Goal: Transaction & Acquisition: Obtain resource

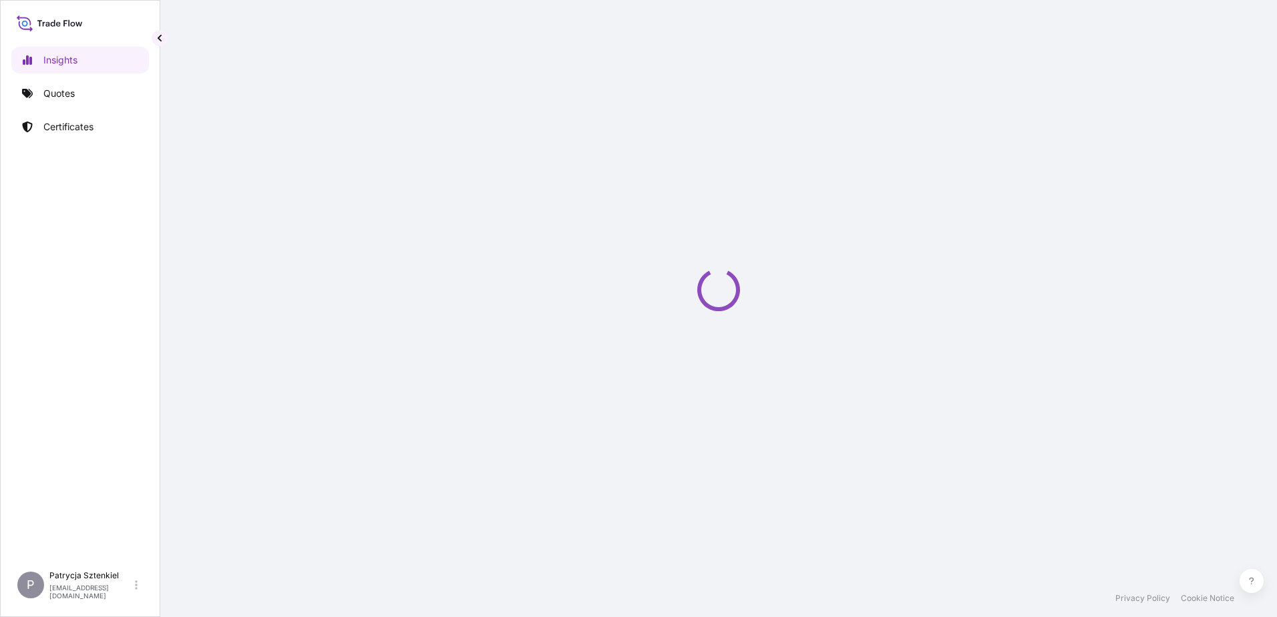
select select "2025"
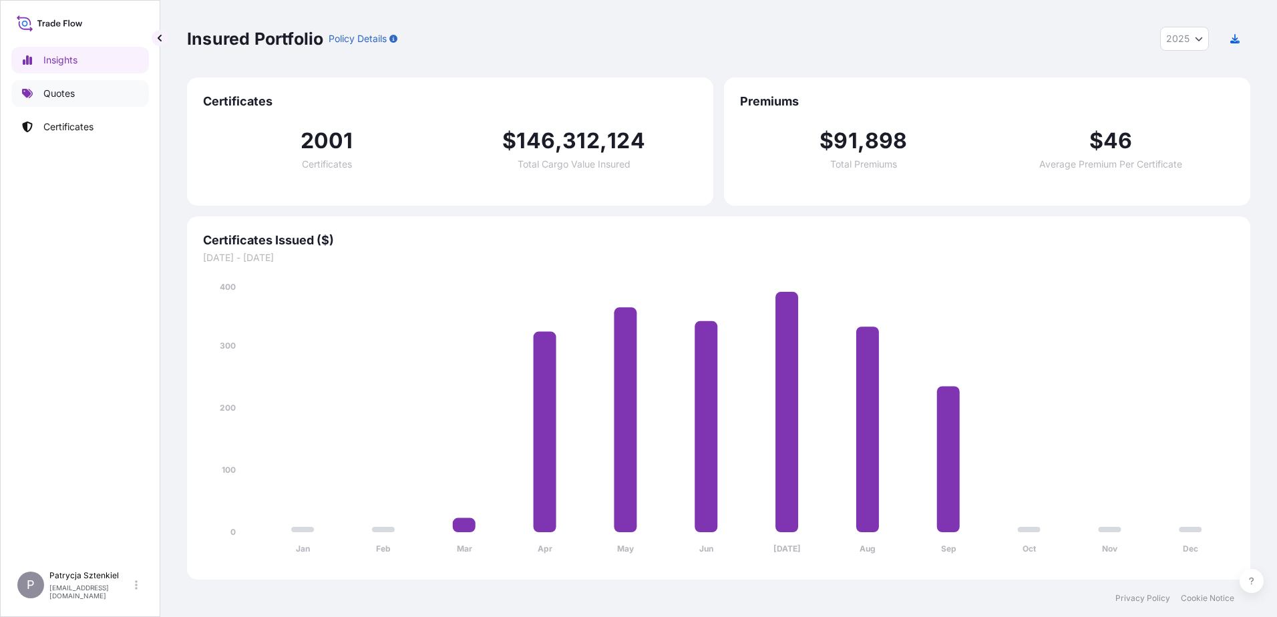
click at [91, 103] on link "Quotes" at bounding box center [80, 93] width 138 height 27
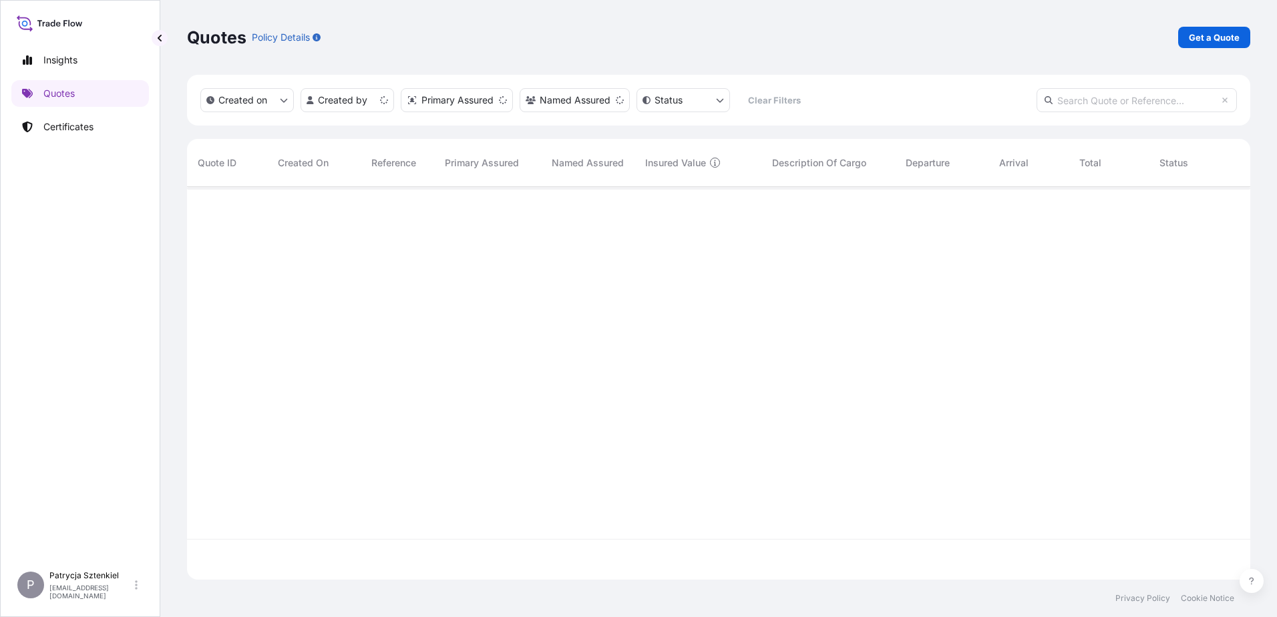
scroll to position [390, 1054]
click at [1225, 31] on p "Get a Quote" at bounding box center [1214, 37] width 51 height 13
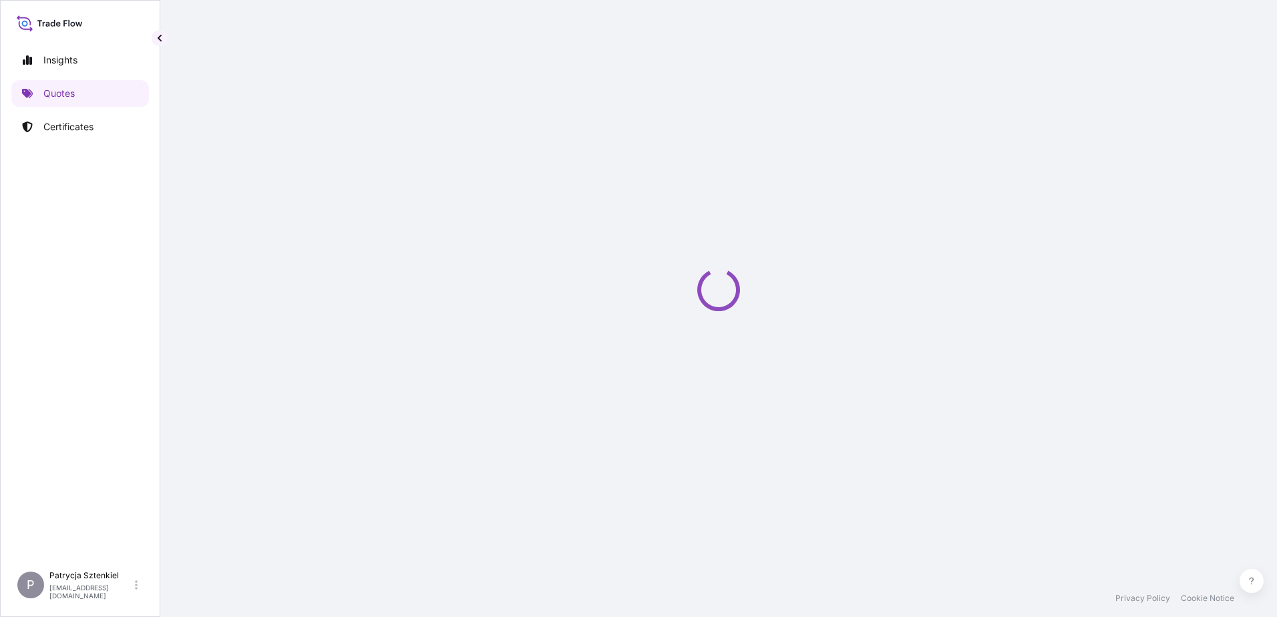
select select "Sea"
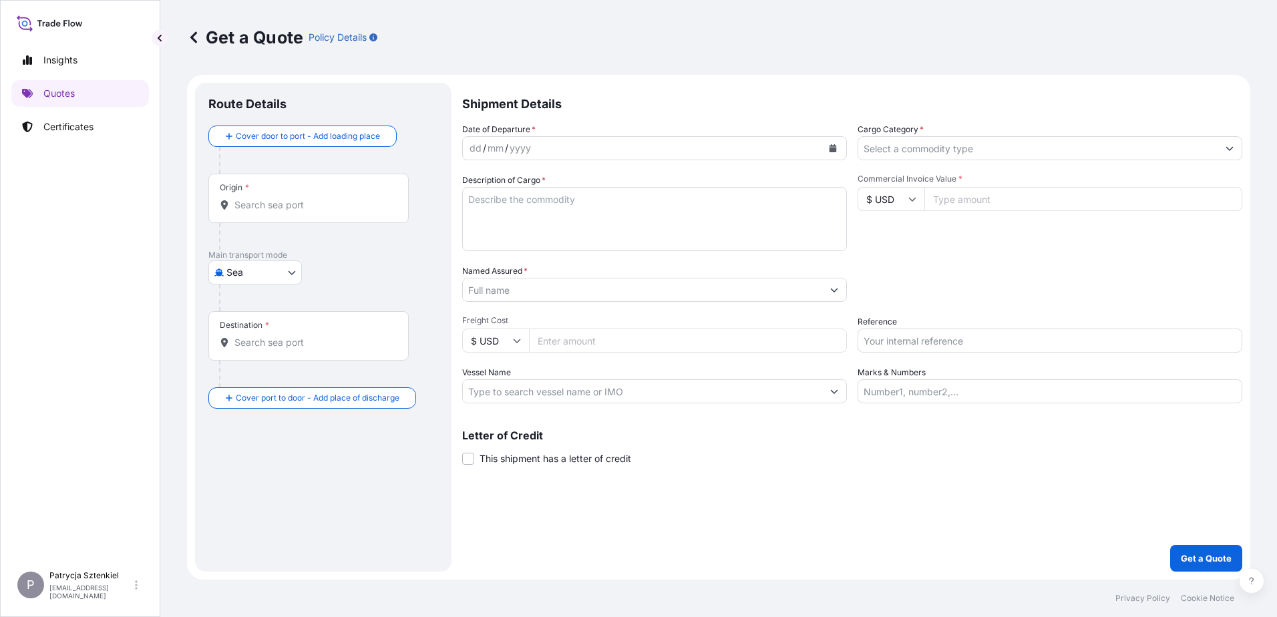
click at [556, 291] on input "Named Assured *" at bounding box center [642, 290] width 359 height 24
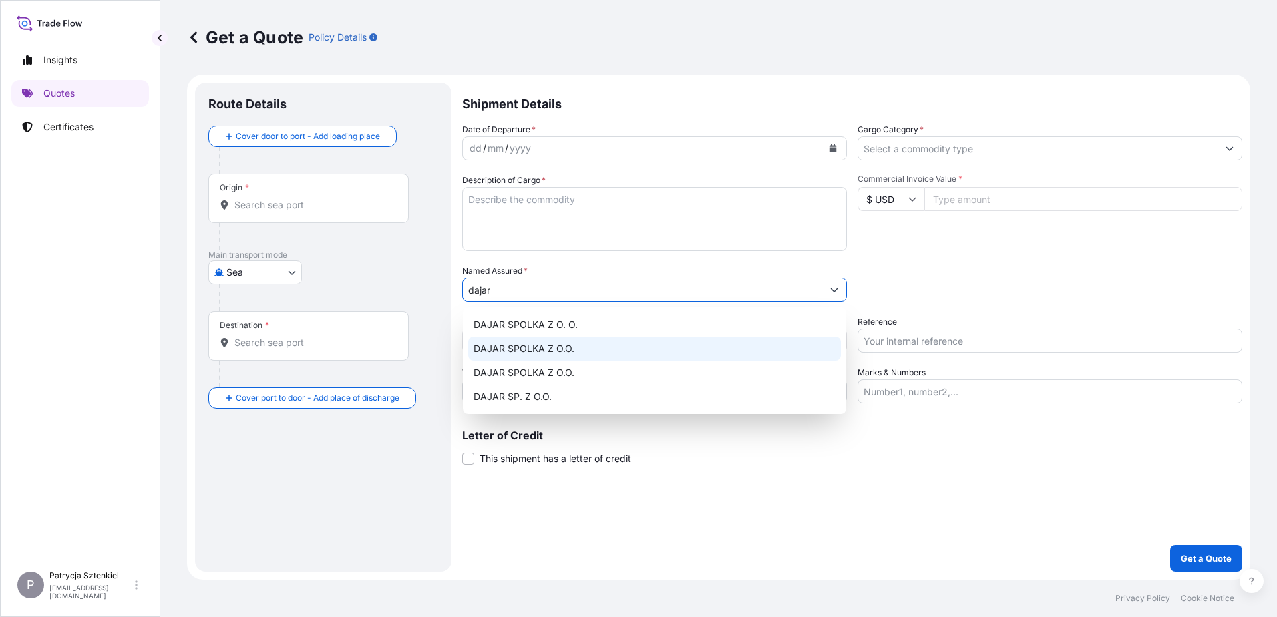
click at [588, 343] on div "DAJAR SPOLKA Z O.O." at bounding box center [654, 349] width 373 height 24
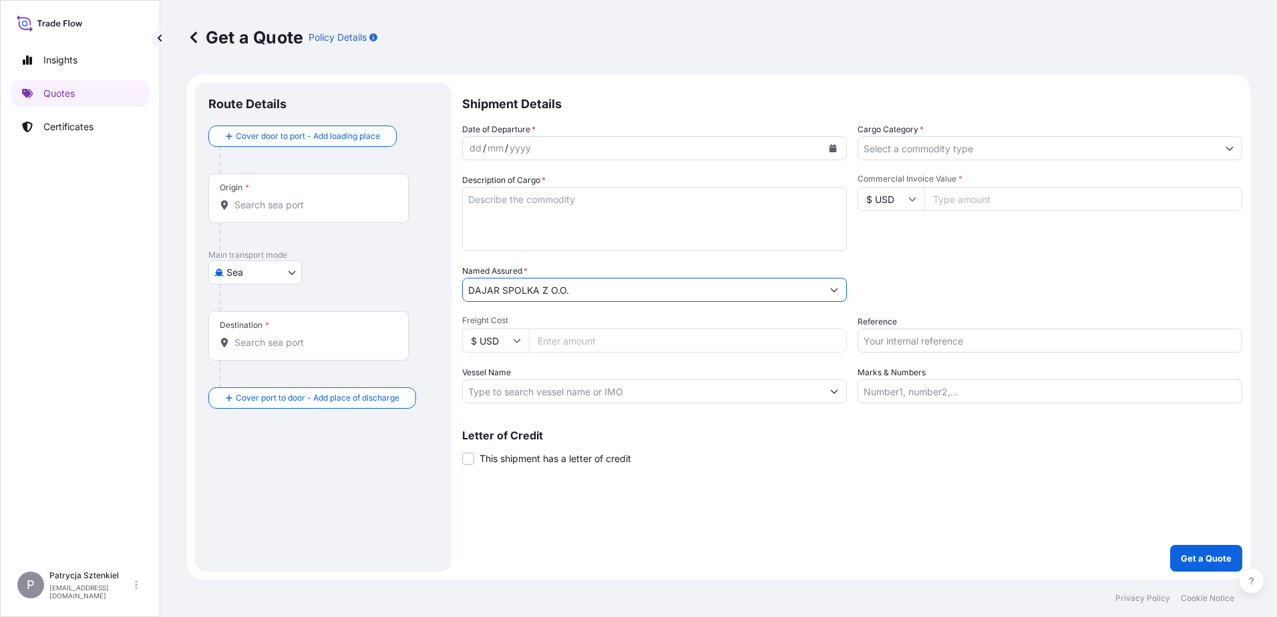
type input "DAJAR SPOLKA Z O.O."
click at [959, 197] on input "Commercial Invoice Value *" at bounding box center [1084, 199] width 318 height 24
type input "1156.25"
click at [681, 352] on input "Freight Cost" at bounding box center [688, 341] width 318 height 24
type input "700"
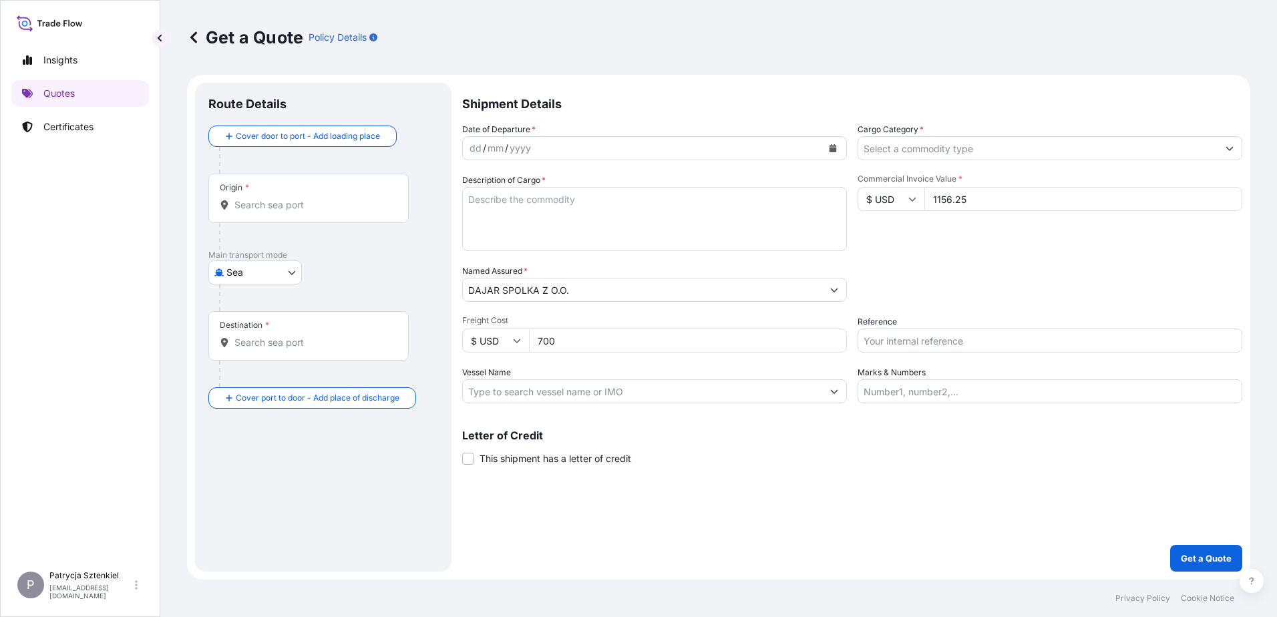
click at [283, 273] on body "Insights Quotes Certificates P Patrycja Sztenkiel [EMAIL_ADDRESS][DOMAIN_NAME] …" at bounding box center [638, 308] width 1277 height 617
click at [259, 331] on div "Road" at bounding box center [255, 331] width 83 height 24
select select "Road"
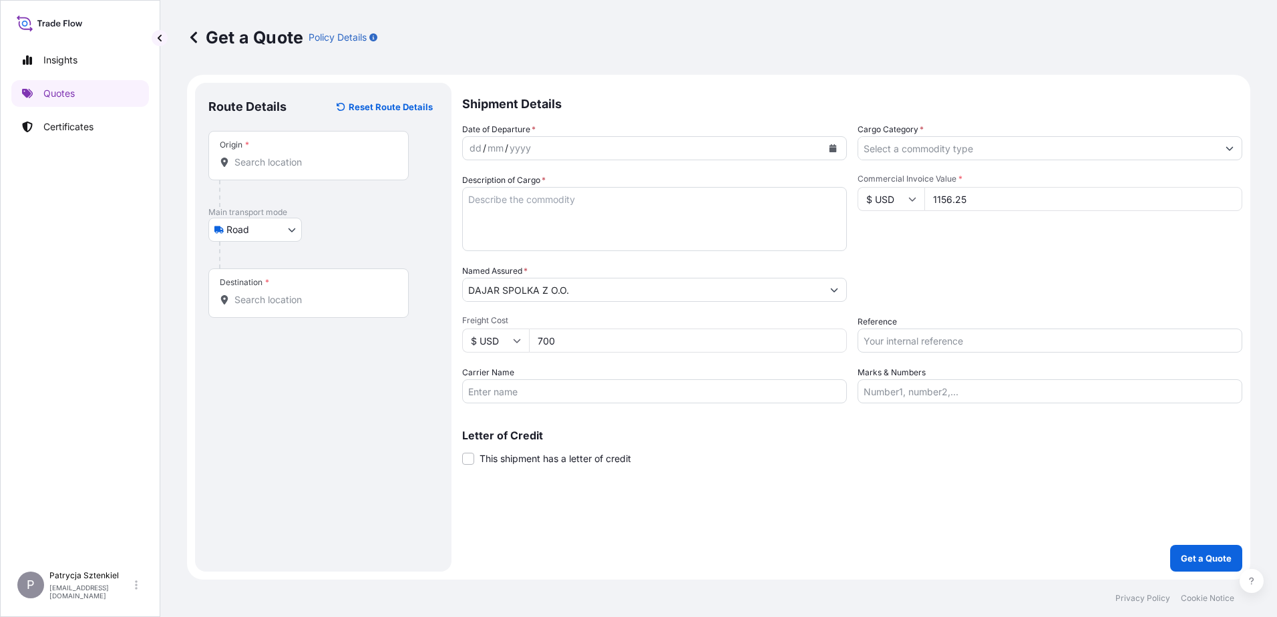
click at [1010, 334] on input "Reference" at bounding box center [1050, 341] width 385 height 24
paste input "S02046651"
type input "S02046651"
click at [505, 196] on textarea "Description of Cargo *" at bounding box center [654, 219] width 385 height 64
paste textarea "CHAIR 591.10 KG 6.03 M3 TABLE LIGHT"
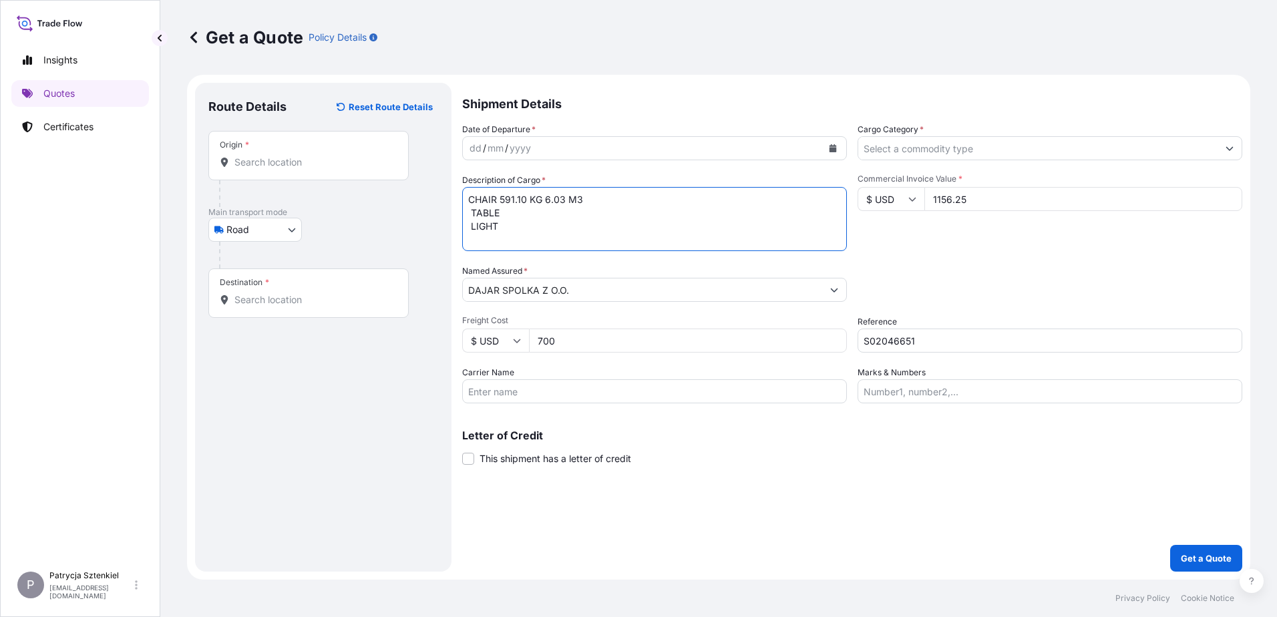
drag, startPoint x: 582, startPoint y: 189, endPoint x: 516, endPoint y: 188, distance: 65.5
click at [516, 188] on textarea "CHAIR 591.10 KG 6.03 M3 TABLE LIGHT" at bounding box center [654, 219] width 385 height 64
click at [473, 212] on textarea "CHAIR TABLE LIGHT" at bounding box center [654, 219] width 385 height 64
click at [470, 226] on textarea "CHAIR TABLE LIGHT" at bounding box center [654, 219] width 385 height 64
type textarea "CHAIR TABLE LIGHT"
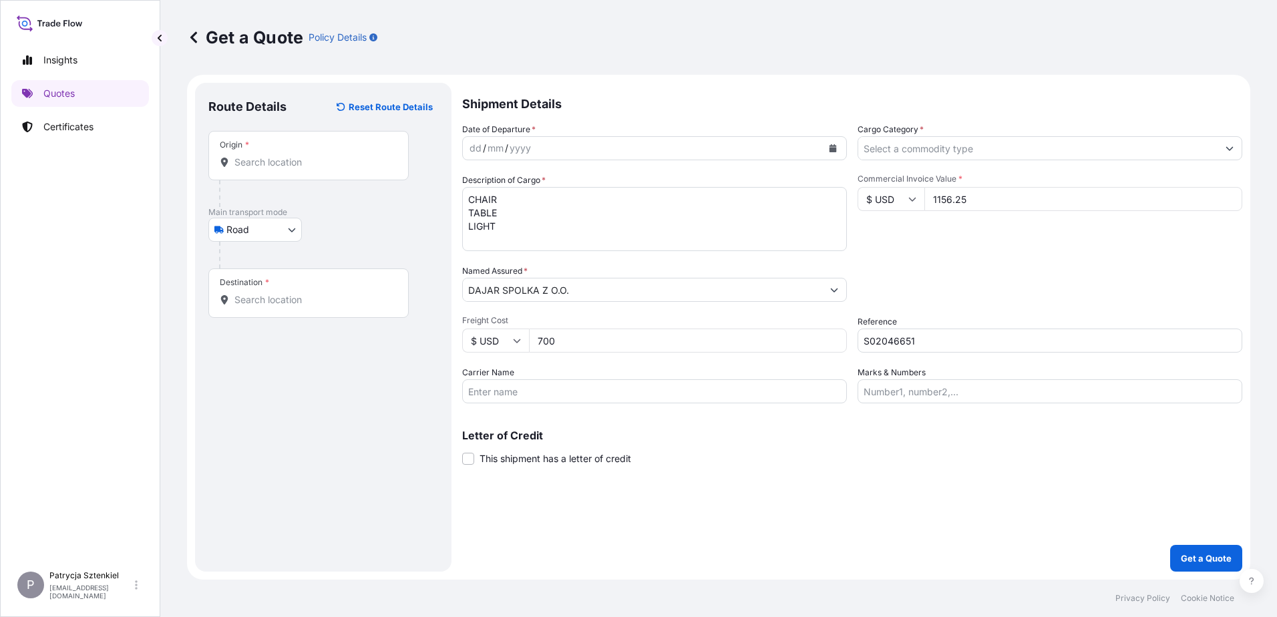
click at [1055, 142] on input "Cargo Category *" at bounding box center [1037, 148] width 359 height 24
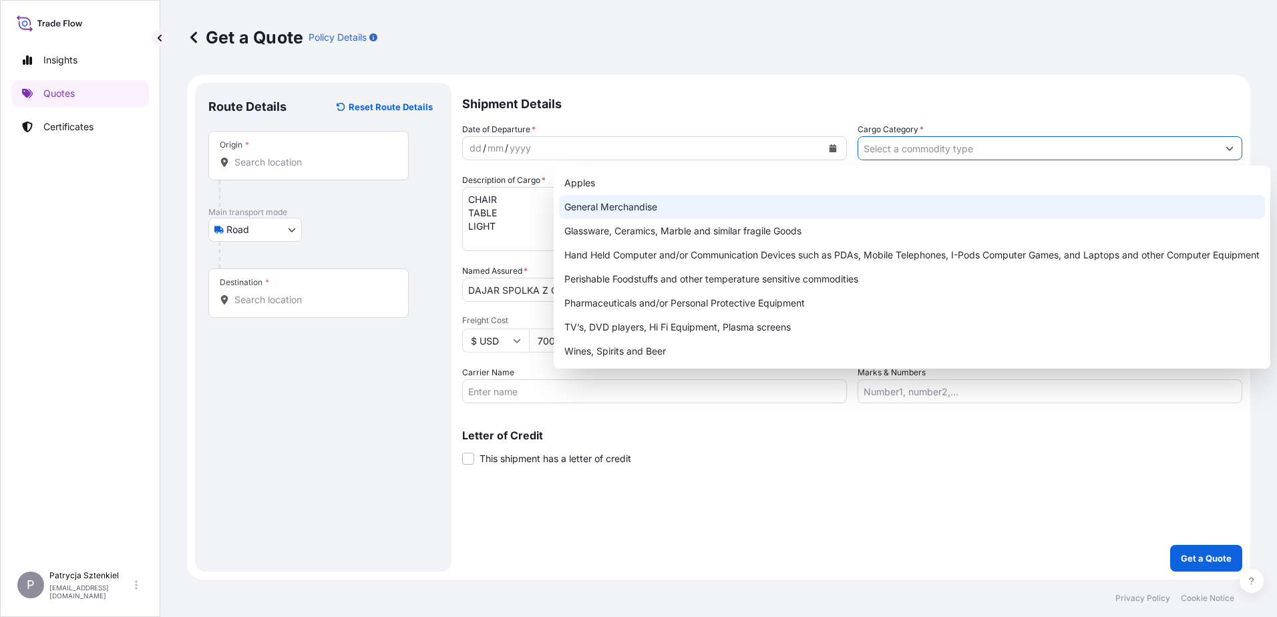
click at [707, 216] on div "General Merchandise" at bounding box center [912, 207] width 706 height 24
type input "General Merchandise"
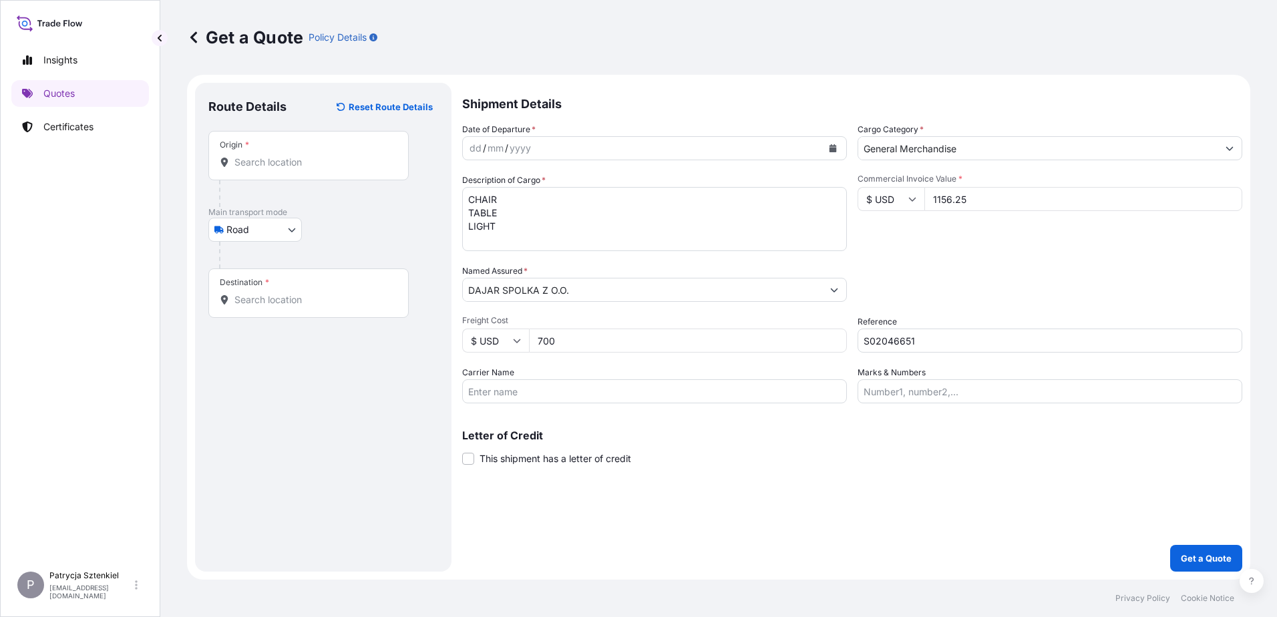
click at [319, 170] on div "Origin *" at bounding box center [308, 155] width 200 height 49
click at [319, 169] on input "Origin *" at bounding box center [313, 162] width 158 height 13
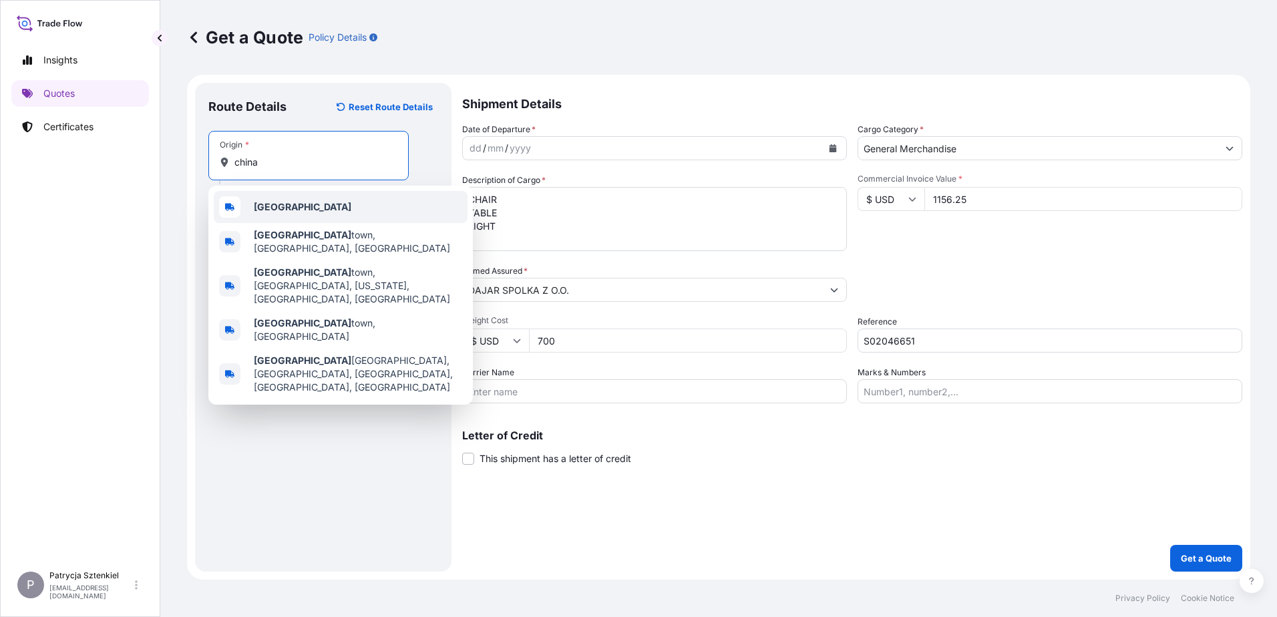
click at [283, 210] on div "[GEOGRAPHIC_DATA]" at bounding box center [341, 207] width 254 height 32
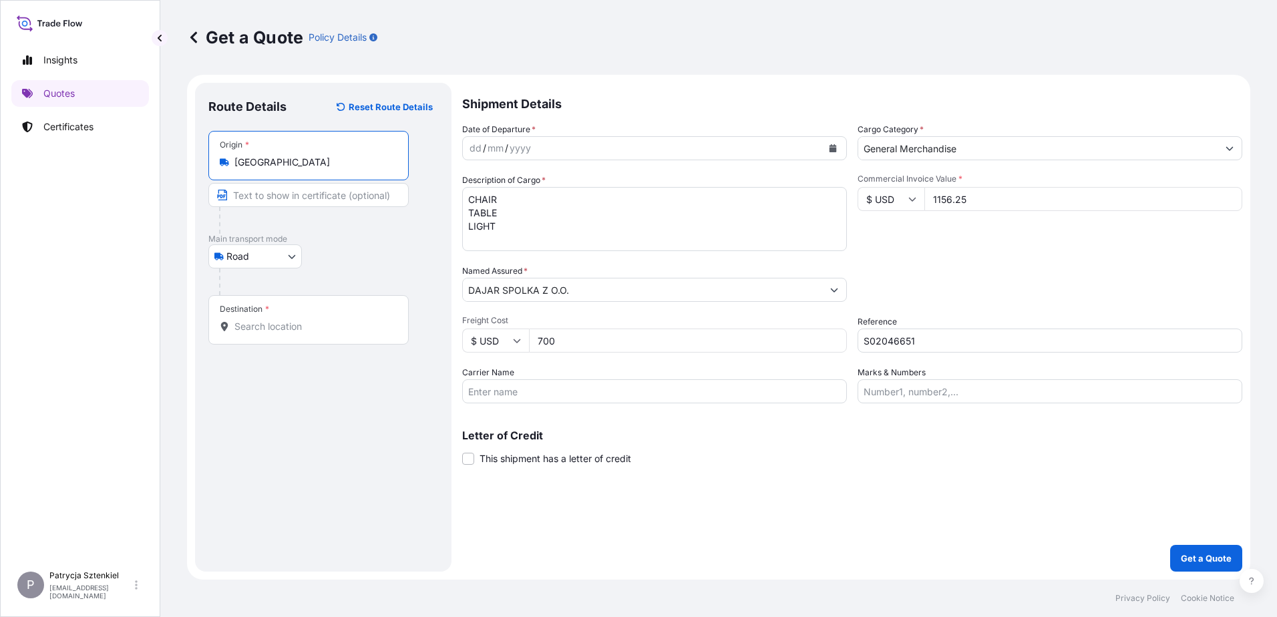
type input "[GEOGRAPHIC_DATA]"
click at [298, 319] on div "Destination *" at bounding box center [308, 319] width 200 height 49
click at [298, 320] on input "Destination *" at bounding box center [313, 326] width 158 height 13
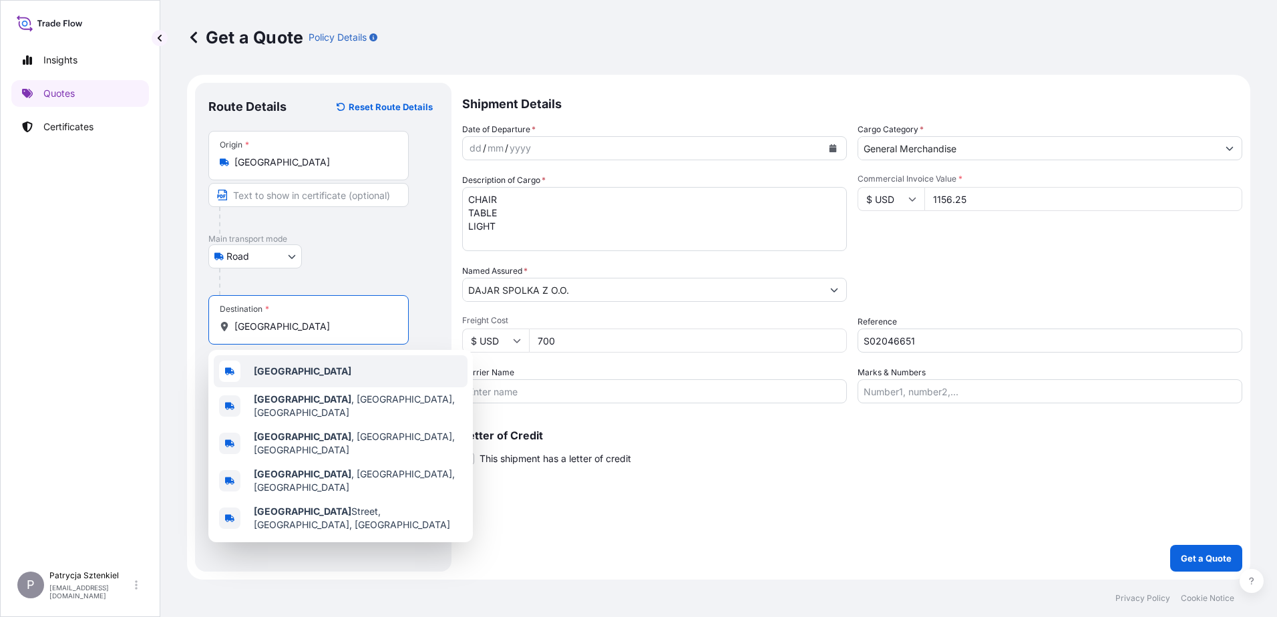
click at [306, 374] on div "[GEOGRAPHIC_DATA]" at bounding box center [341, 371] width 254 height 32
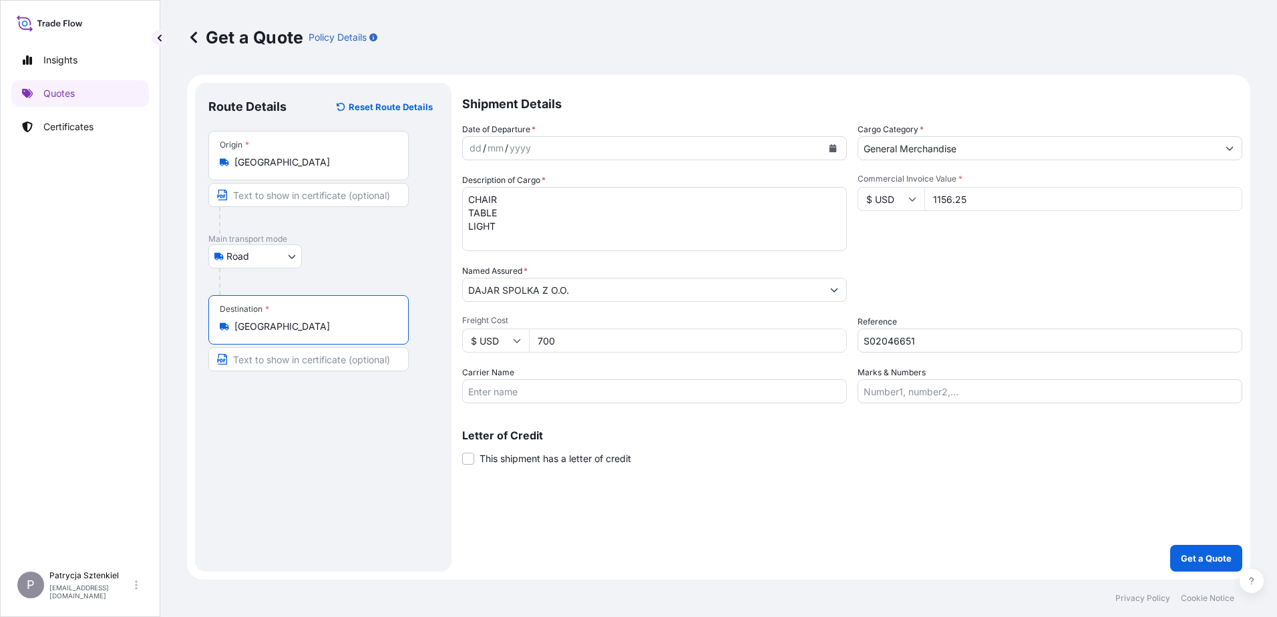
type input "[GEOGRAPHIC_DATA]"
click at [937, 345] on input "S02046651" at bounding box center [1050, 341] width 385 height 24
type input "S02046651 LCL"
click at [836, 142] on button "Calendar" at bounding box center [832, 148] width 21 height 21
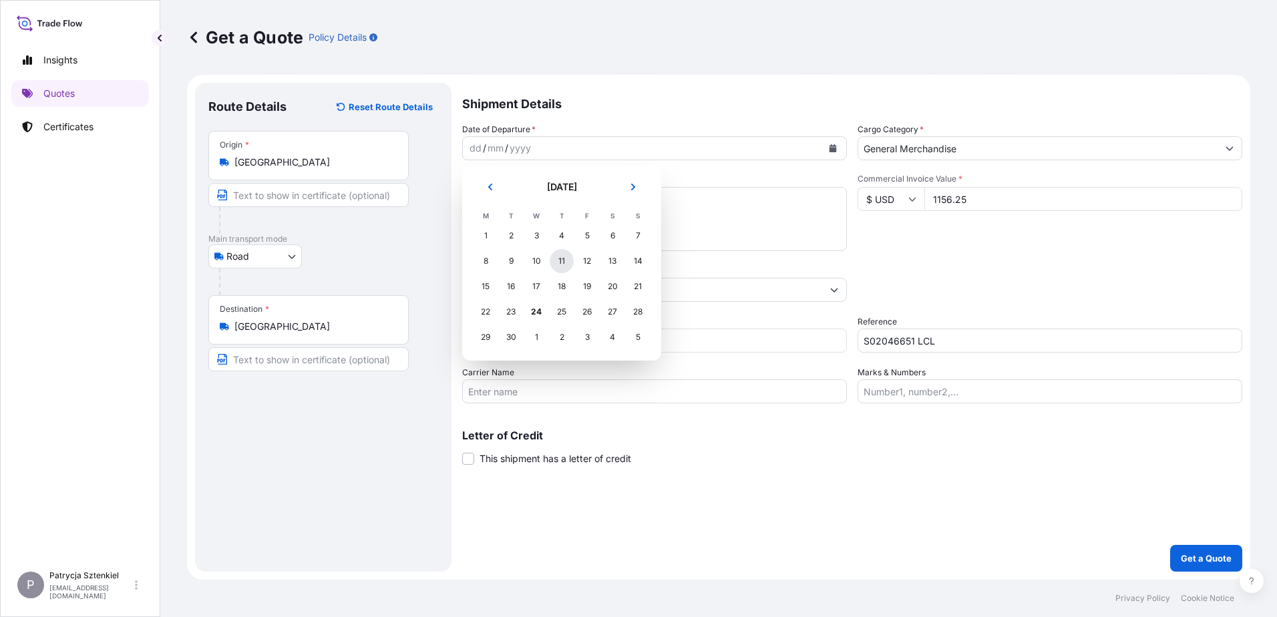
click at [564, 261] on div "11" at bounding box center [562, 261] width 24 height 24
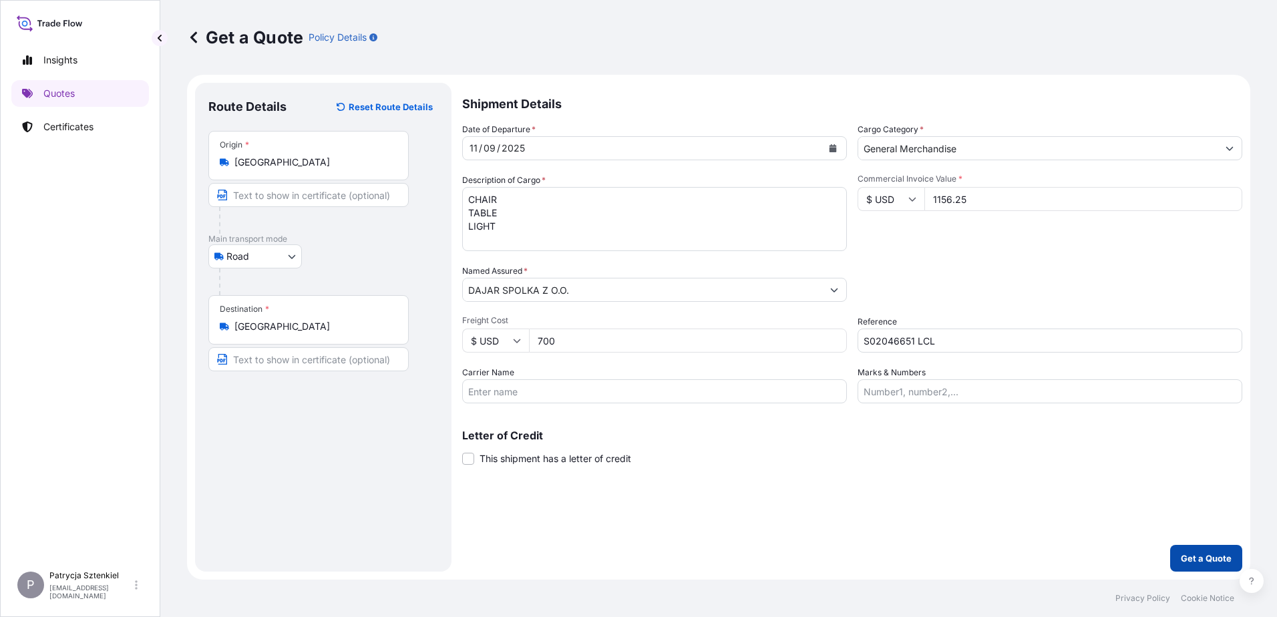
click at [1208, 552] on p "Get a Quote" at bounding box center [1206, 558] width 51 height 13
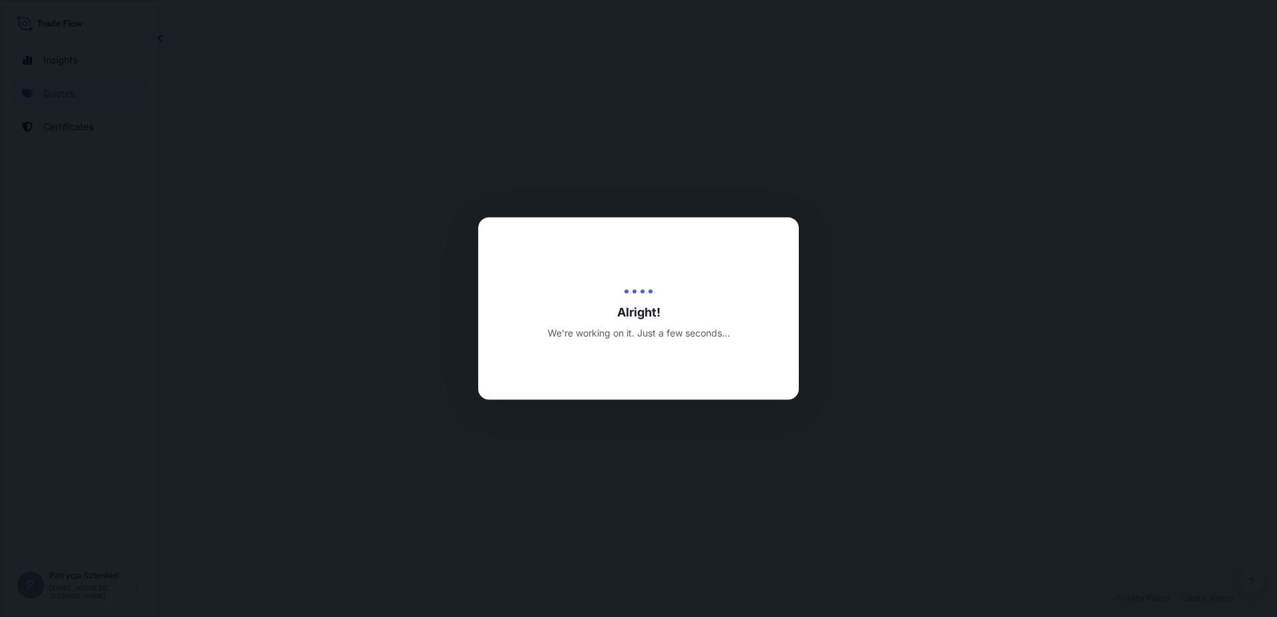
select select "Road"
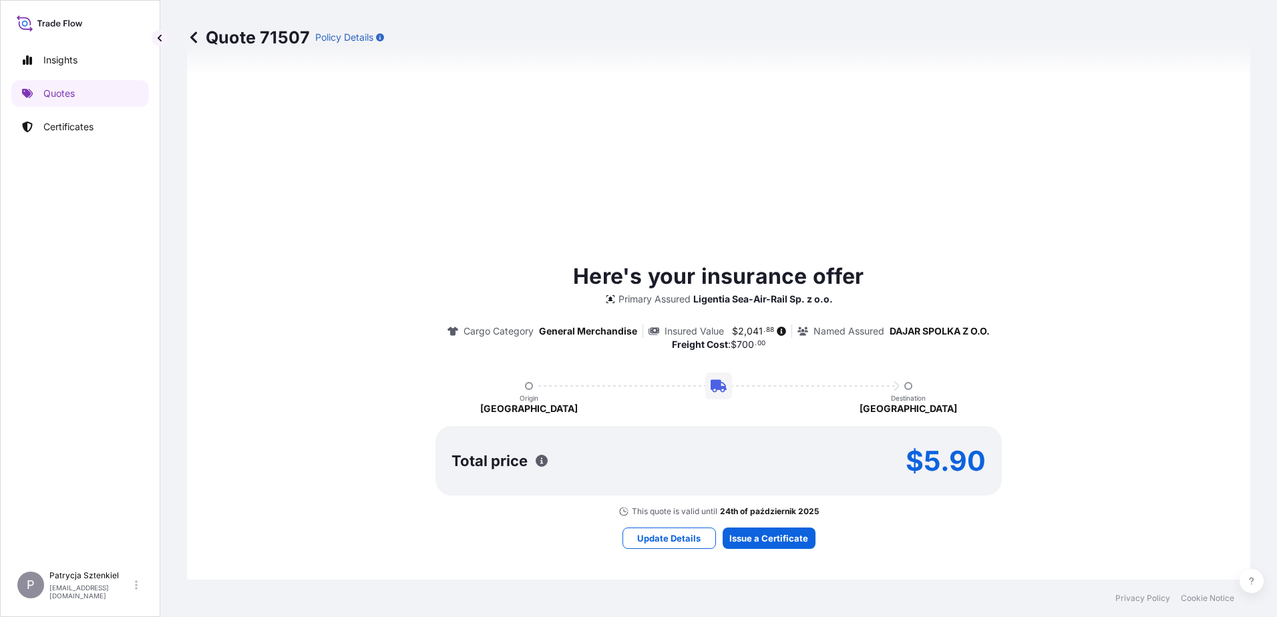
scroll to position [524, 0]
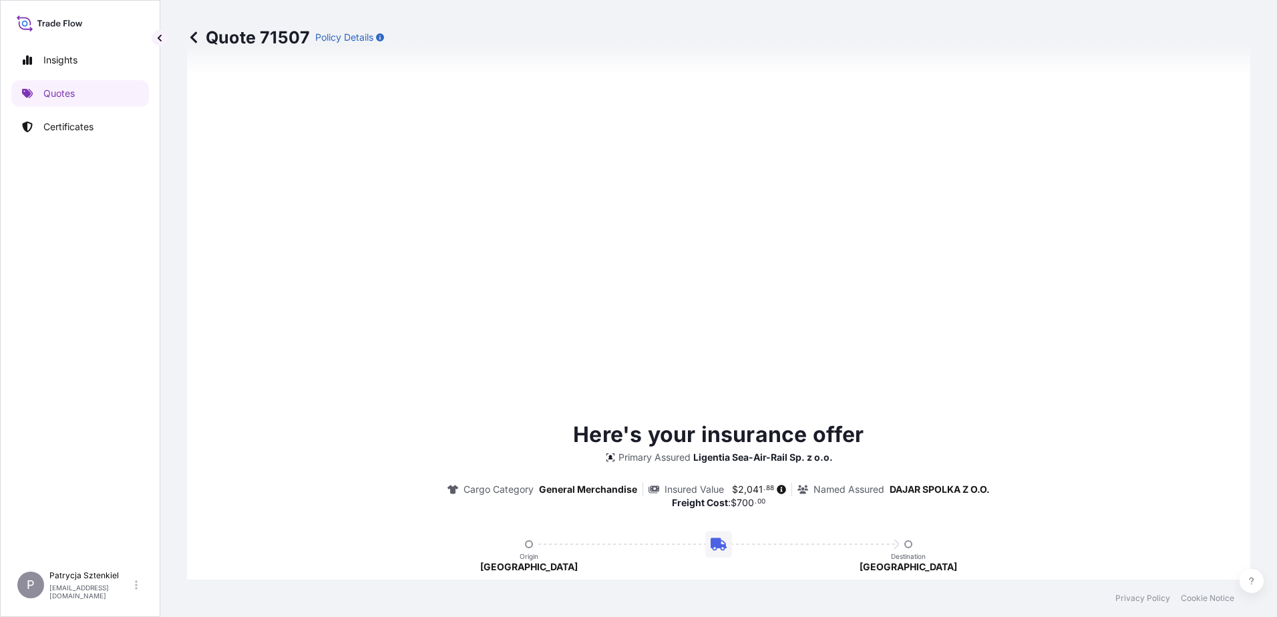
type input "[DATE]"
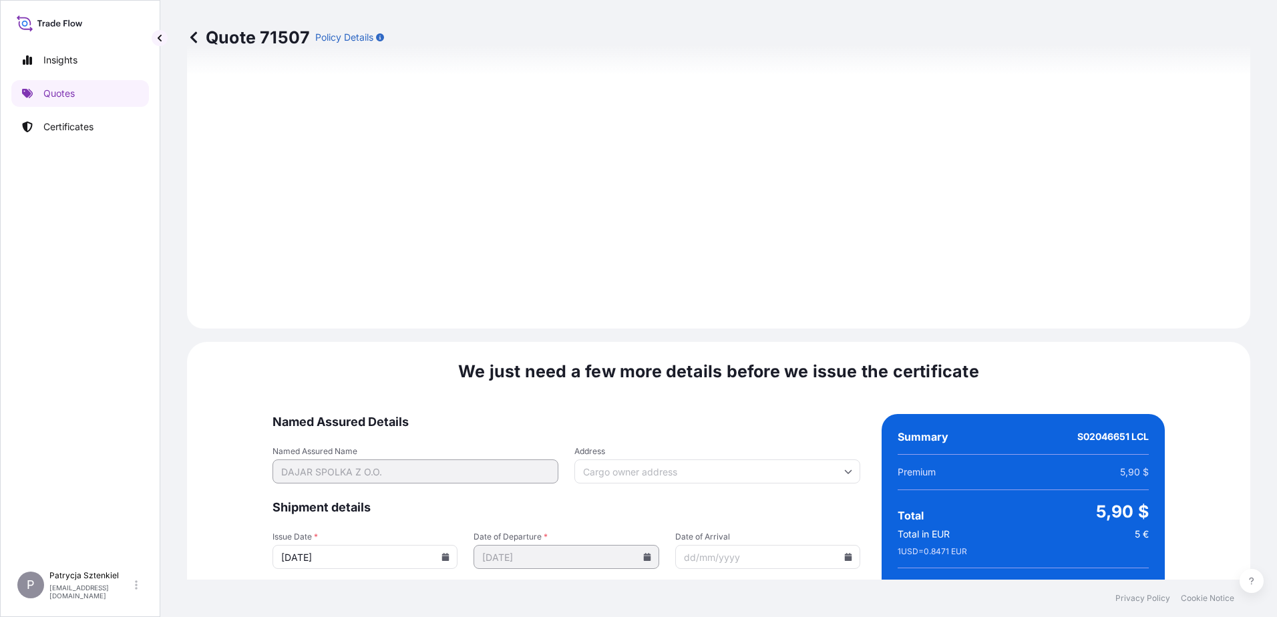
scroll to position [1435, 0]
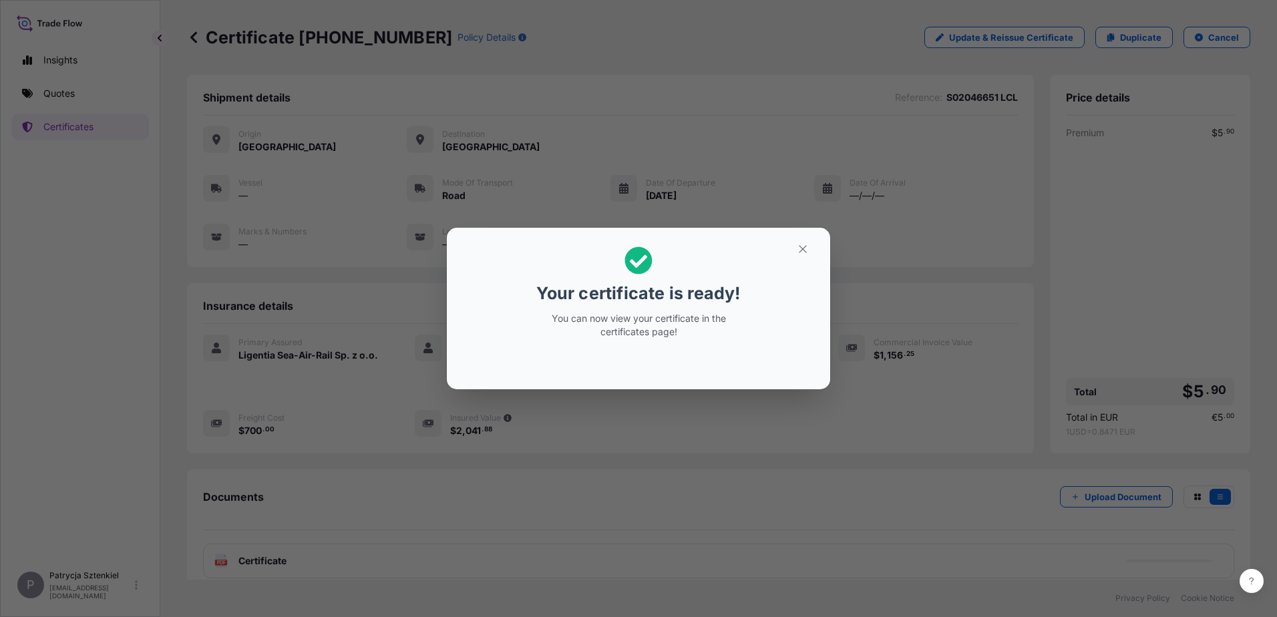
click at [792, 247] on button "button" at bounding box center [802, 248] width 33 height 21
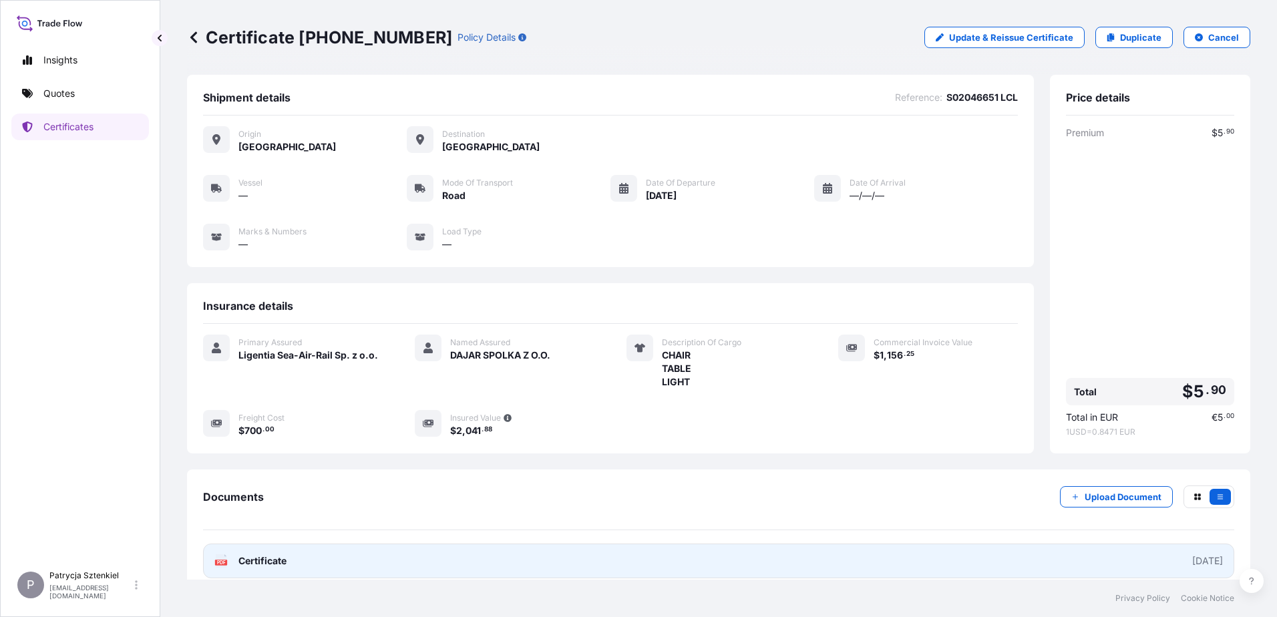
click at [628, 548] on link "PDF Certificate [DATE]" at bounding box center [718, 561] width 1031 height 35
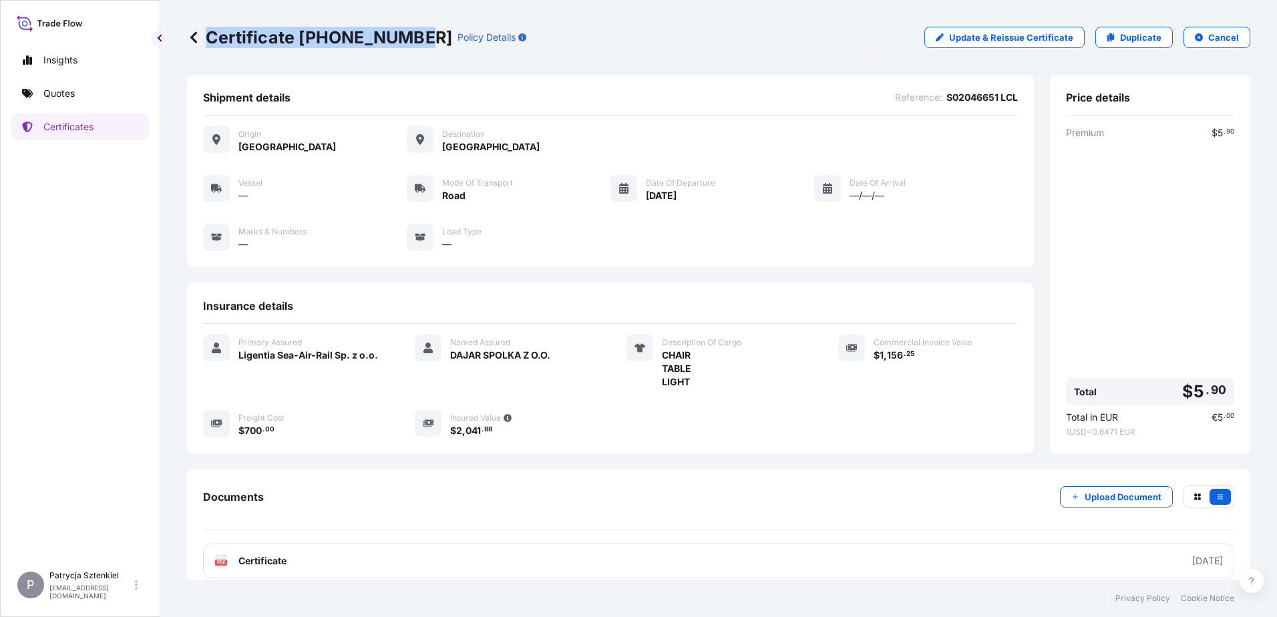
drag, startPoint x: 208, startPoint y: 39, endPoint x: 417, endPoint y: 50, distance: 208.7
click at [417, 50] on div "Certificate [PHONE_NUMBER] Policy Details Update & Reissue Certificate Duplicat…" at bounding box center [719, 37] width 1064 height 75
copy p "Certificate [PHONE_NUMBER]"
click at [42, 88] on link "Quotes" at bounding box center [80, 93] width 138 height 27
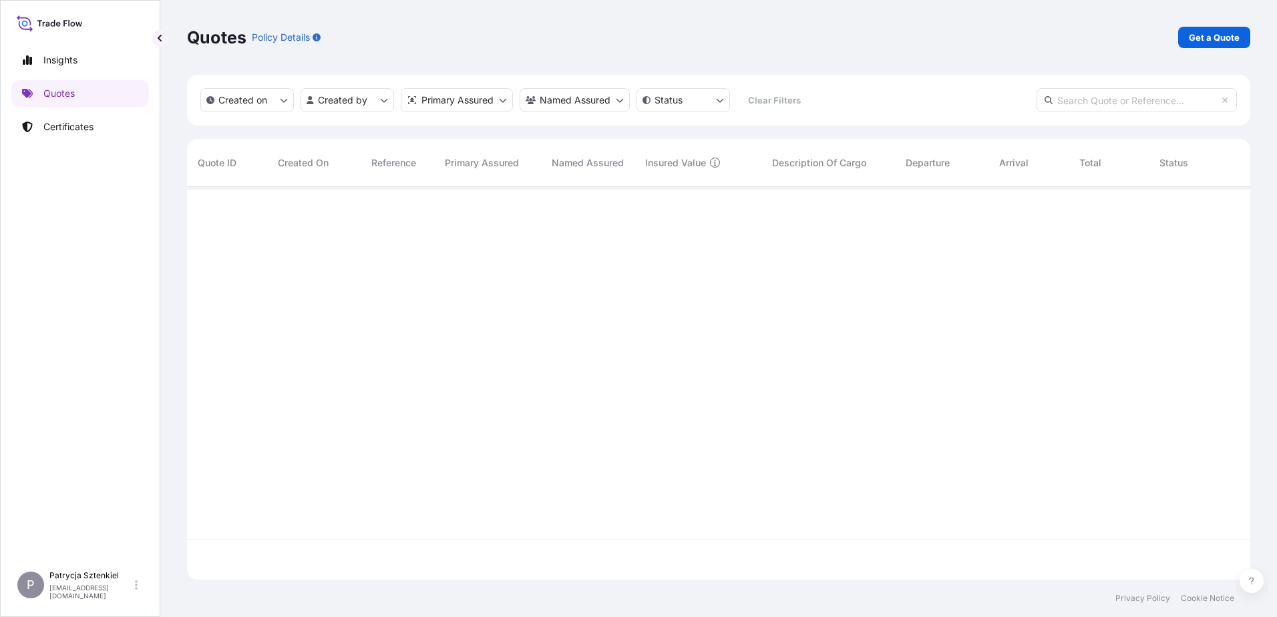
scroll to position [390, 1054]
click at [1182, 47] on link "Get a Quote" at bounding box center [1214, 37] width 72 height 21
select select "Sea"
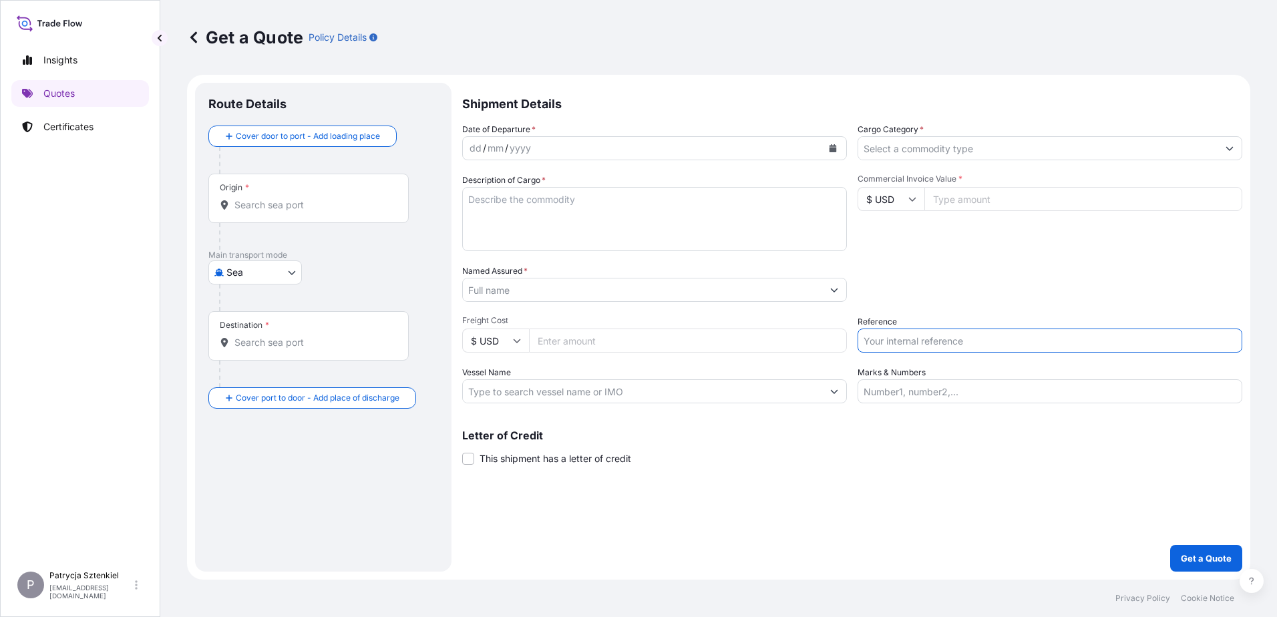
click at [993, 346] on input "Reference" at bounding box center [1050, 341] width 385 height 24
drag, startPoint x: 901, startPoint y: 333, endPoint x: 802, endPoint y: 325, distance: 99.8
click at [802, 325] on div "Date of Departure * dd / mm / yyyy Cargo Category * Description of Cargo * Comm…" at bounding box center [852, 263] width 780 height 281
type input "S02057809"
click at [913, 203] on input "$ USD" at bounding box center [891, 199] width 67 height 24
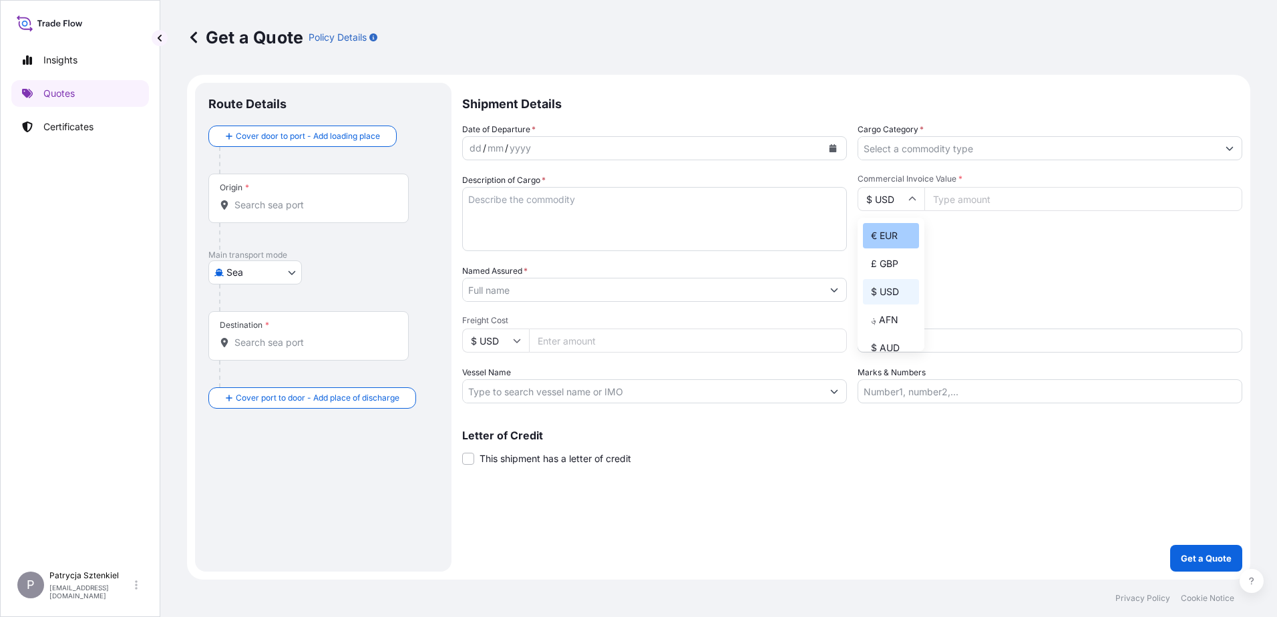
click at [886, 238] on div "€ EUR" at bounding box center [891, 235] width 56 height 25
type input "€ EUR"
click at [958, 202] on input "Commercial Invoice Value *" at bounding box center [1084, 199] width 318 height 24
type input "59068.97"
click at [486, 287] on input "Named Assured *" at bounding box center [642, 290] width 359 height 24
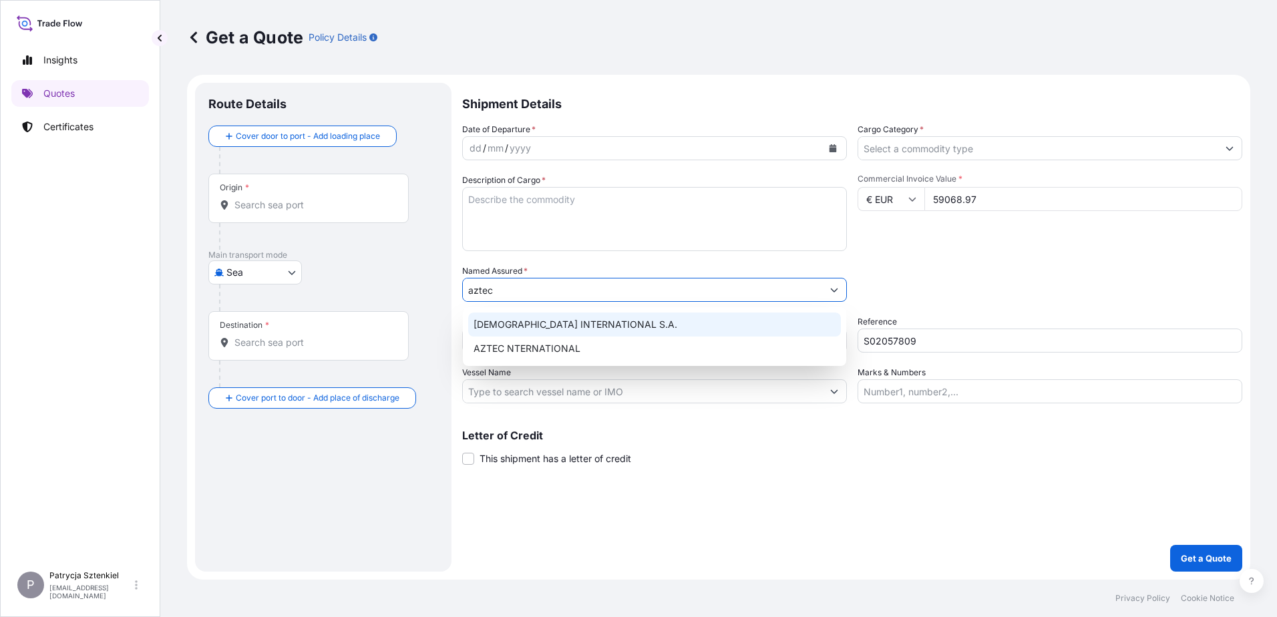
click at [524, 332] on div "[DEMOGRAPHIC_DATA] INTERNATIONAL S.A." at bounding box center [654, 325] width 373 height 24
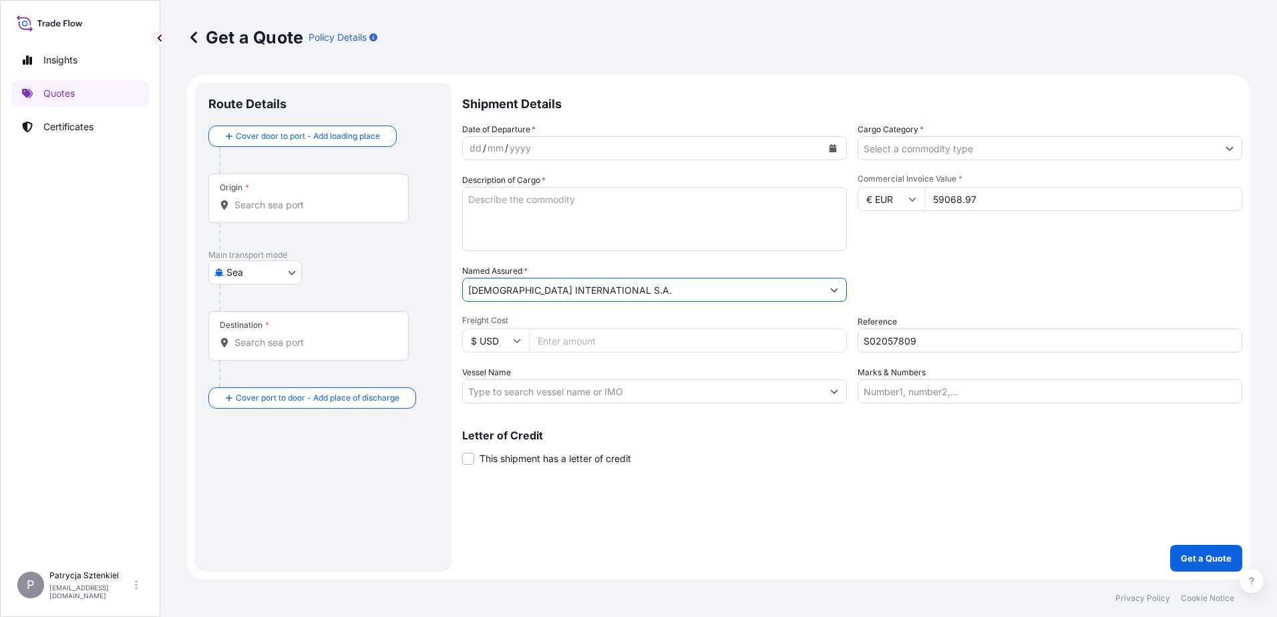
type input "[DEMOGRAPHIC_DATA] INTERNATIONAL S.A."
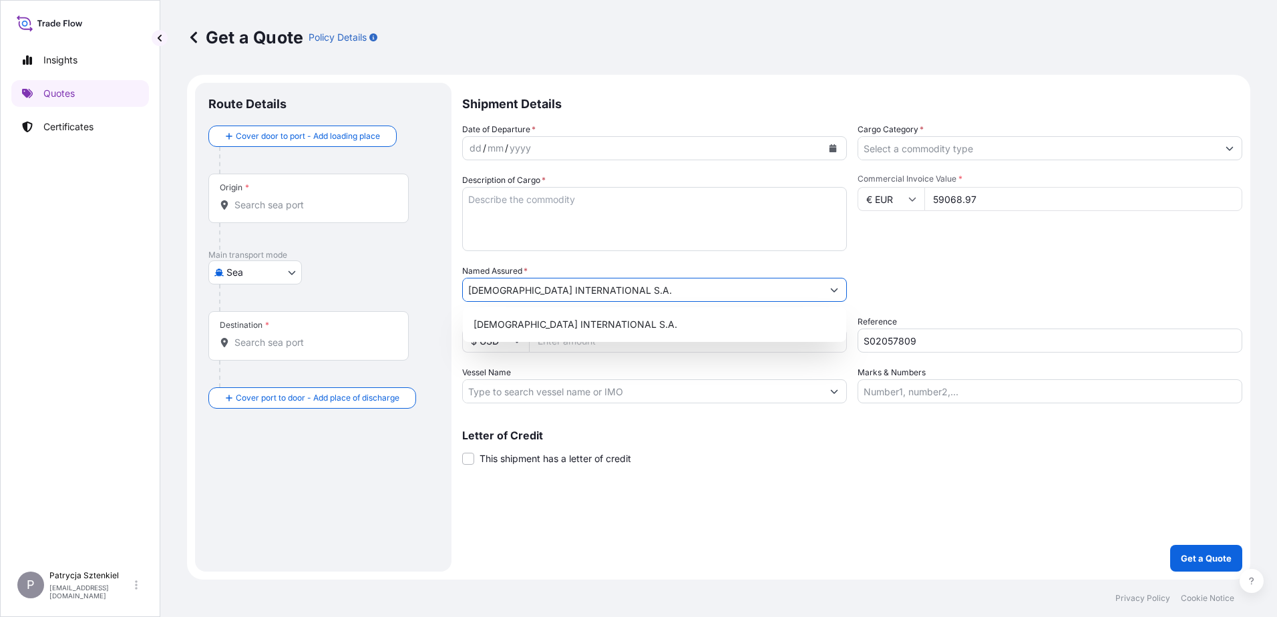
click at [260, 194] on div "Origin *" at bounding box center [308, 198] width 200 height 49
click at [260, 198] on input "Origin *" at bounding box center [313, 204] width 158 height 13
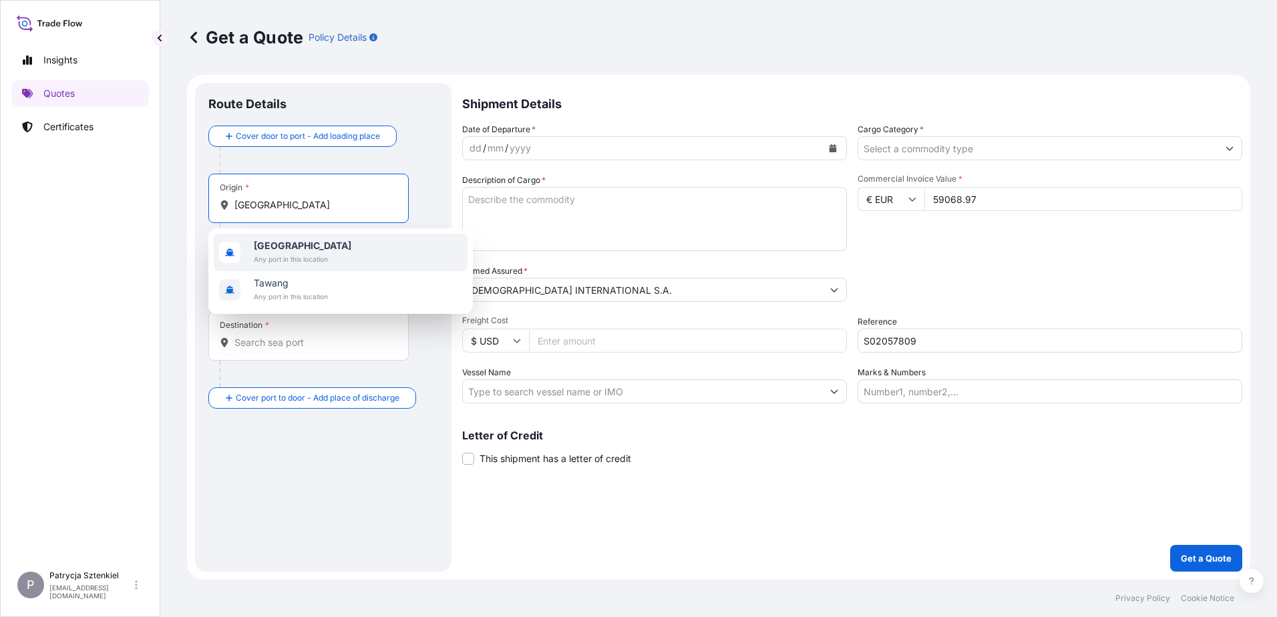
click at [333, 255] on div "[GEOGRAPHIC_DATA] Any port in this location" at bounding box center [341, 252] width 254 height 37
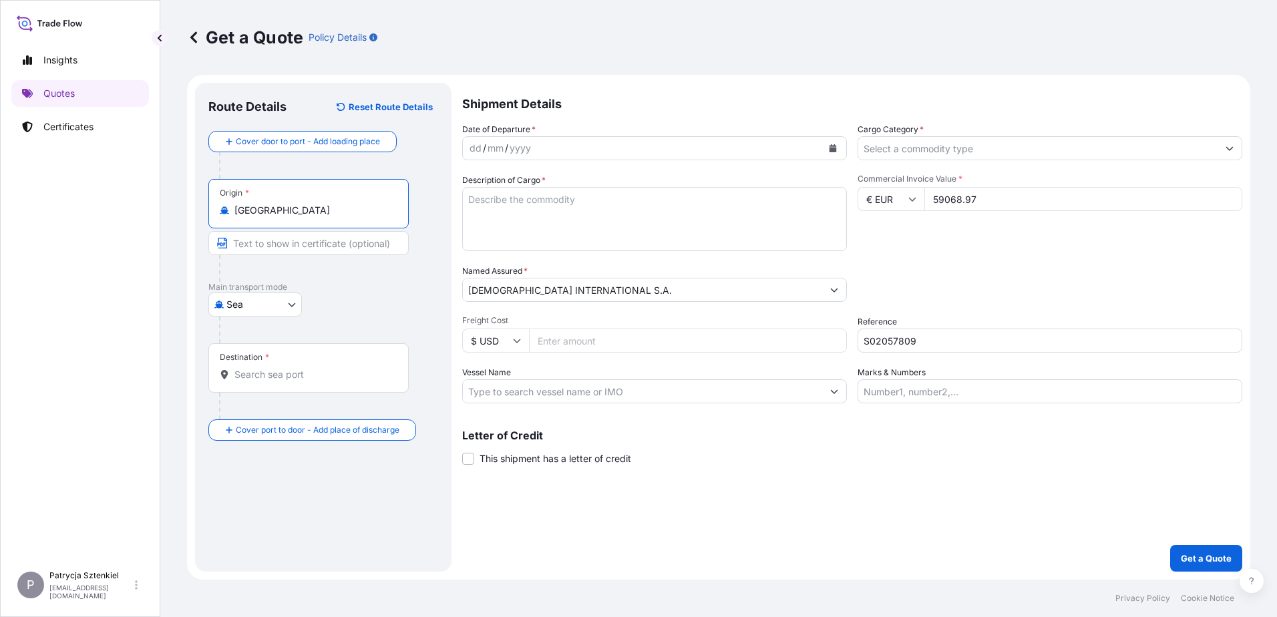
type input "[GEOGRAPHIC_DATA]"
click at [305, 365] on div "Destination *" at bounding box center [308, 367] width 200 height 49
click at [305, 368] on input "Destination *" at bounding box center [313, 374] width 158 height 13
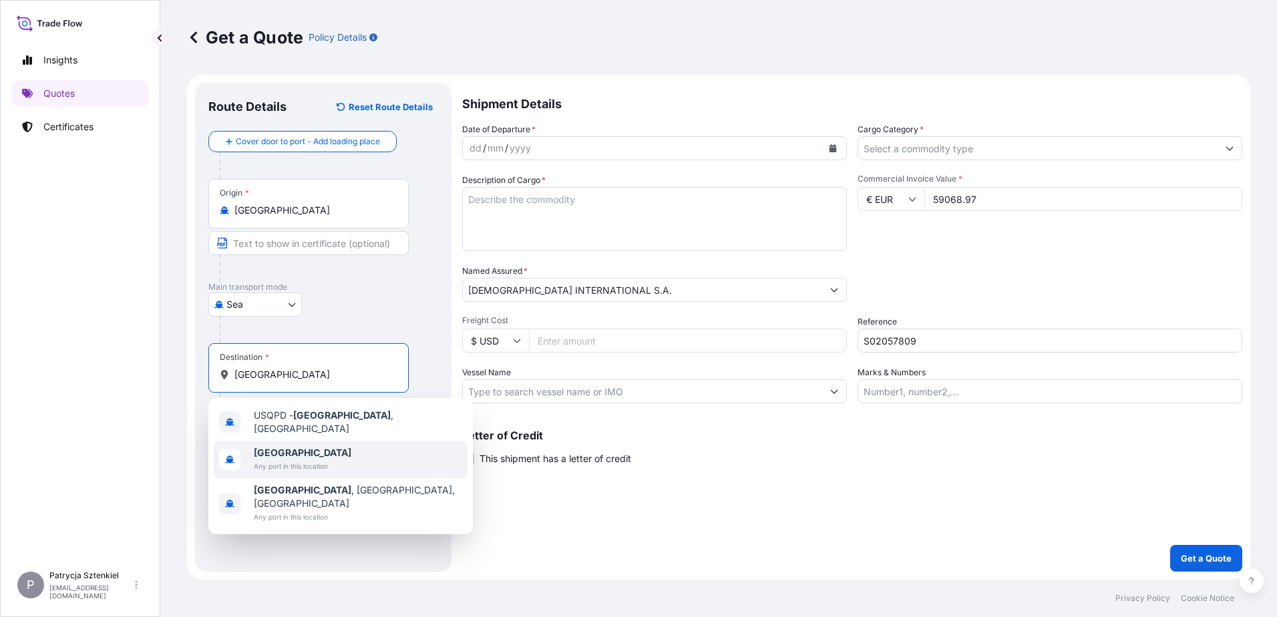
click at [307, 449] on span "[GEOGRAPHIC_DATA]" at bounding box center [303, 452] width 98 height 13
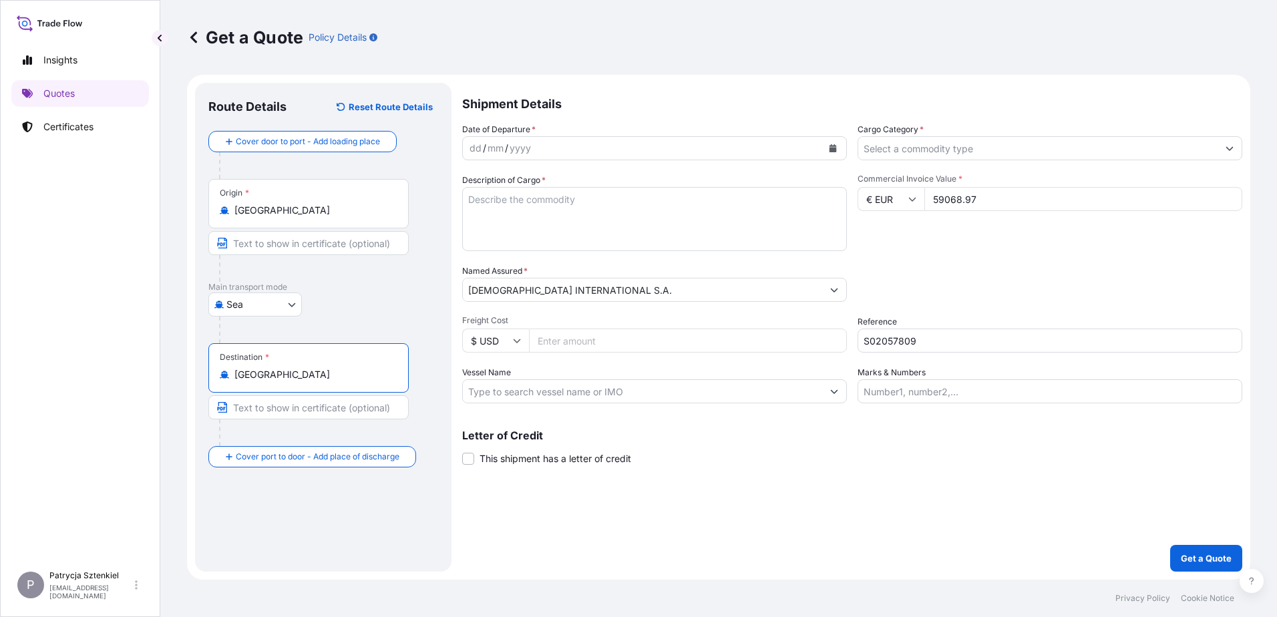
type input "[GEOGRAPHIC_DATA]"
click at [832, 150] on icon "Calendar" at bounding box center [833, 148] width 7 height 8
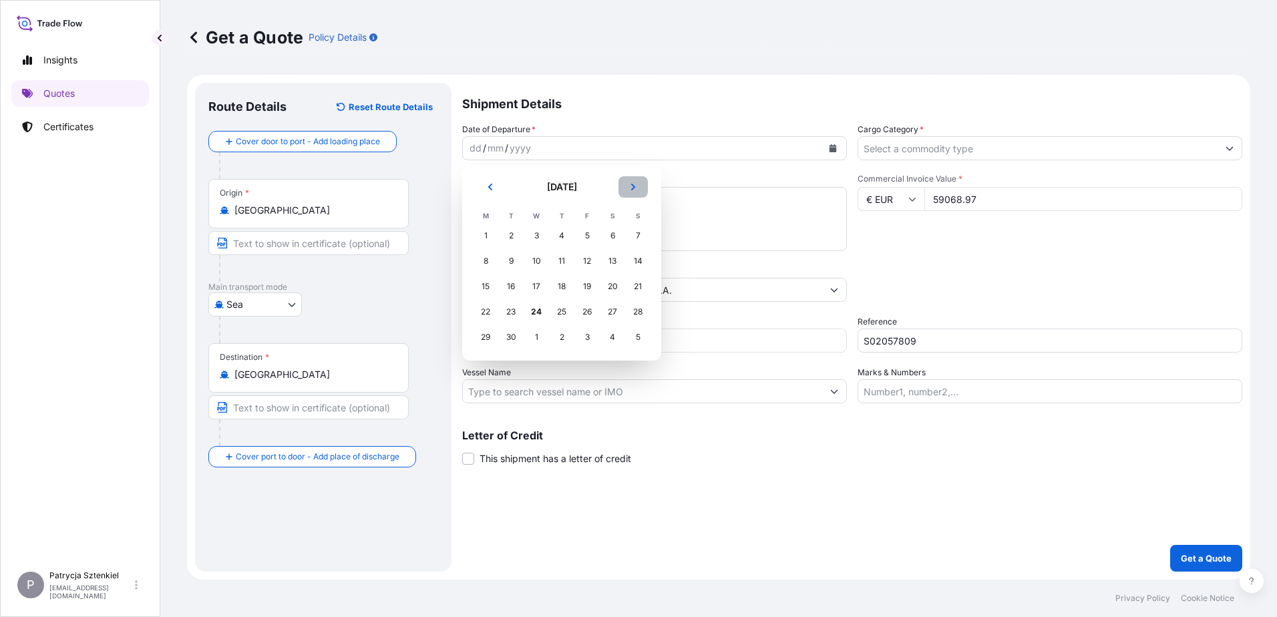
click at [640, 188] on button "Next" at bounding box center [633, 186] width 29 height 21
click at [564, 242] on div "2" at bounding box center [562, 236] width 24 height 24
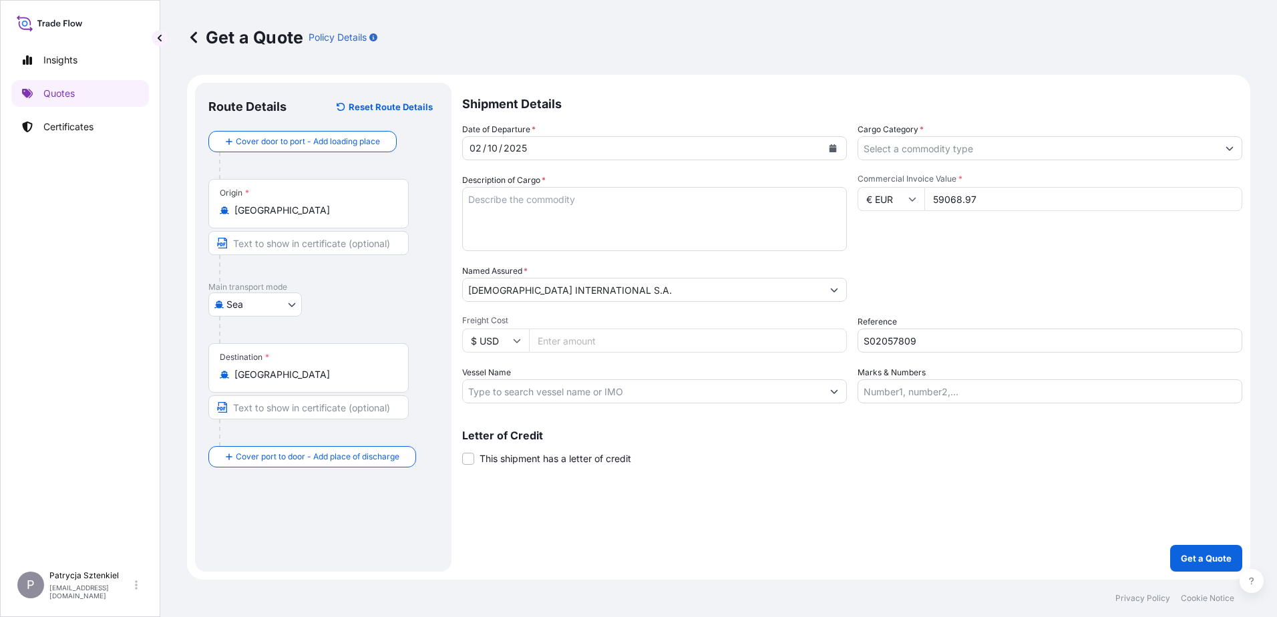
click at [621, 225] on textarea "Description of Cargo *" at bounding box center [654, 219] width 385 height 64
paste textarea "2X20’ – Śruby"
click at [465, 218] on textarea "2X20’ – Śruby" at bounding box center [654, 219] width 385 height 64
click at [562, 232] on textarea "2X20’ – Śruby" at bounding box center [654, 219] width 385 height 64
click at [480, 224] on textarea "2X20’ – Śruby" at bounding box center [654, 219] width 385 height 64
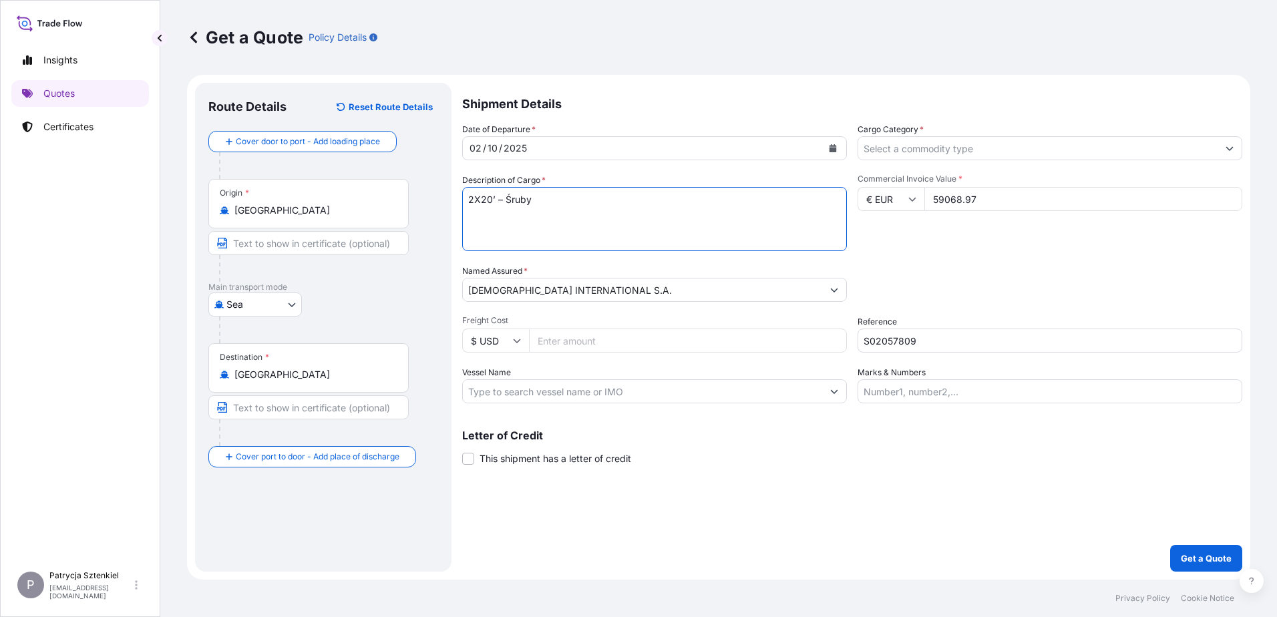
paste textarea "Wartości: 29 746,16€ 29 322,81€ POL [GEOGRAPHIC_DATA] [DATE] POD [GEOGRAPHIC_DA…"
type textarea "2X20’ – Śruby Wartości: 29 746,16€ 29 322,81€ POL [GEOGRAPHIC_DATA] [DATE] POD …"
click at [944, 159] on input "Cargo Category *" at bounding box center [1037, 148] width 359 height 24
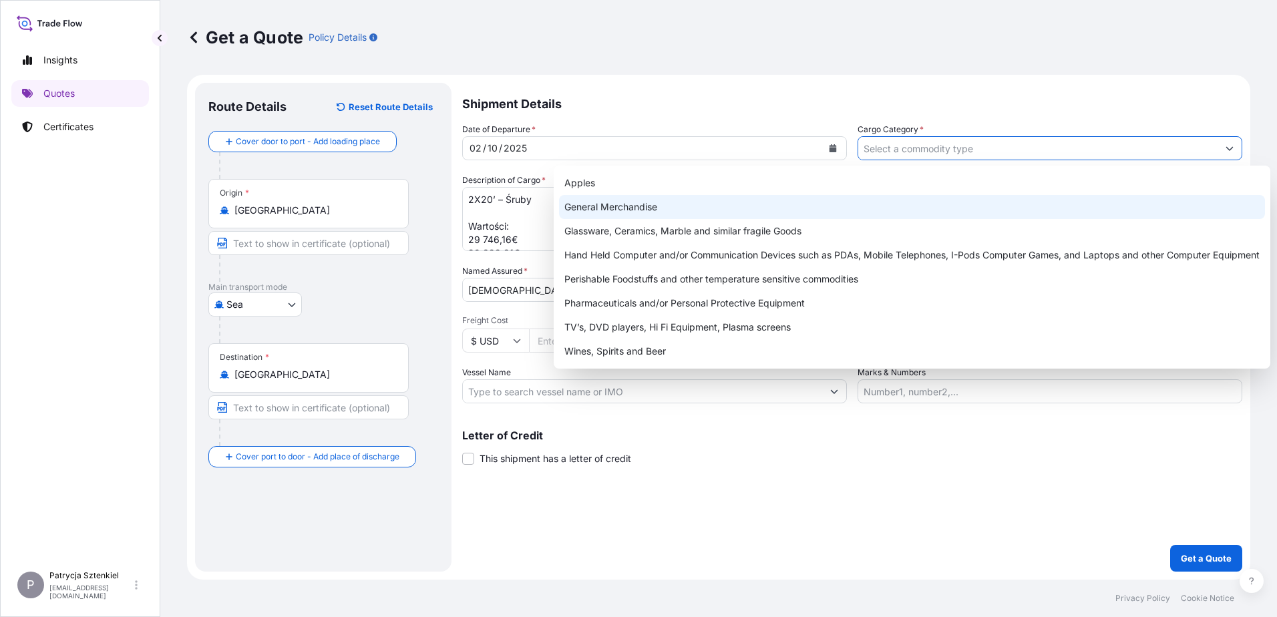
click at [624, 211] on div "General Merchandise" at bounding box center [912, 207] width 706 height 24
type input "General Merchandise"
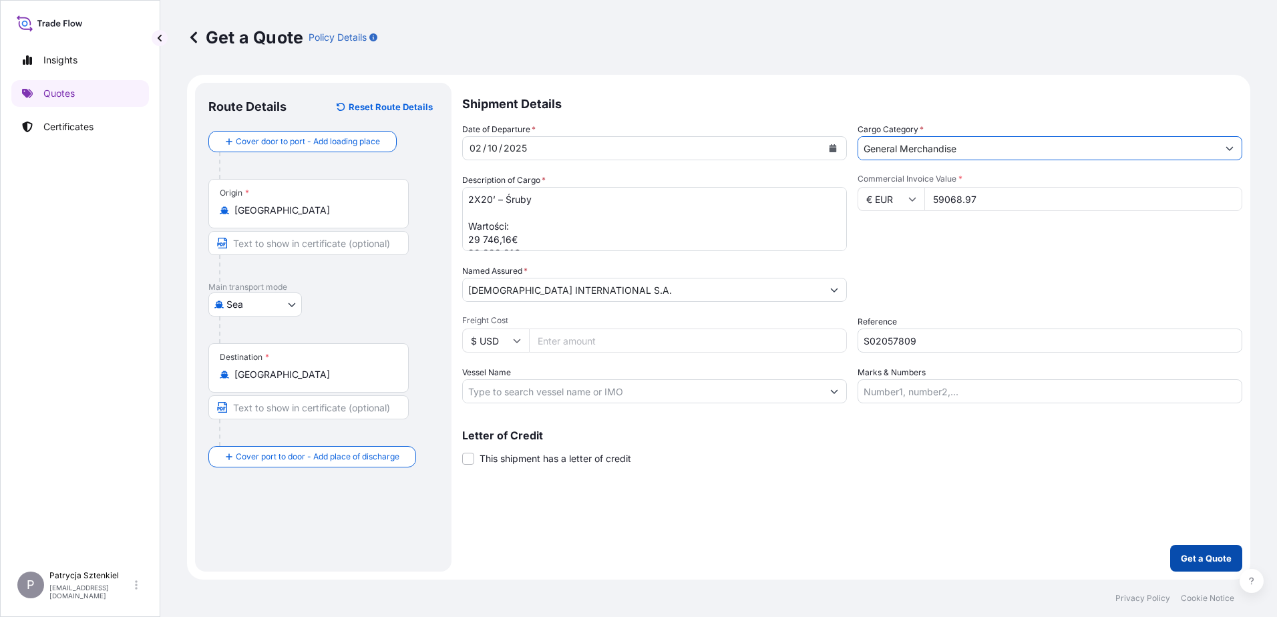
click at [1233, 557] on button "Get a Quote" at bounding box center [1206, 558] width 72 height 27
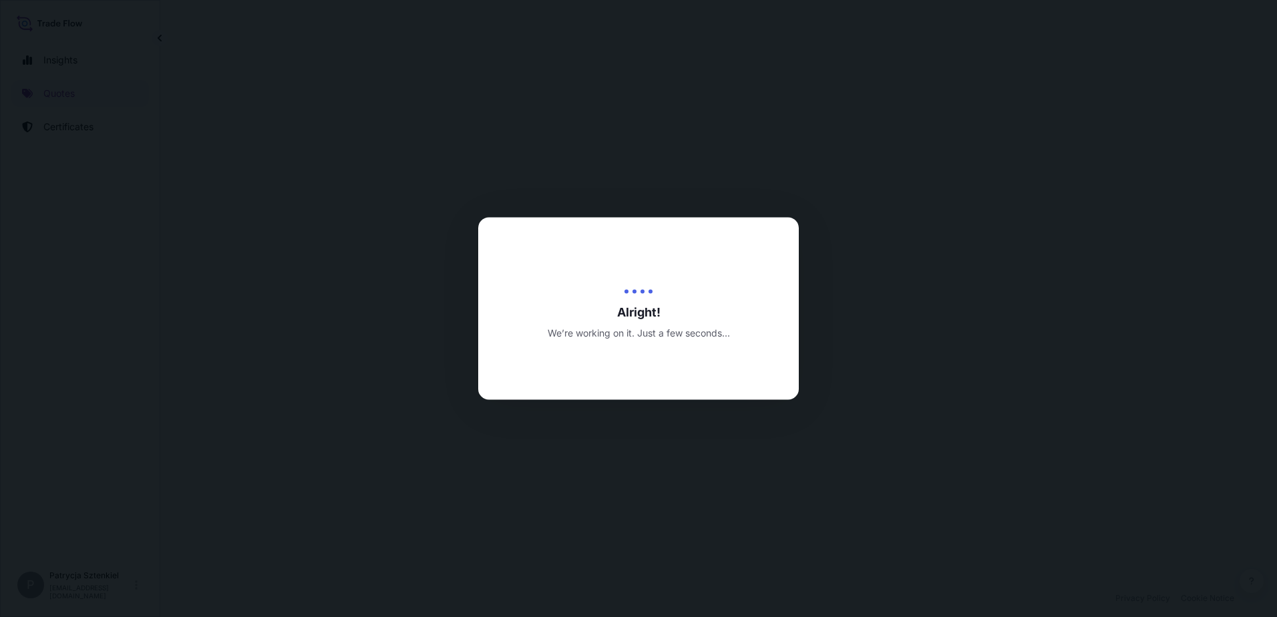
select select "Sea"
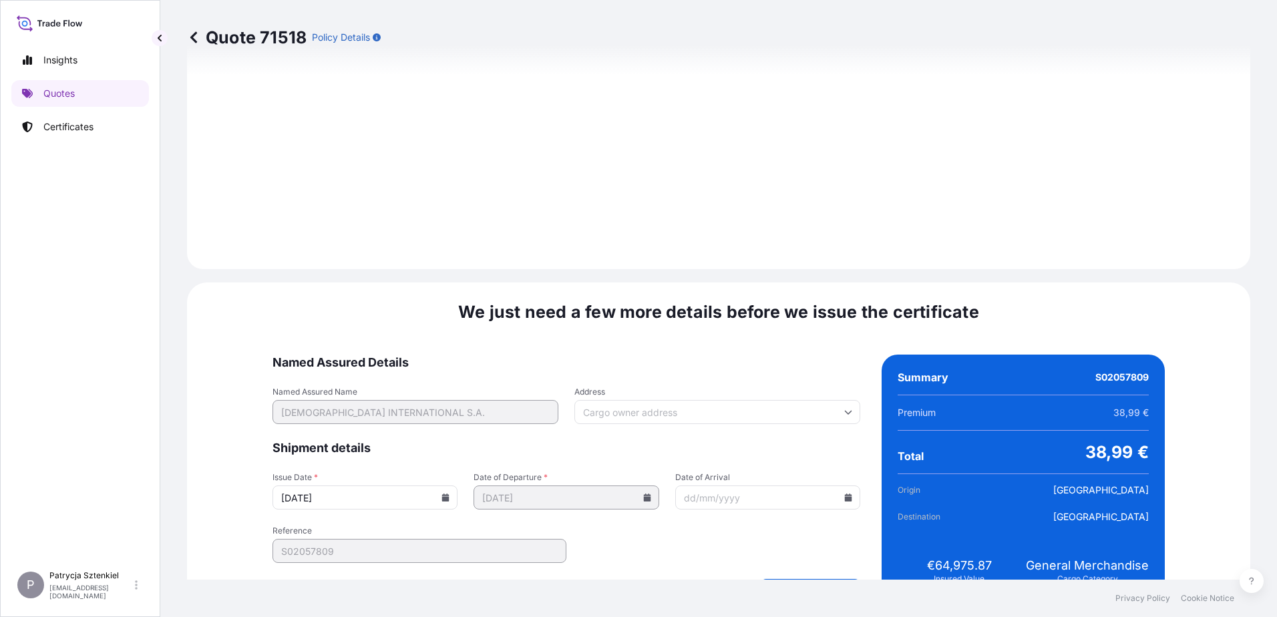
scroll to position [1394, 0]
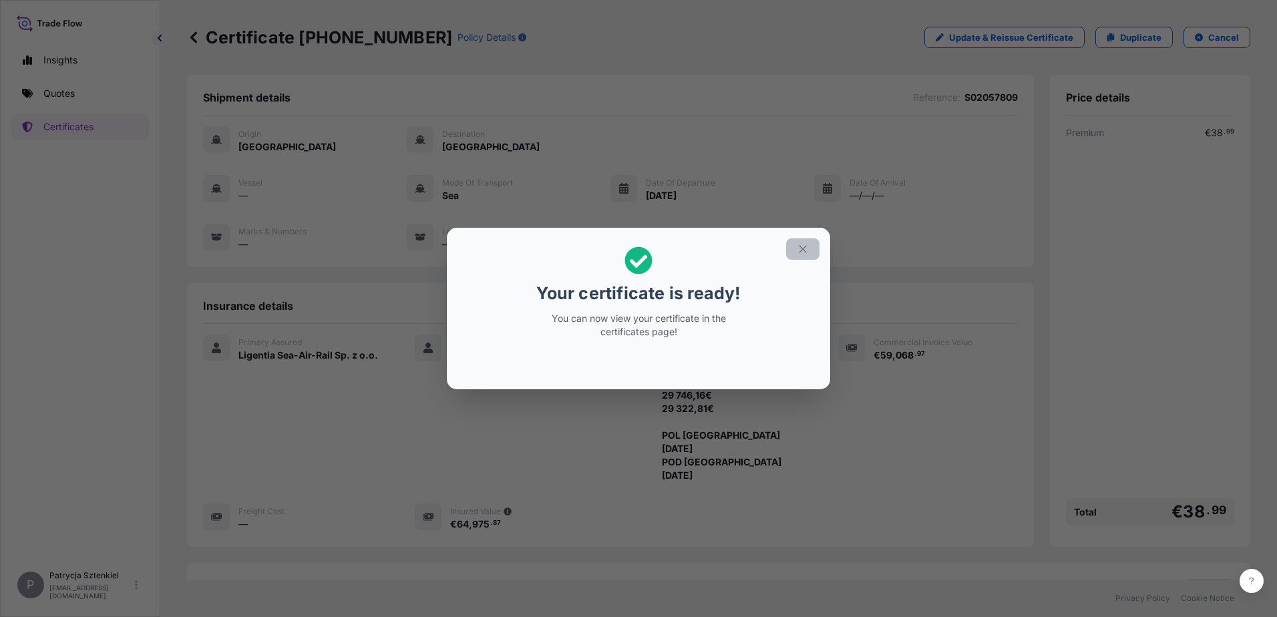
click at [801, 239] on button "button" at bounding box center [802, 248] width 33 height 21
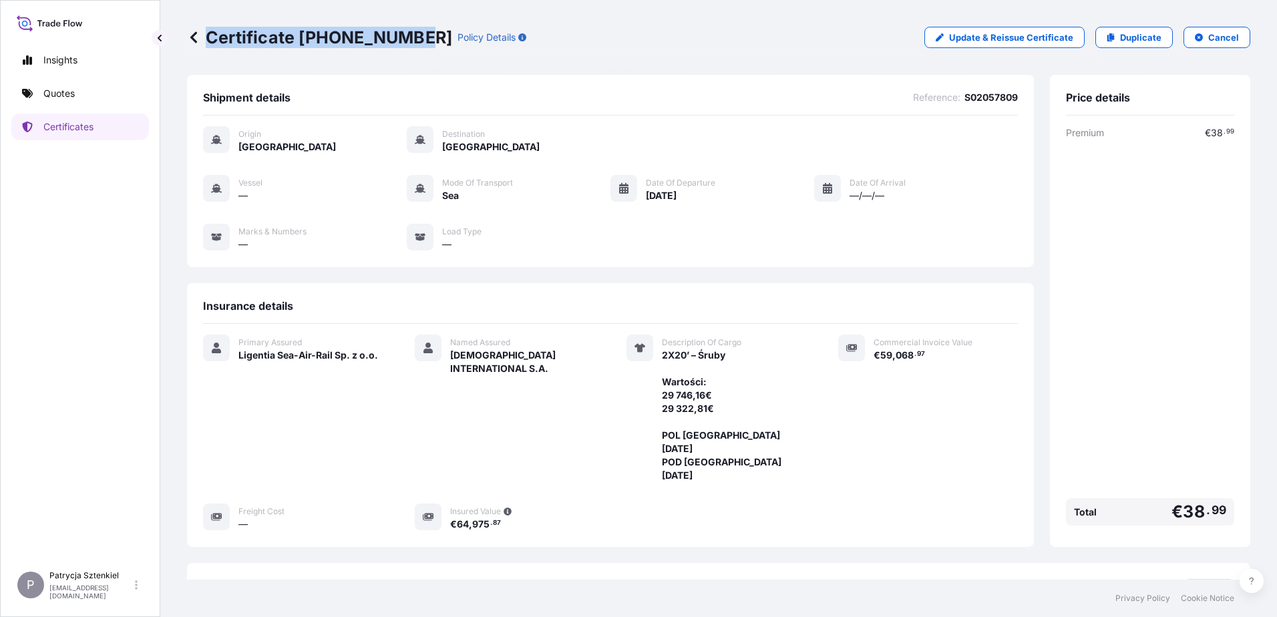
drag, startPoint x: 210, startPoint y: 41, endPoint x: 417, endPoint y: 49, distance: 206.6
click at [417, 49] on div "Certificate [PHONE_NUMBER] Policy Details Update & Reissue Certificate Duplicat…" at bounding box center [719, 37] width 1064 height 75
copy p "Certificate [PHONE_NUMBER]"
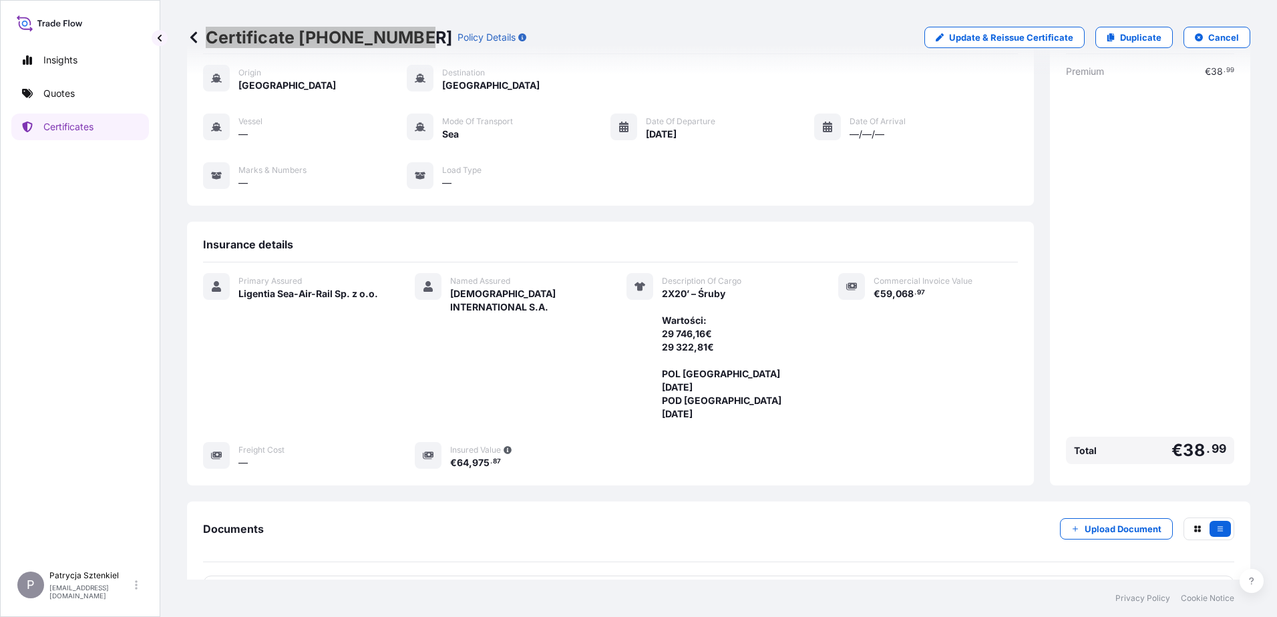
scroll to position [140, 0]
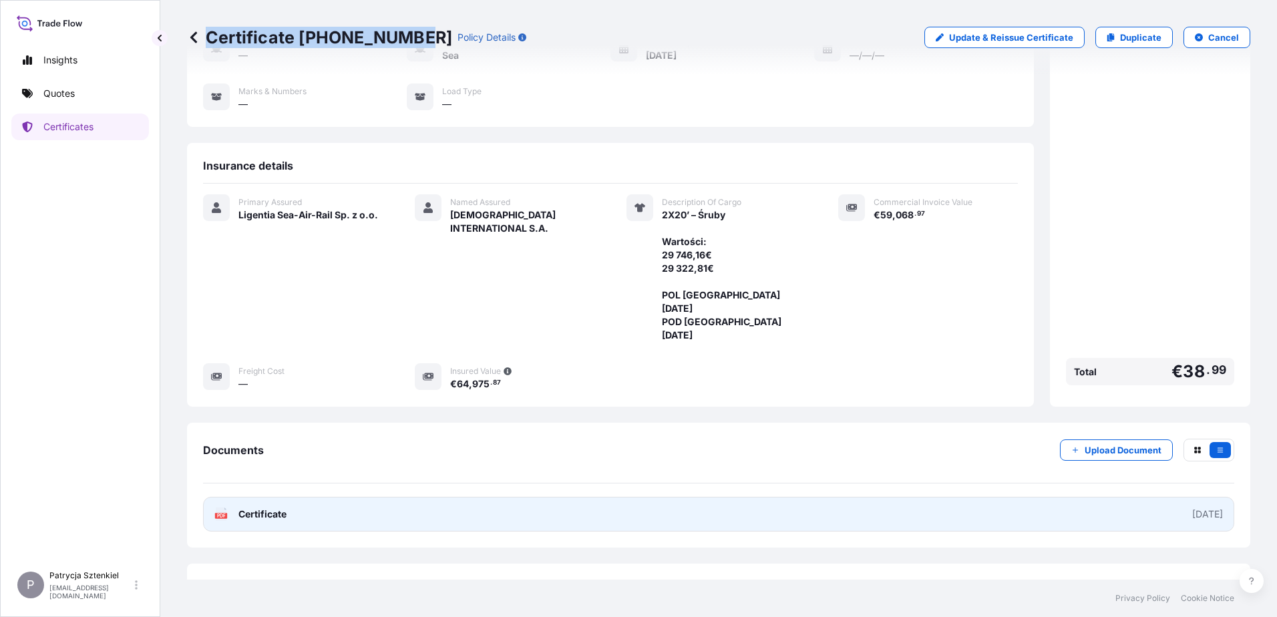
click at [626, 497] on link "PDF Certificate [DATE]" at bounding box center [718, 514] width 1031 height 35
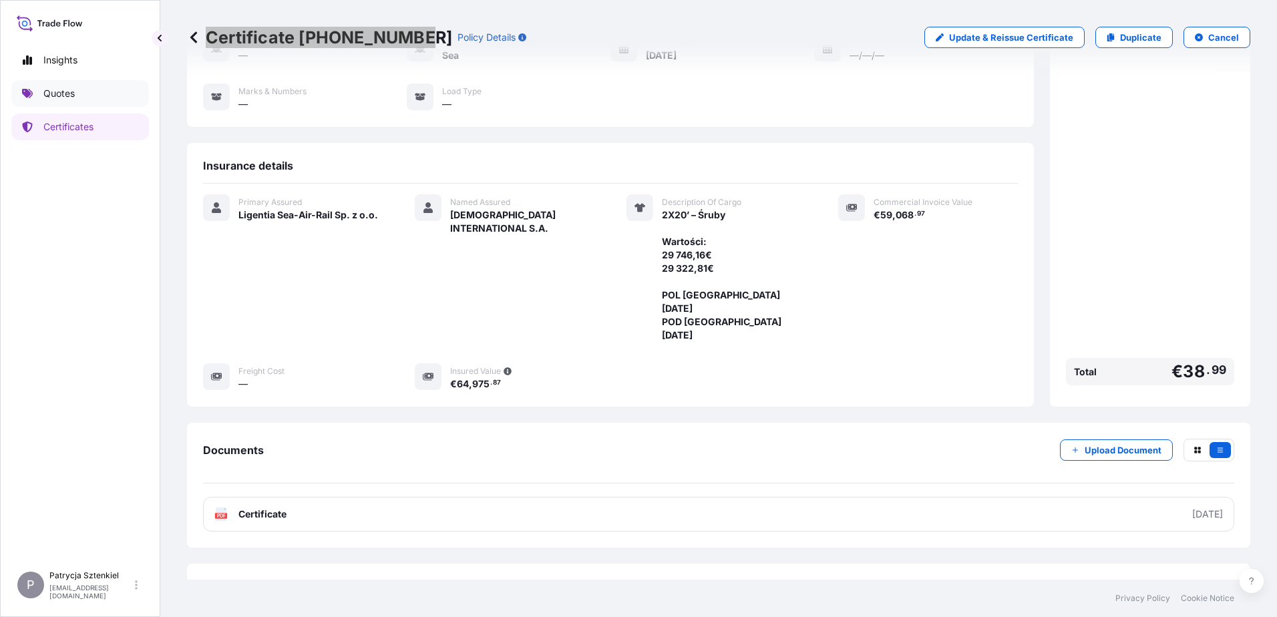
click at [62, 87] on p "Quotes" at bounding box center [58, 93] width 31 height 13
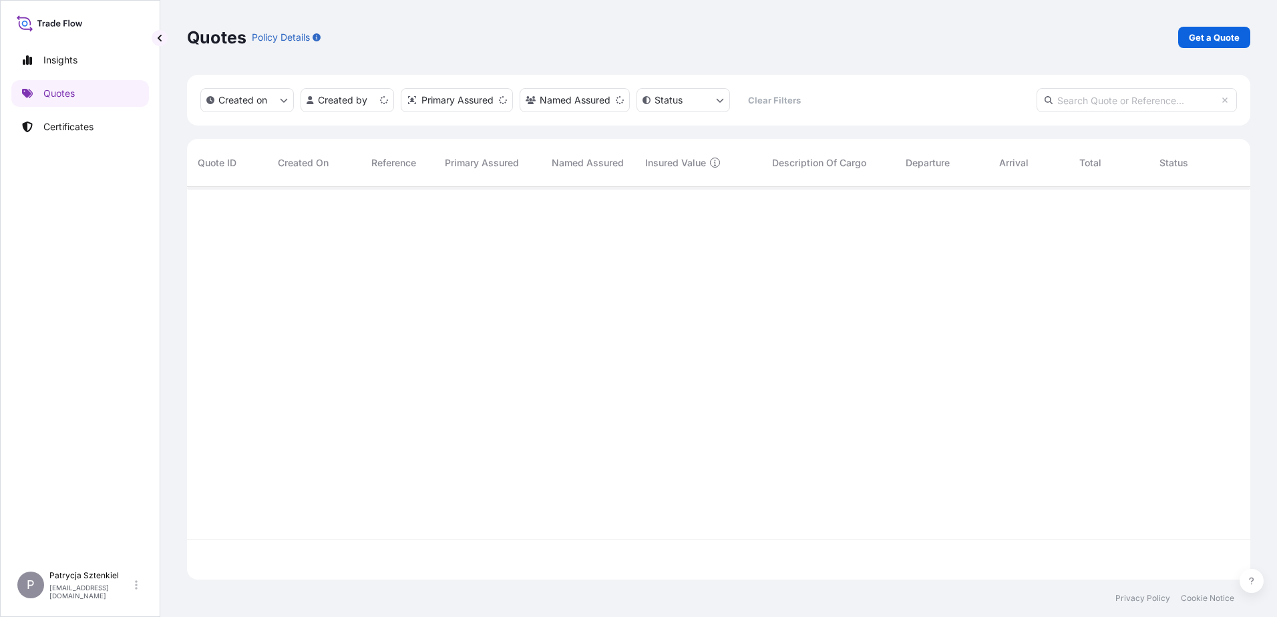
scroll to position [390, 1054]
click at [1190, 43] on p "Get a Quote" at bounding box center [1214, 37] width 51 height 13
select select "Sea"
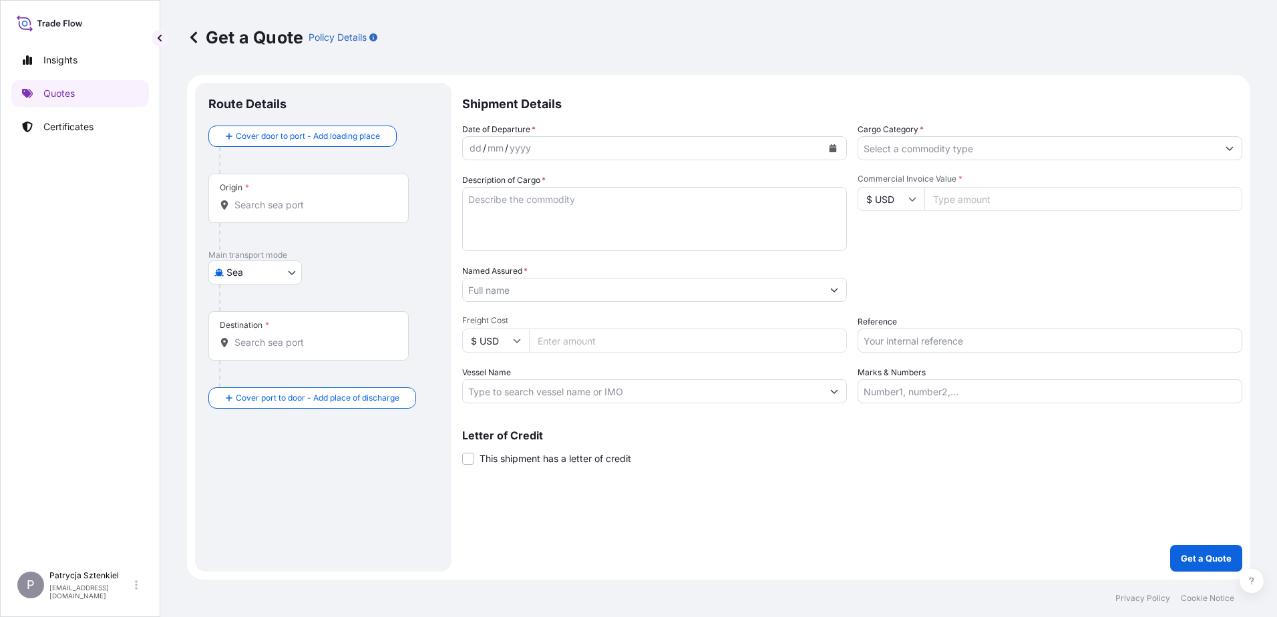
click at [1046, 212] on div "Commercial Invoice Value * $ USD" at bounding box center [1050, 212] width 385 height 77
click at [1044, 209] on input "Commercial Invoice Value *" at bounding box center [1084, 199] width 318 height 24
type input "101184.22"
click at [559, 337] on input "Freight Cost" at bounding box center [688, 341] width 318 height 24
type input "3400"
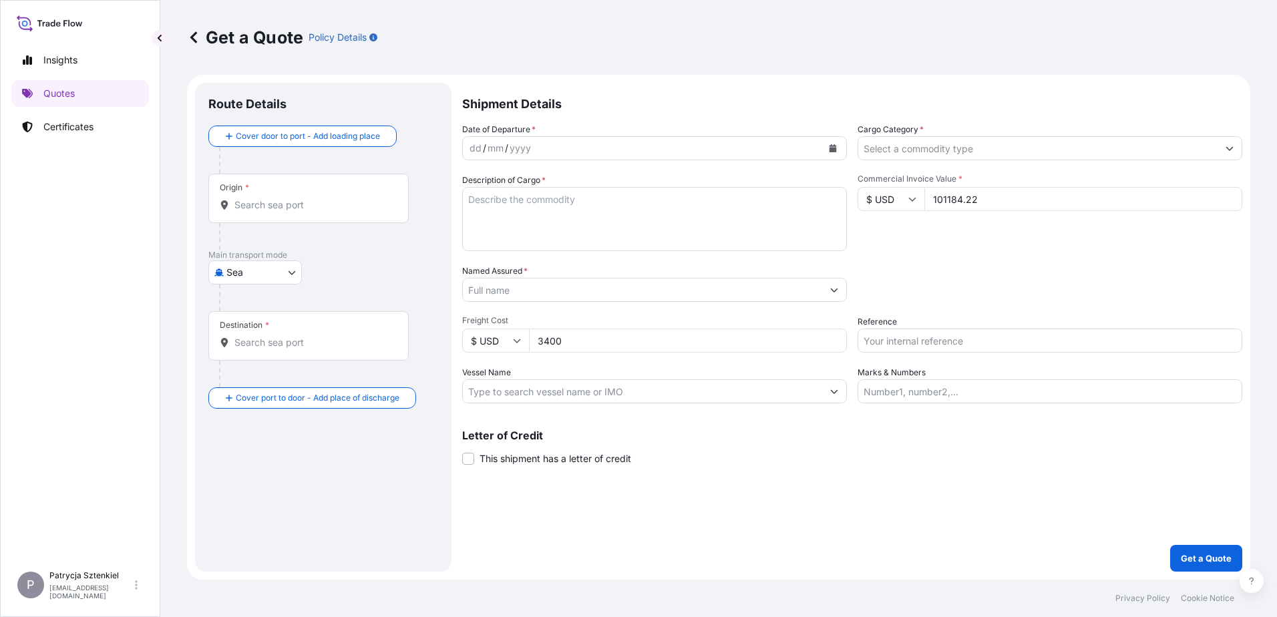
click at [370, 190] on div "Origin *" at bounding box center [308, 198] width 200 height 49
click at [370, 198] on input "Origin *" at bounding box center [313, 204] width 158 height 13
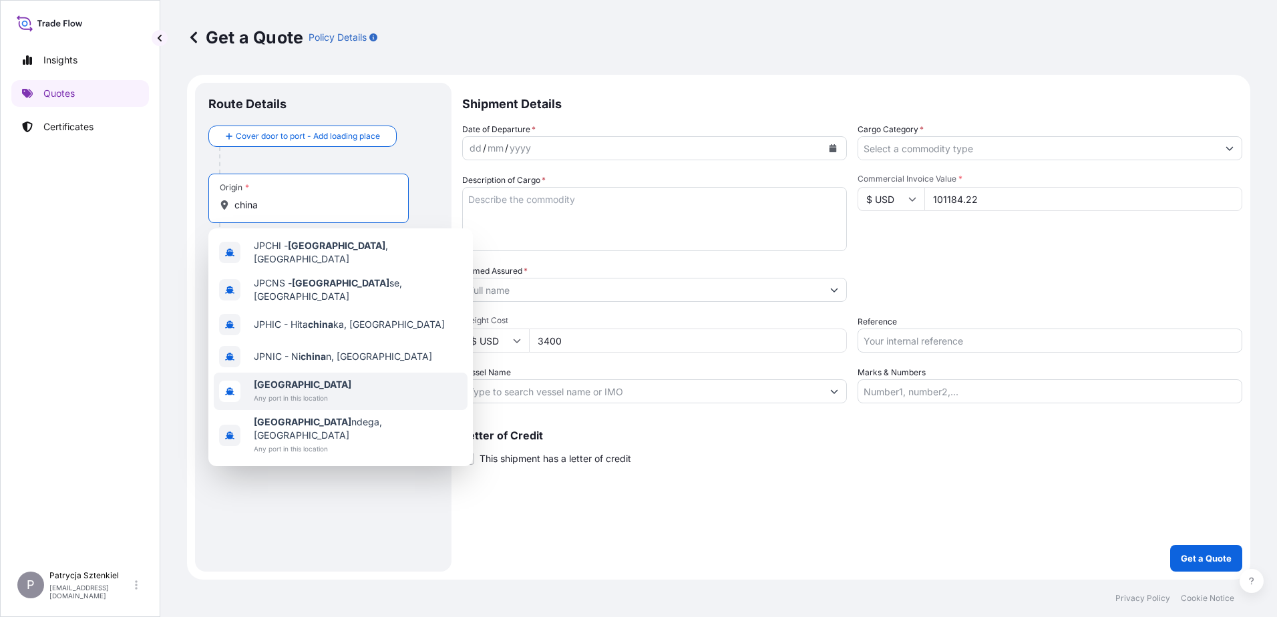
click at [272, 373] on div "[GEOGRAPHIC_DATA] Any port in this location" at bounding box center [341, 391] width 254 height 37
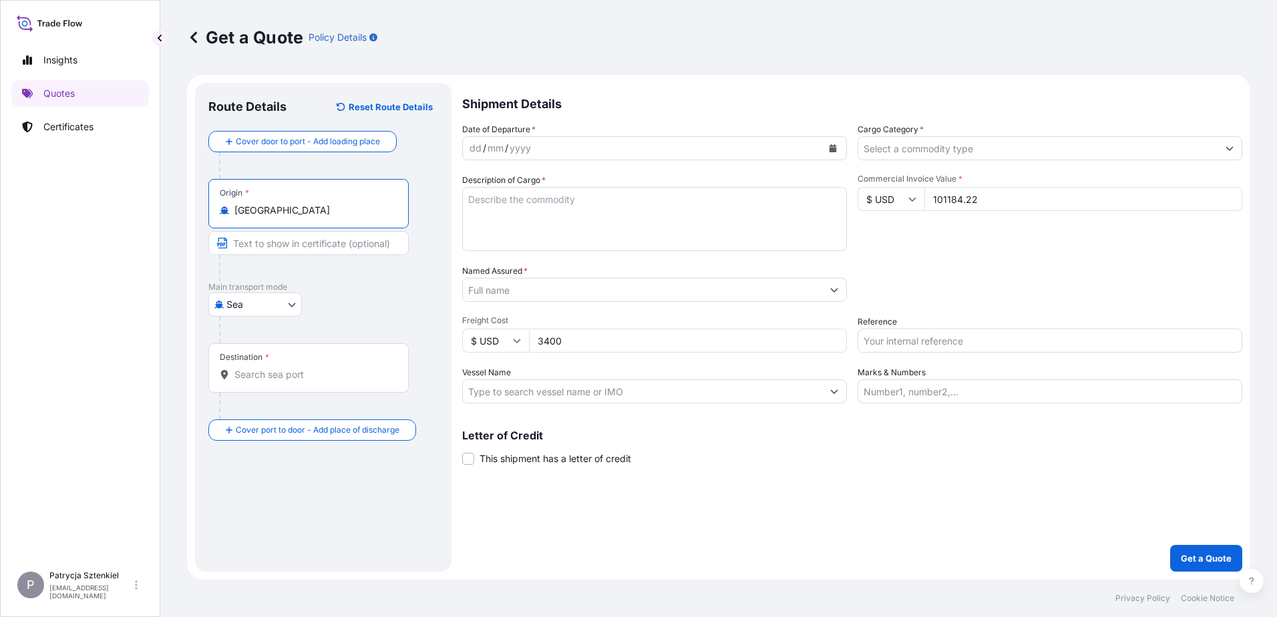
type input "[GEOGRAPHIC_DATA]"
click at [273, 370] on input "Destination *" at bounding box center [313, 374] width 158 height 13
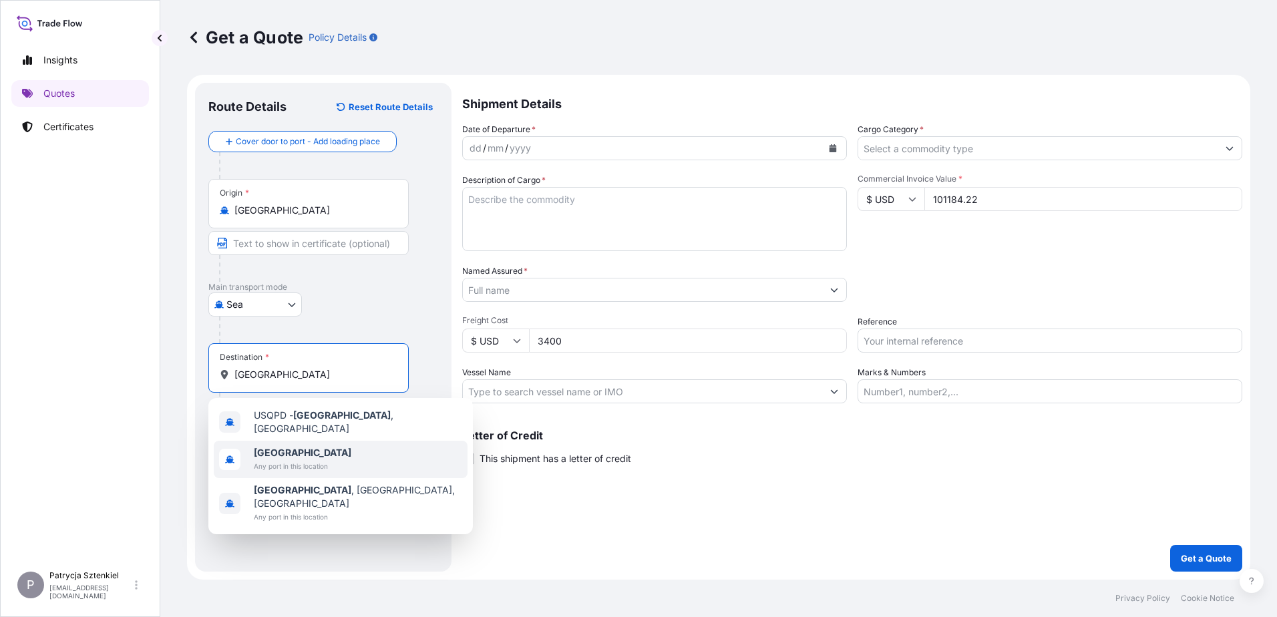
click at [298, 462] on span "Any port in this location" at bounding box center [303, 466] width 98 height 13
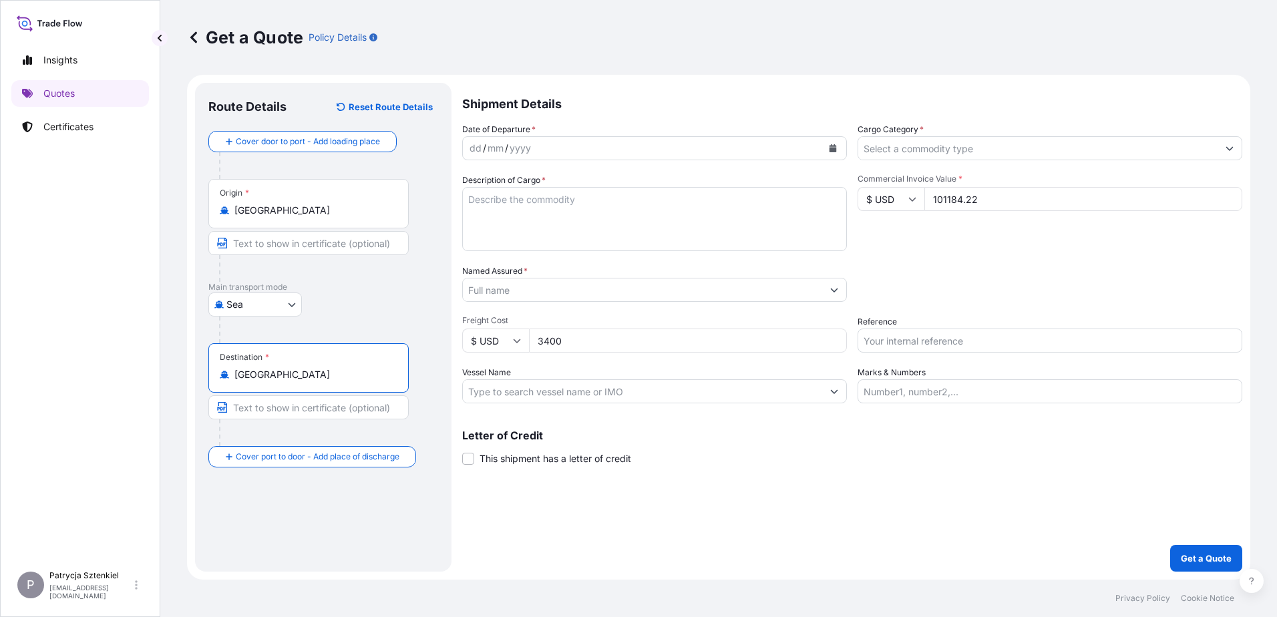
type input "[GEOGRAPHIC_DATA]"
click at [909, 323] on div "Reference" at bounding box center [1050, 333] width 385 height 37
click at [916, 335] on input "Reference" at bounding box center [1050, 341] width 385 height 24
paste input "S02046403"
type input "S02046403"
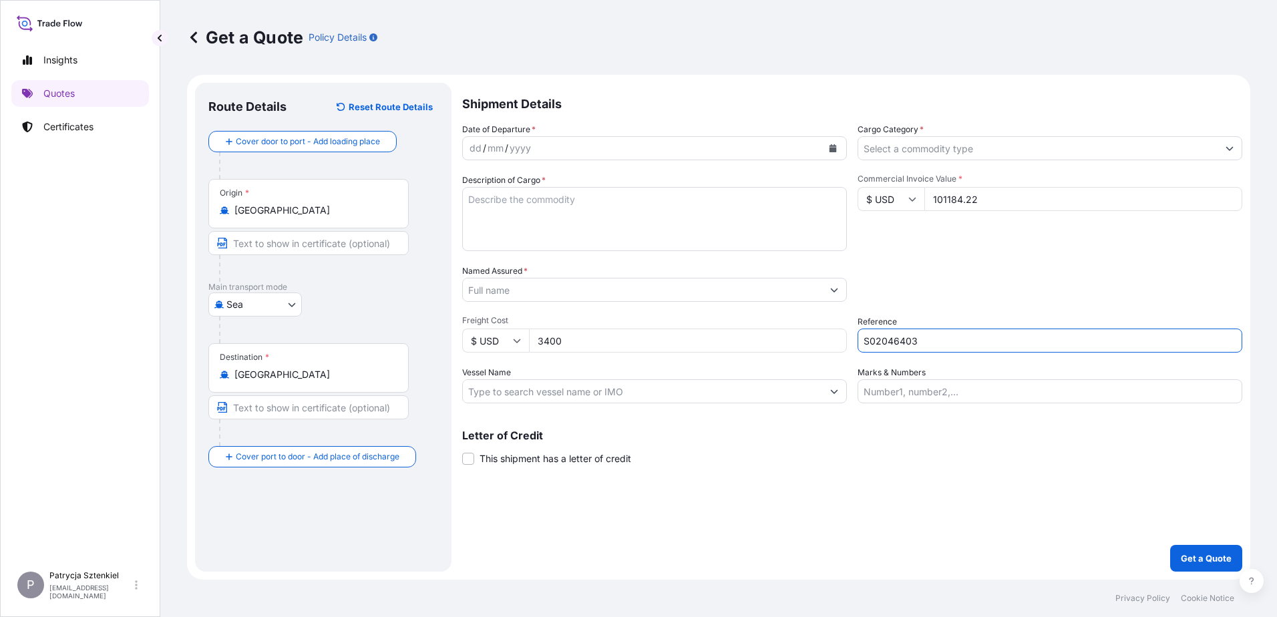
click at [531, 289] on input "Named Assured *" at bounding box center [642, 290] width 359 height 24
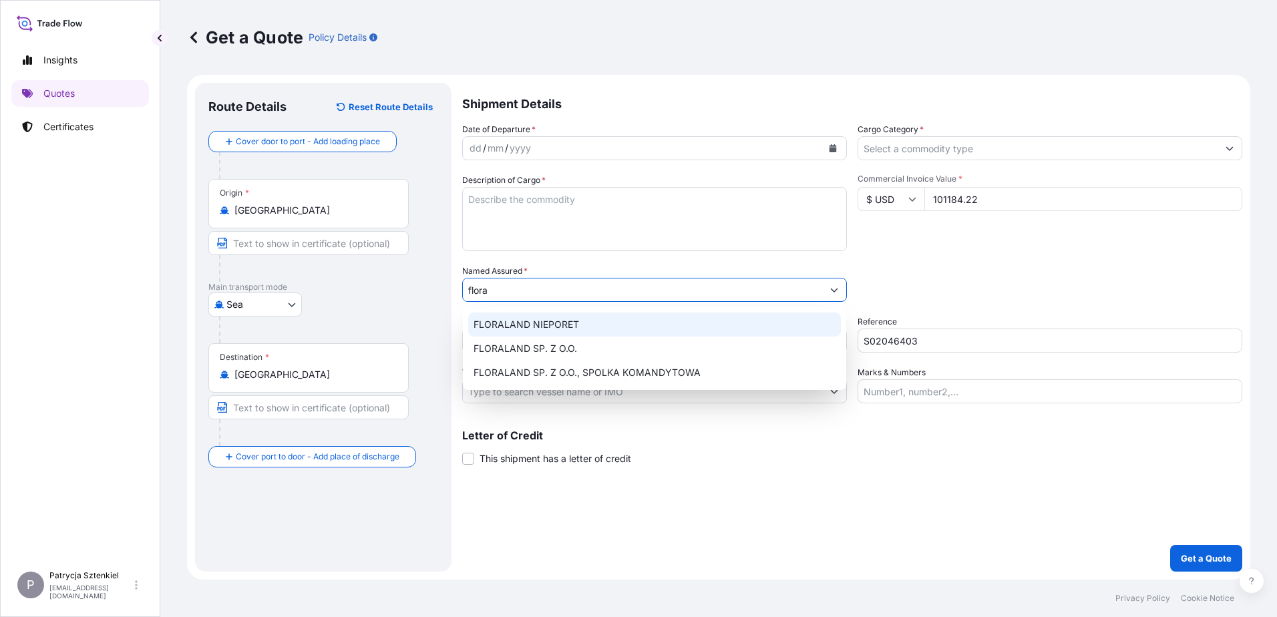
type input "flora"
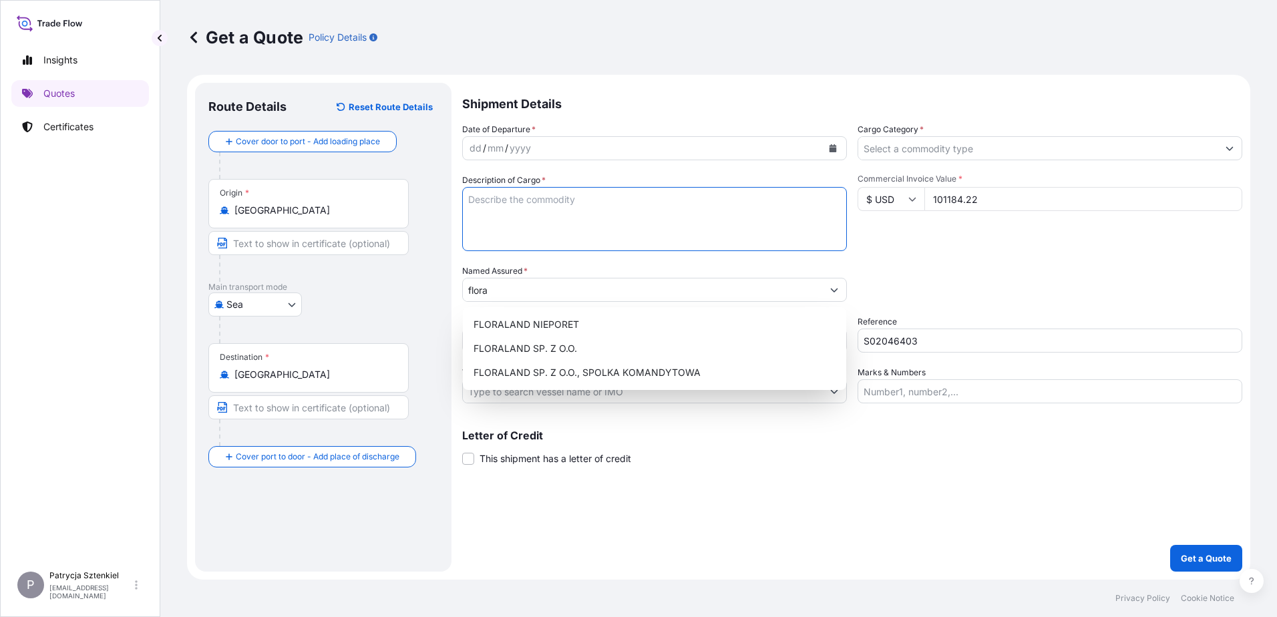
click at [509, 208] on textarea "Description of Cargo *" at bounding box center [654, 219] width 385 height 64
paste textarea "GARDEN TOOLS GLOVES BBQ ACCESORIES"
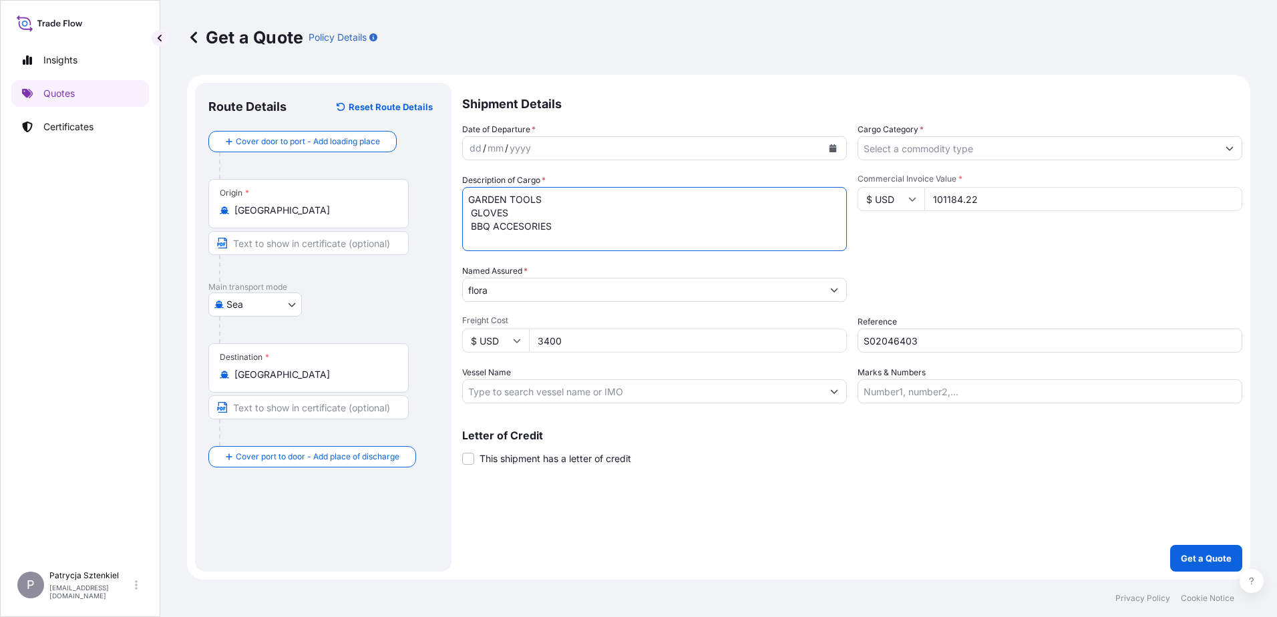
click at [472, 215] on textarea "GARDEN TOOLS GLOVES BBQ ACCESORIES" at bounding box center [654, 219] width 385 height 64
click at [471, 225] on textarea "GARDEN TOOLS GLOVES BBQ ACCESORIES" at bounding box center [654, 219] width 385 height 64
paste textarea "CCLU7894161 OOLJPV0517 40HC 11906.00 KG 66.27 M3 1770 CTN CY/CY* 1233 CTN 8773.…"
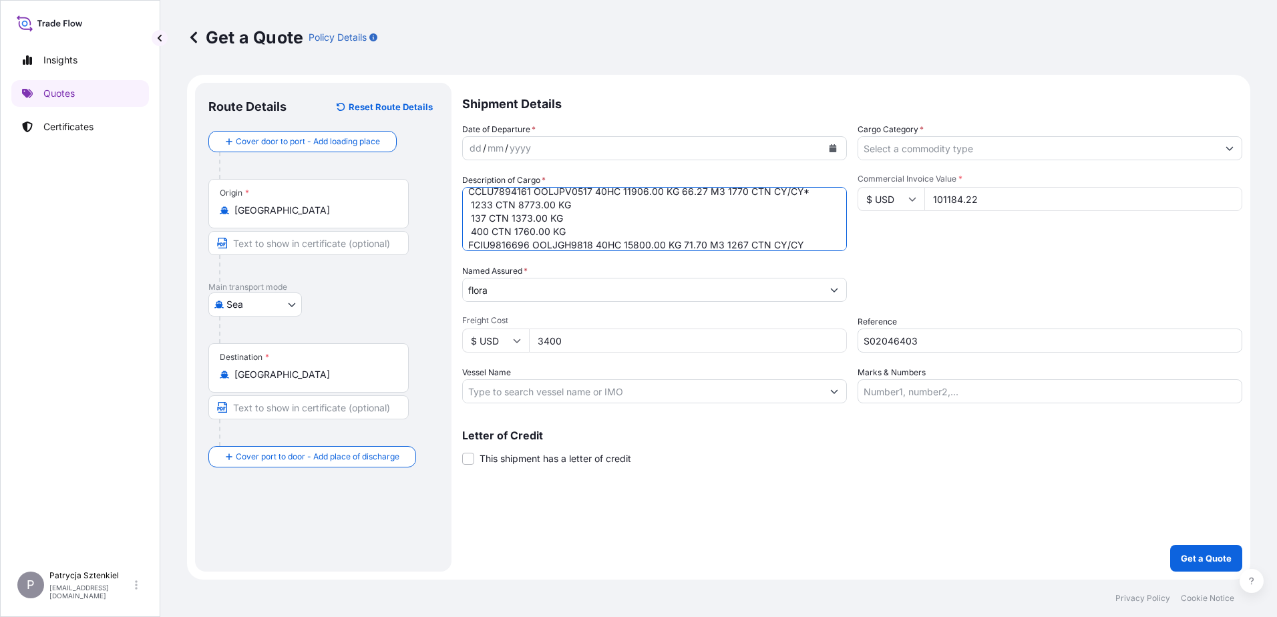
drag, startPoint x: 562, startPoint y: 231, endPoint x: 482, endPoint y: 207, distance: 83.7
click at [482, 207] on textarea "GARDEN TOOLS GLOVES BBQ ACCESORIES CCLU7894161 OOLJPV0517 40HC 11906.00 KG 66.2…" at bounding box center [654, 219] width 385 height 64
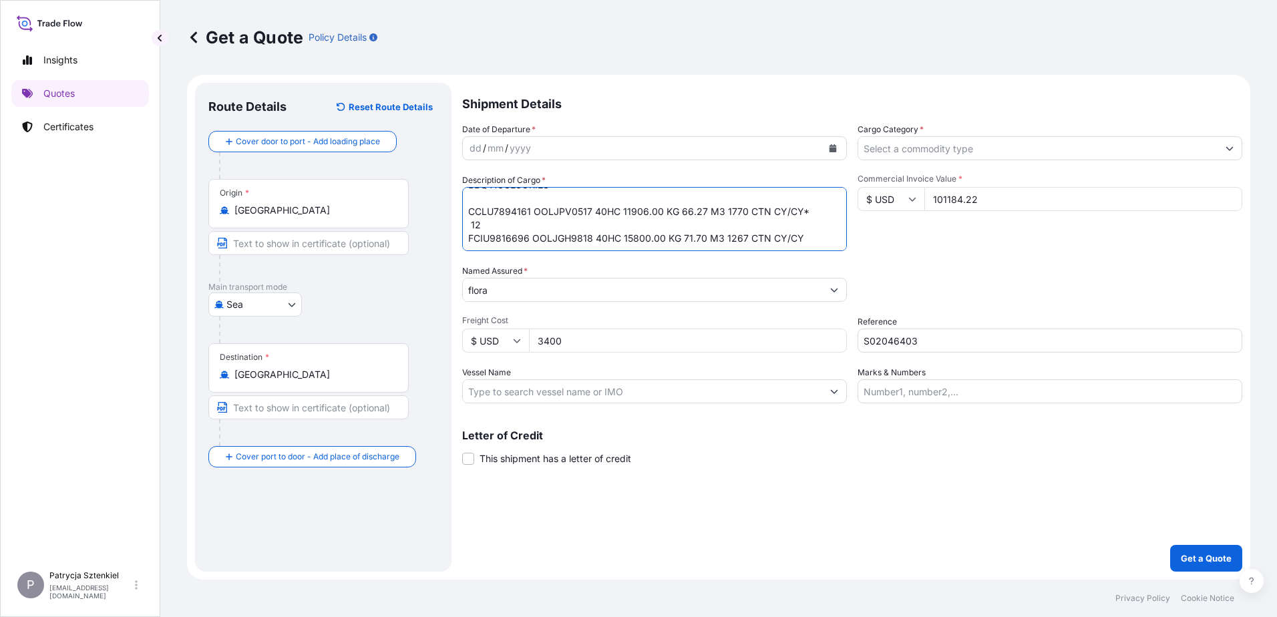
scroll to position [41, 0]
click at [814, 213] on textarea "GARDEN TOOLS GLOVES BBQ ACCESORIES CCLU7894161 OOLJPV0517 40HC 11906.00 KG 66.2…" at bounding box center [654, 219] width 385 height 64
type textarea "GARDEN TOOLS GLOVES BBQ ACCESORIES CCLU7894161 OOLJPV0517 40HC 11906.00 KG 66.2…"
click at [1022, 145] on input "Cargo Category *" at bounding box center [1037, 148] width 359 height 24
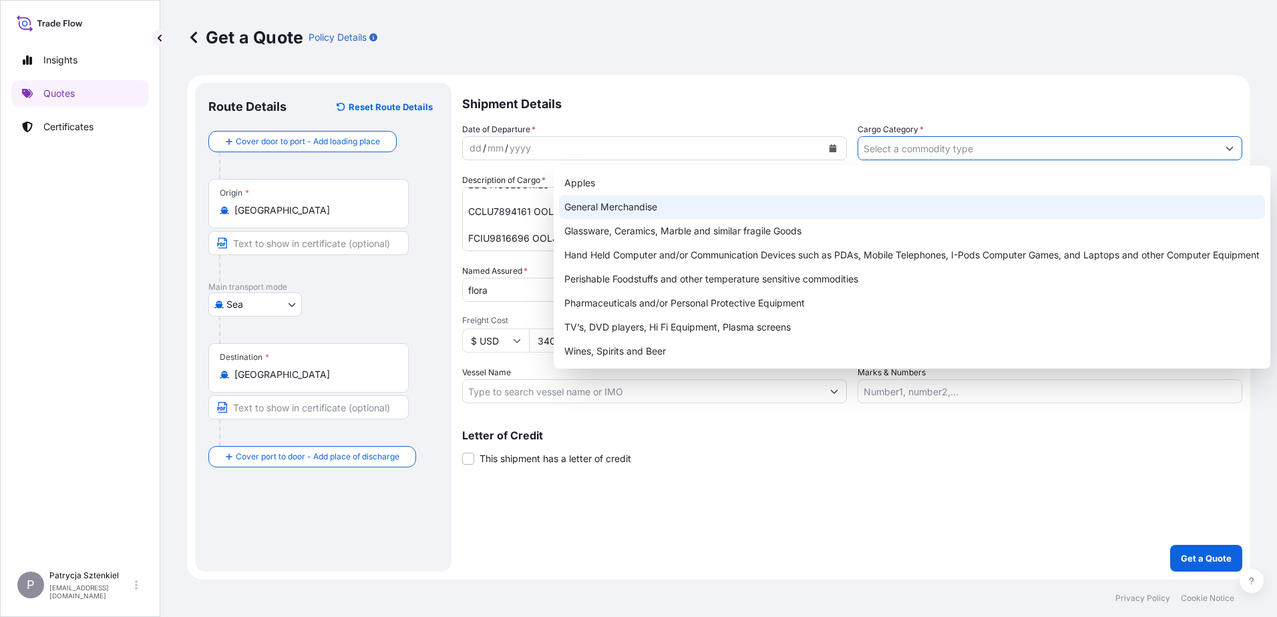
click at [699, 216] on div "General Merchandise" at bounding box center [912, 207] width 706 height 24
type input "General Merchandise"
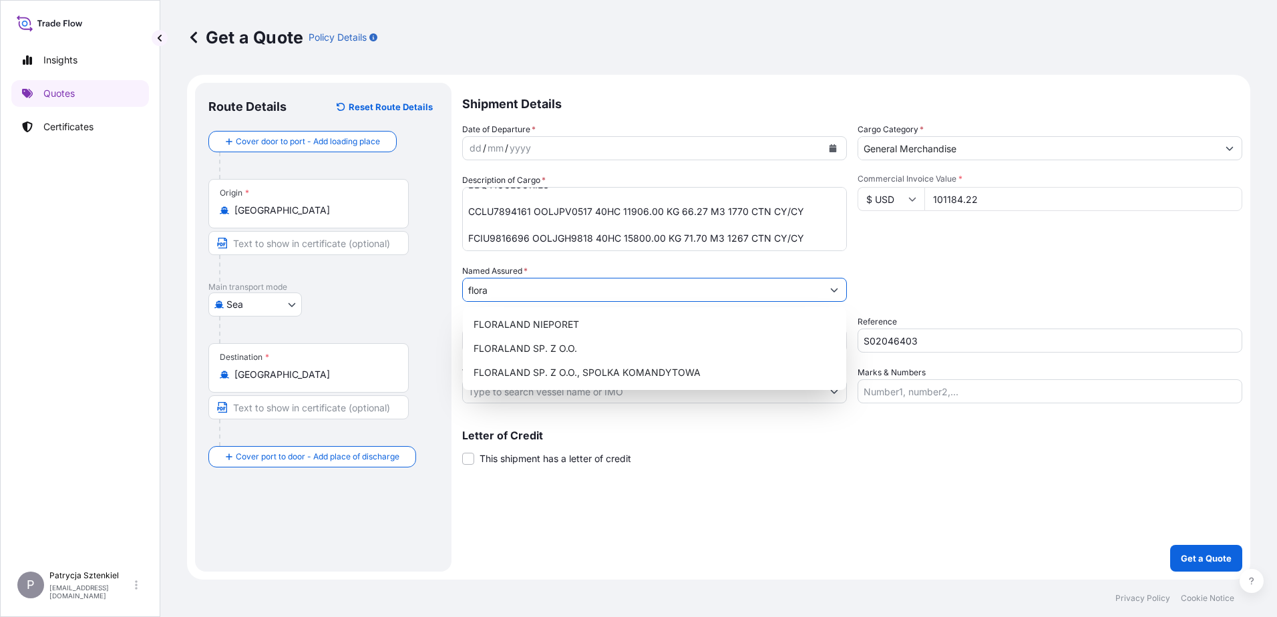
click at [527, 287] on input "flora" at bounding box center [642, 290] width 359 height 24
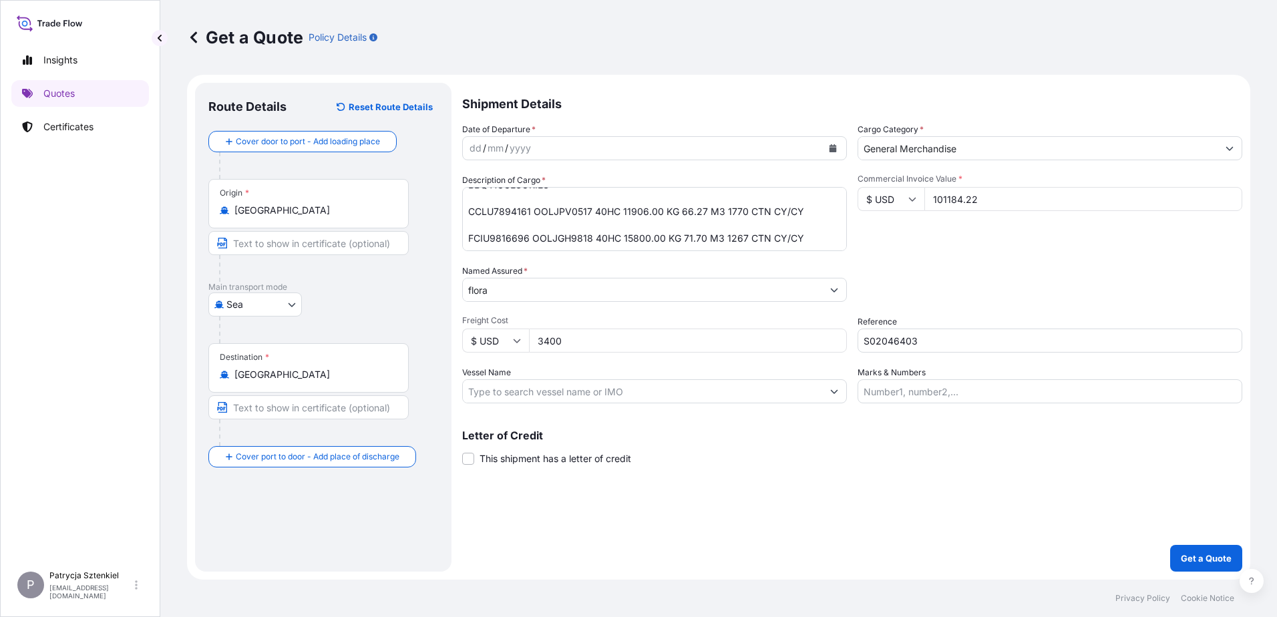
click at [535, 293] on input "flora" at bounding box center [642, 290] width 359 height 24
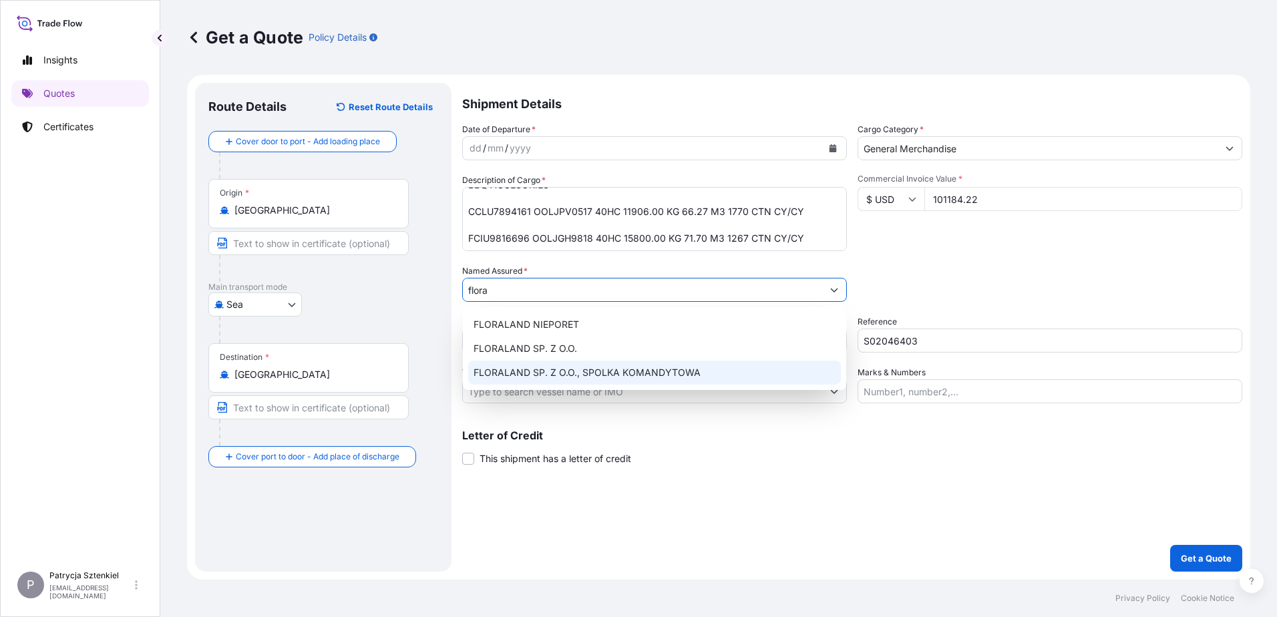
click at [532, 367] on span "FLORALAND SP. Z O.O., SPOLKA KOMANDYTOWA" at bounding box center [587, 372] width 227 height 13
type input "FLORALAND SP. Z O.O., SPOLKA KOMANDYTOWA"
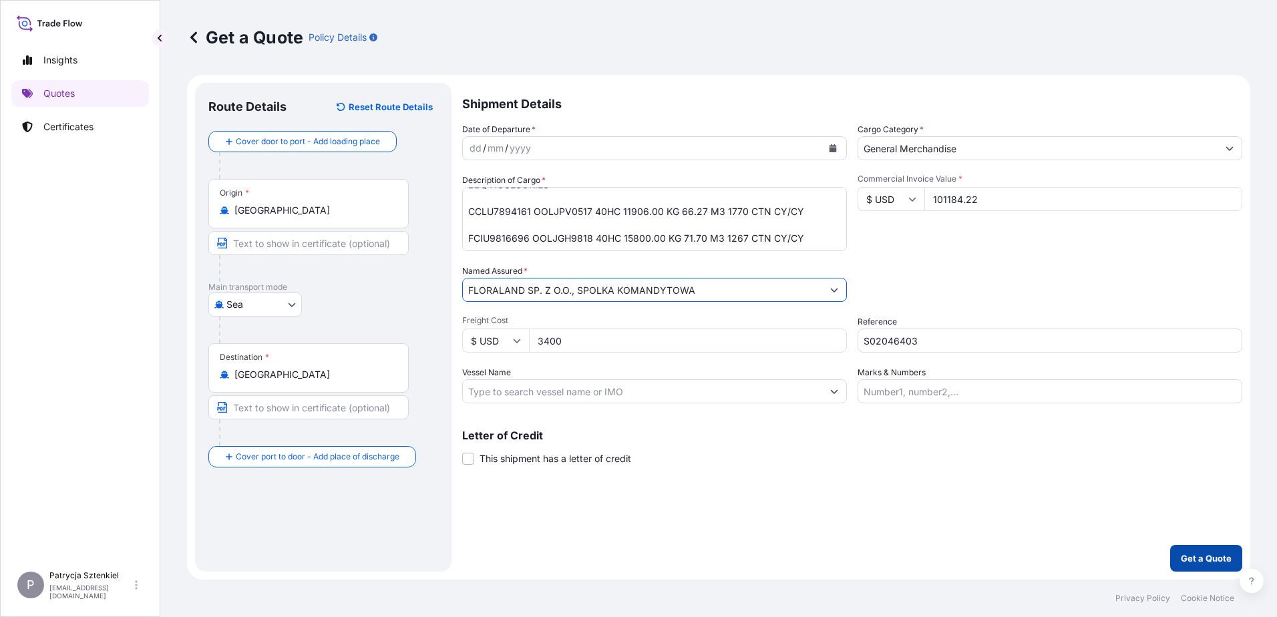
click at [1206, 558] on p "Get a Quote" at bounding box center [1206, 558] width 51 height 13
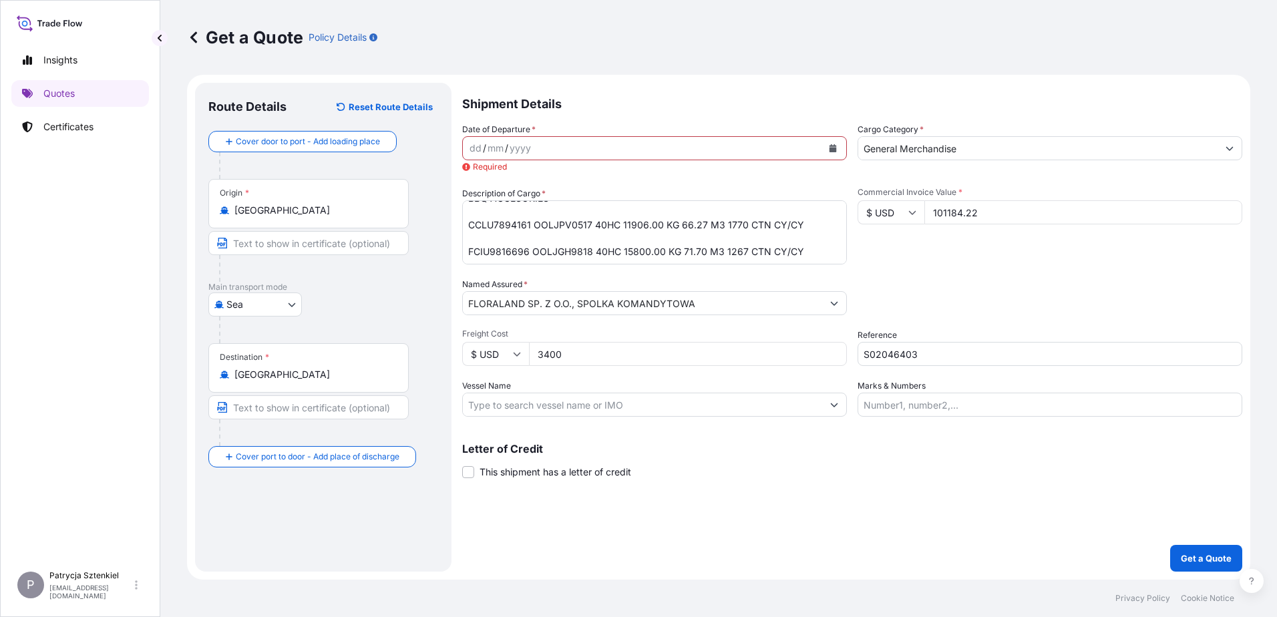
click at [831, 152] on button "Calendar" at bounding box center [832, 148] width 21 height 21
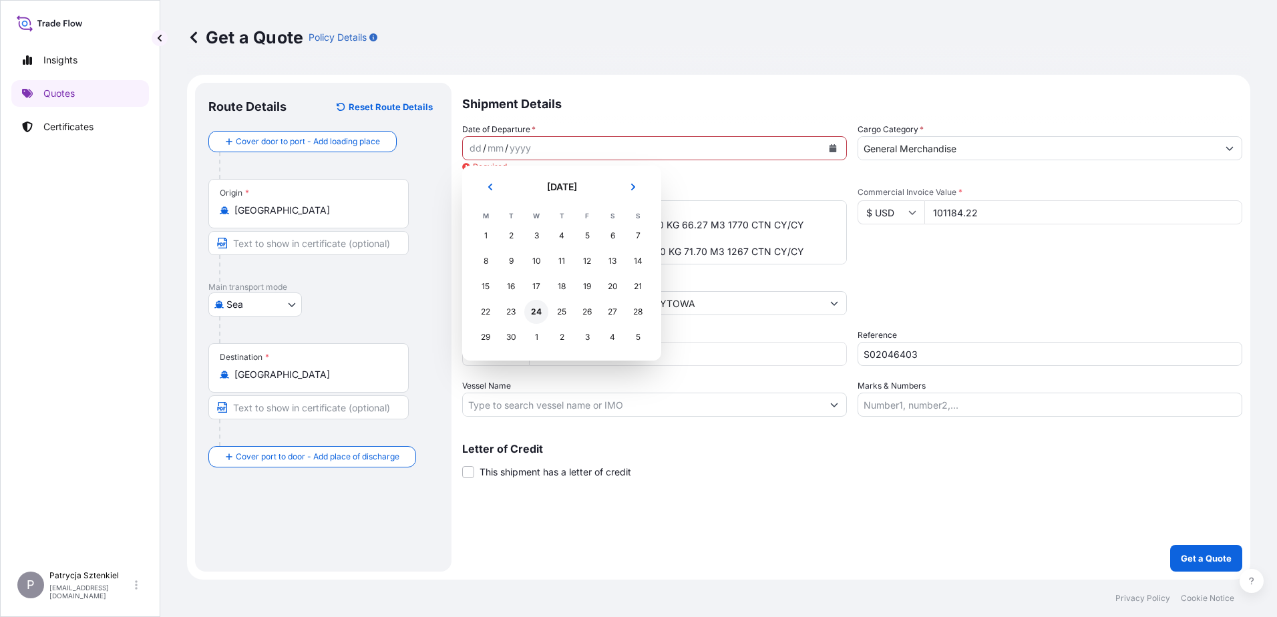
click at [540, 312] on div "24" at bounding box center [536, 312] width 24 height 24
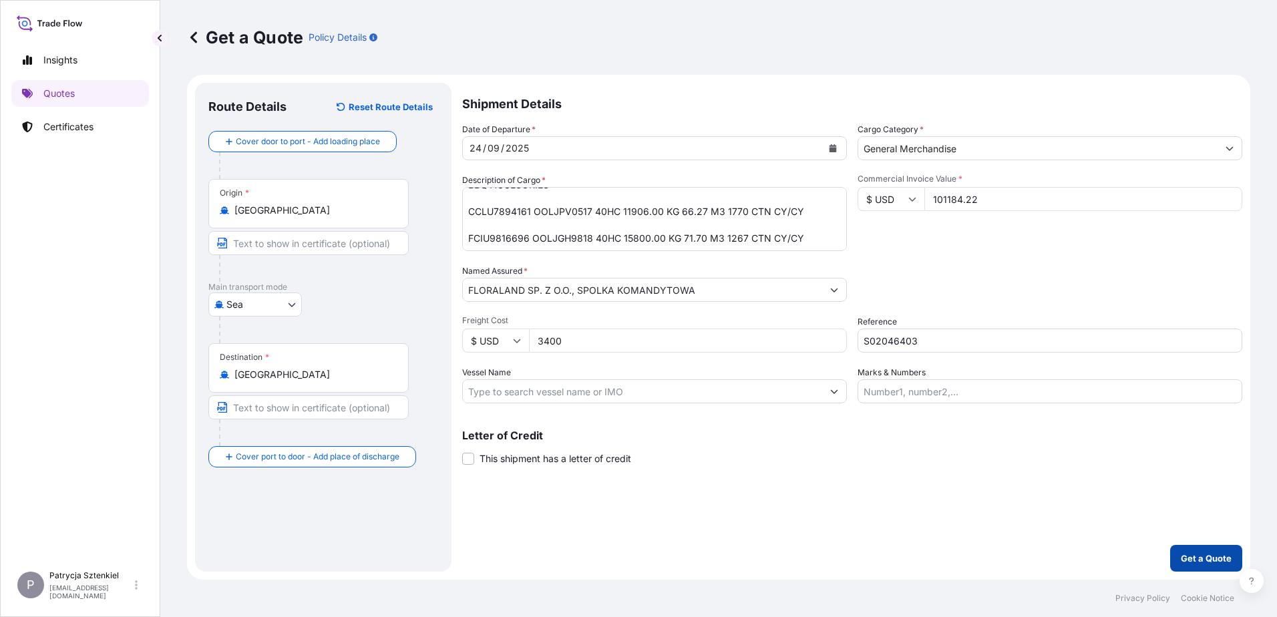
click at [1218, 564] on p "Get a Quote" at bounding box center [1206, 558] width 51 height 13
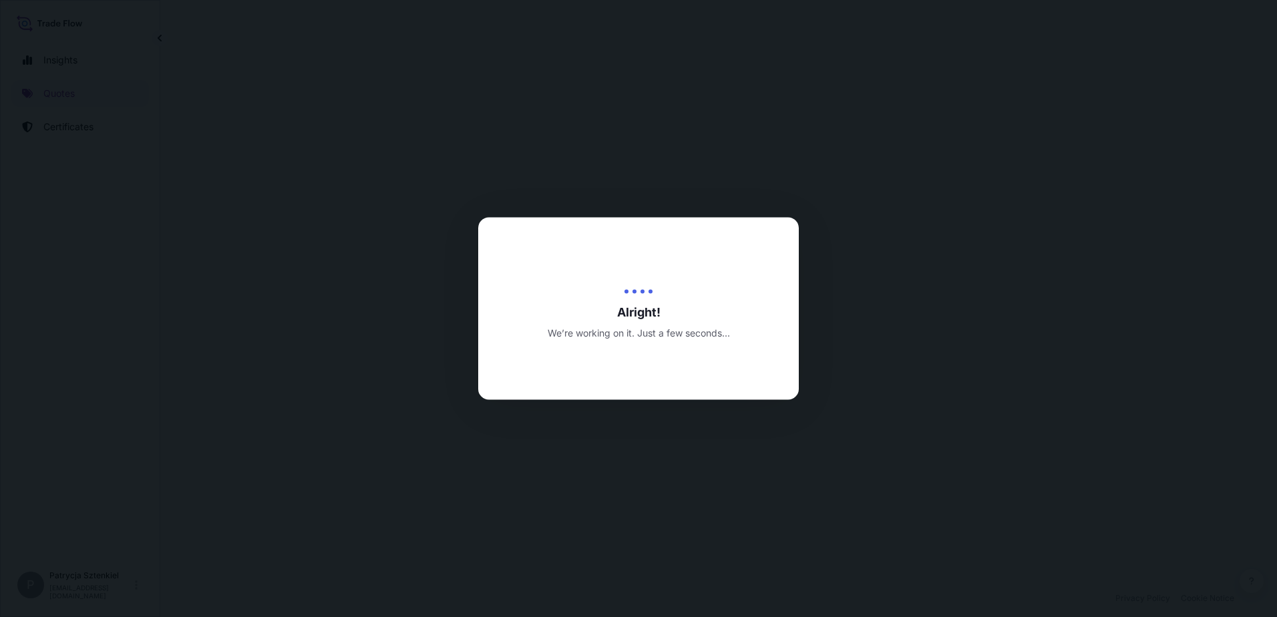
select select "Sea"
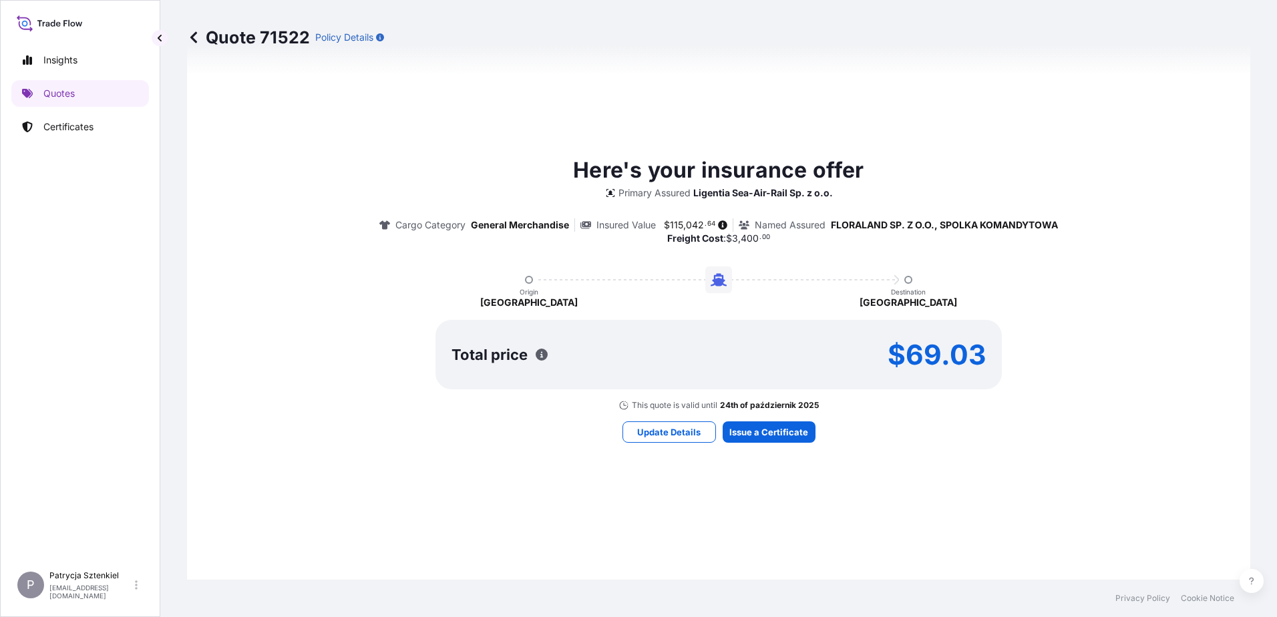
scroll to position [707, 0]
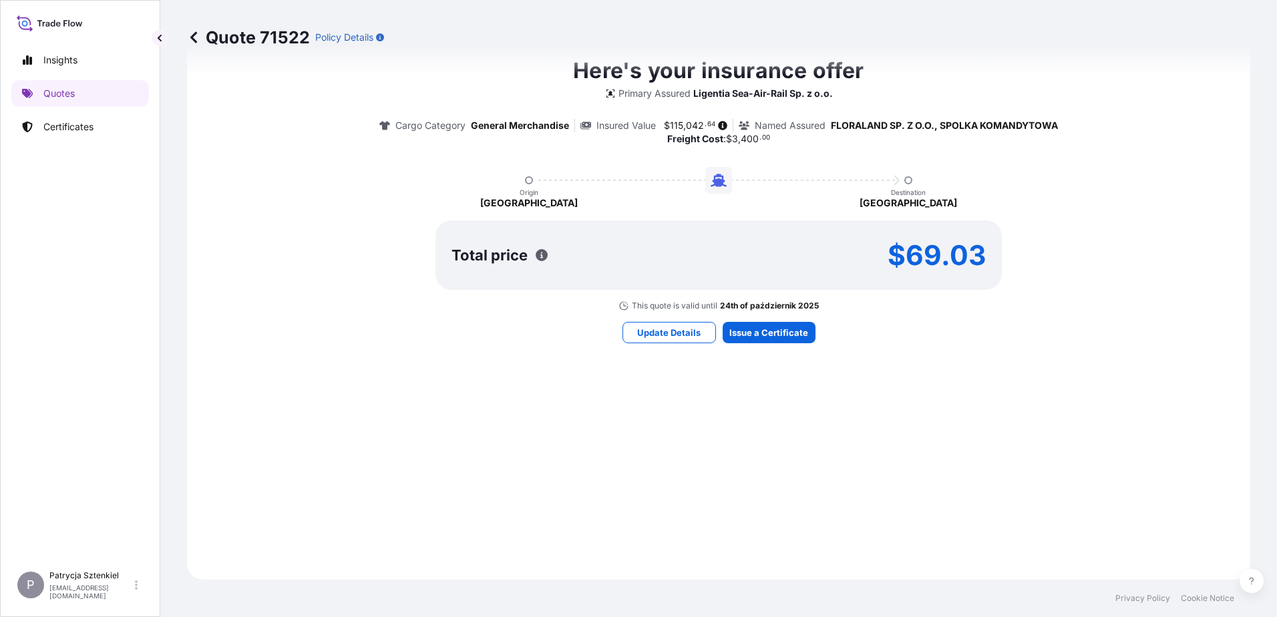
click at [736, 343] on div "Here's your insurance offer Primary Assured Ligentia Sea-Air-Rail Sp. z o.o. Ca…" at bounding box center [719, 198] width 1026 height 725
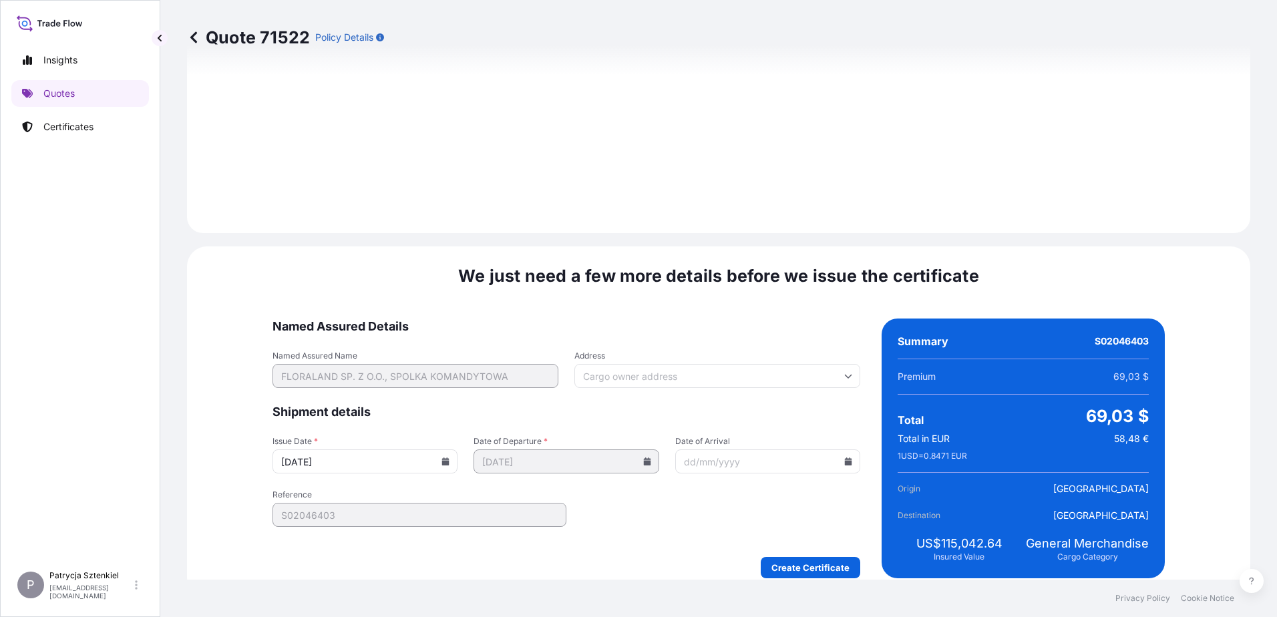
scroll to position [1435, 0]
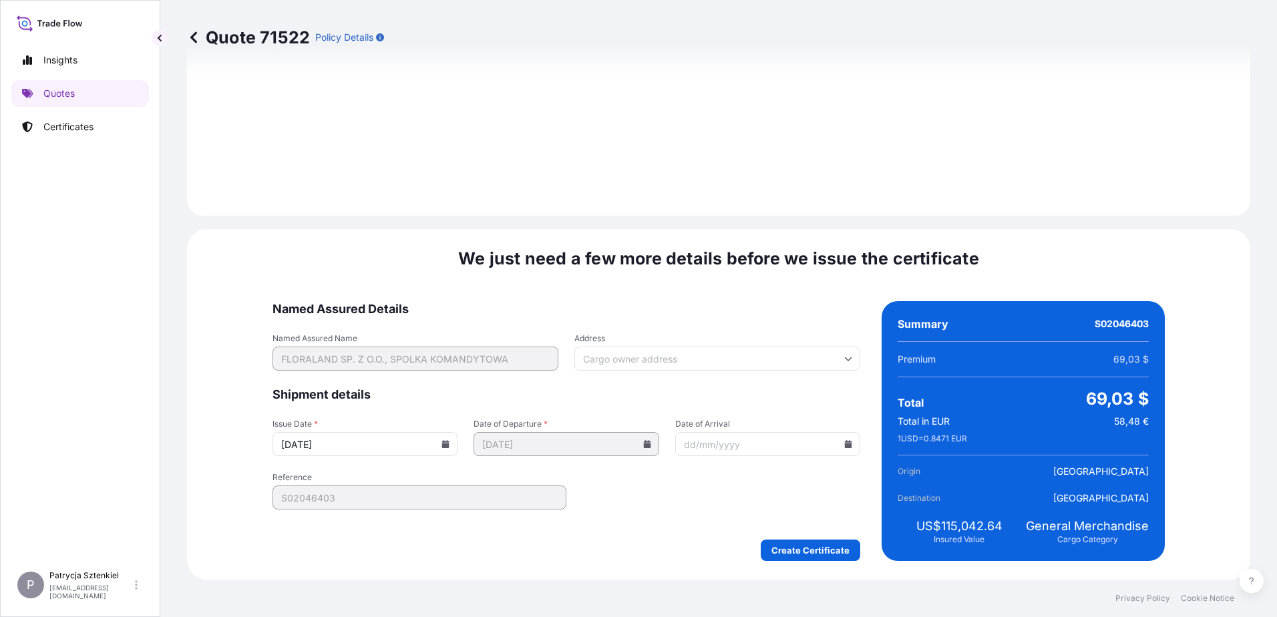
click at [779, 565] on div "We just need a few more details before we issue the certificate Named Assured D…" at bounding box center [719, 404] width 1064 height 351
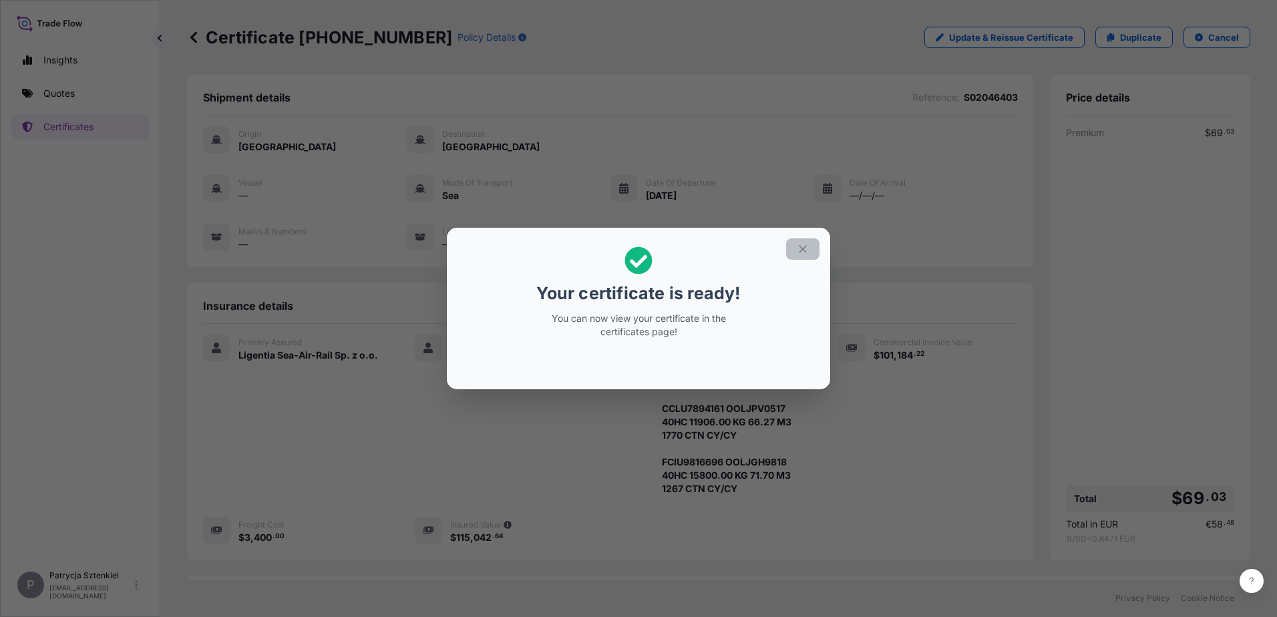
click at [801, 253] on icon "button" at bounding box center [803, 249] width 12 height 12
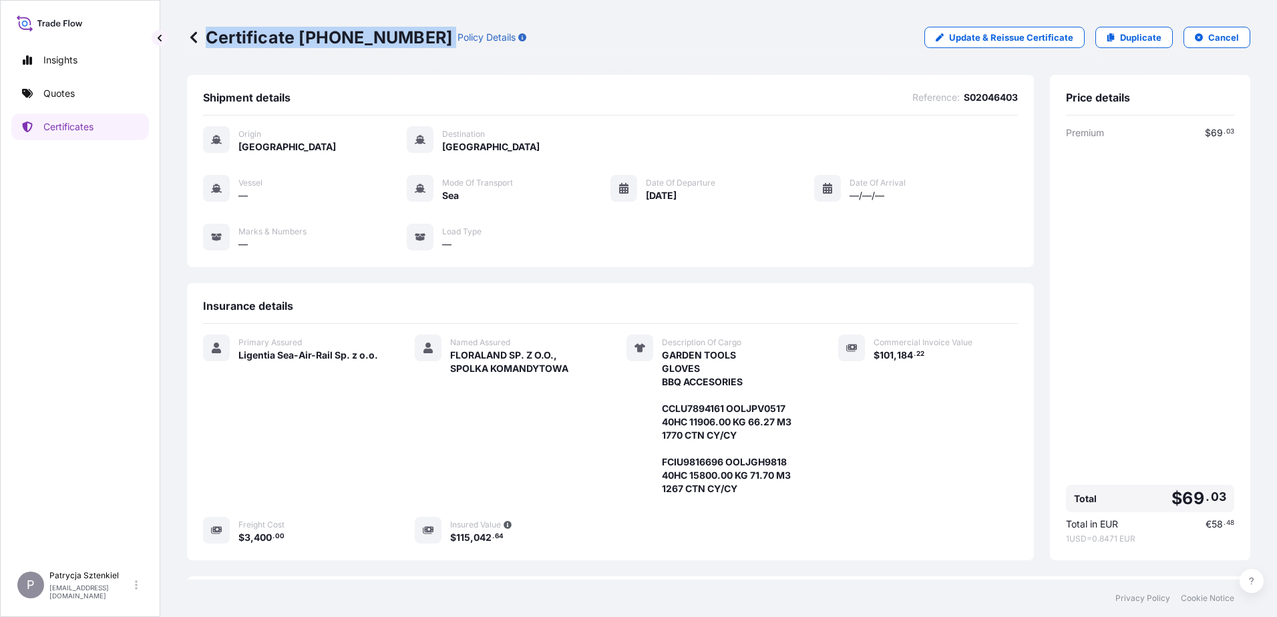
drag, startPoint x: 210, startPoint y: 39, endPoint x: 421, endPoint y: 59, distance: 212.0
click at [421, 59] on div "Certificate [PHONE_NUMBER] Policy Details Update & Reissue Certificate Duplicat…" at bounding box center [719, 37] width 1064 height 75
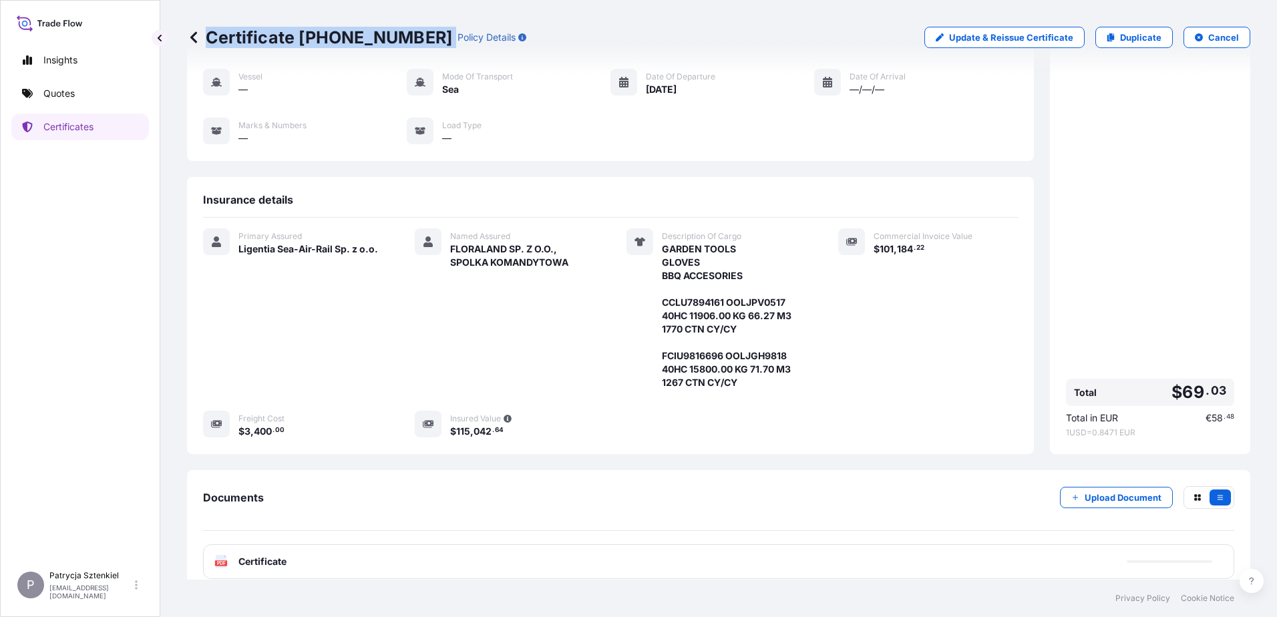
scroll to position [180, 0]
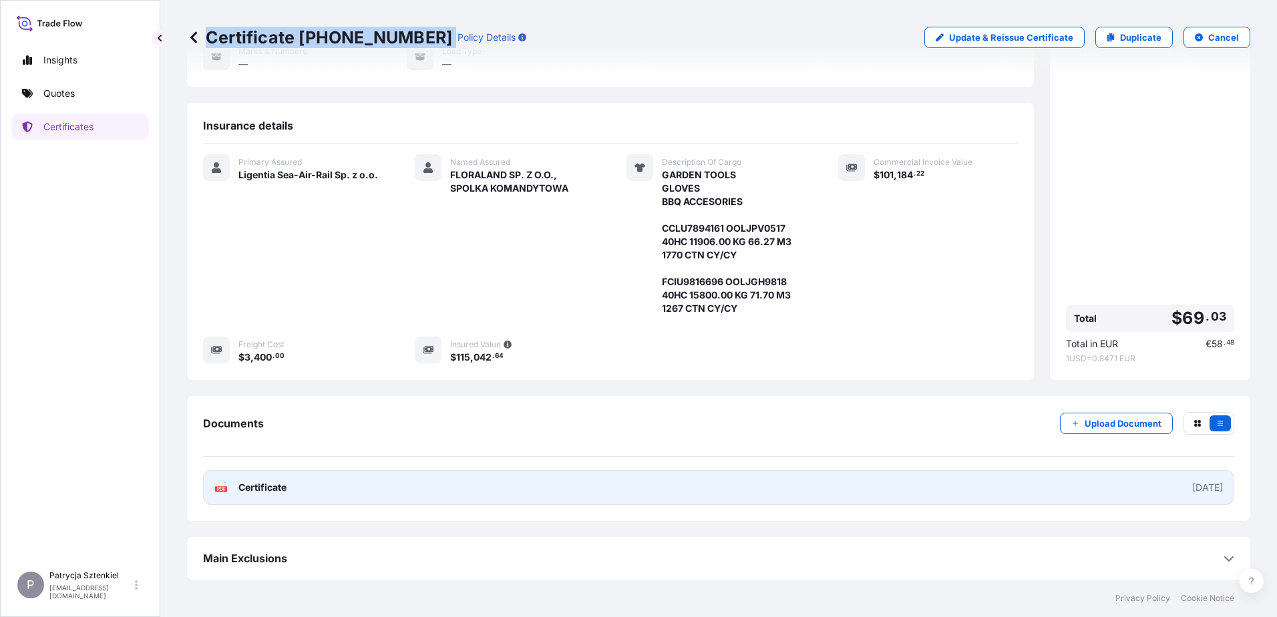
click at [571, 502] on link "PDF Certificate [DATE]" at bounding box center [718, 487] width 1031 height 35
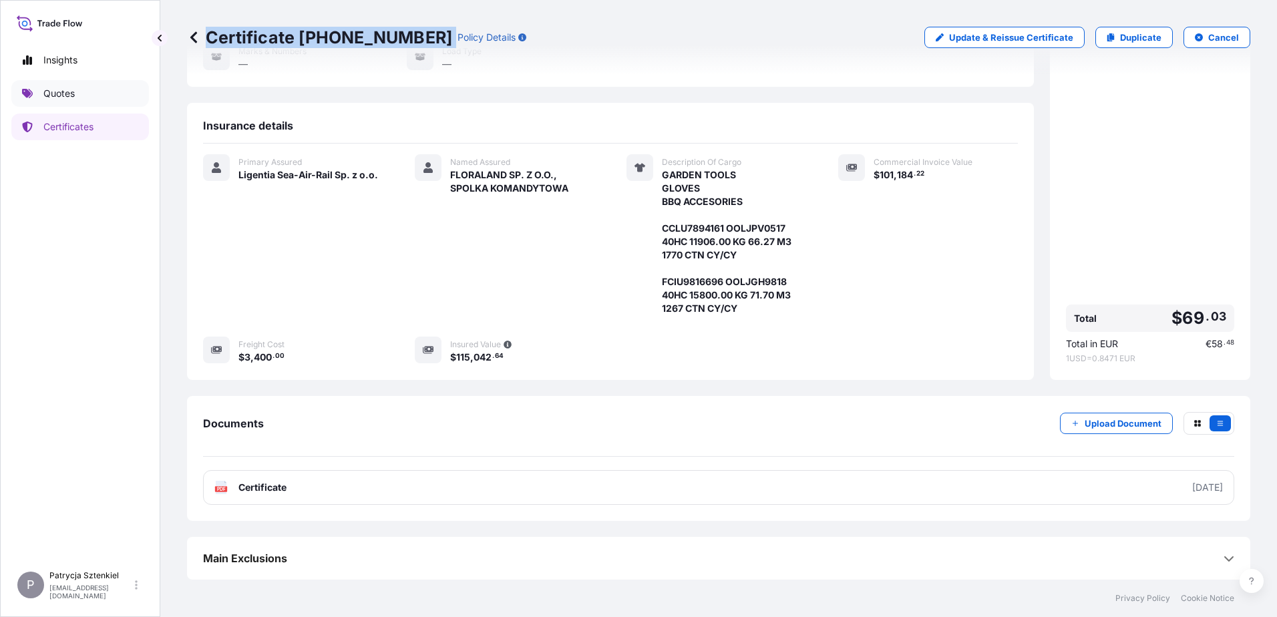
click at [106, 86] on link "Quotes" at bounding box center [80, 93] width 138 height 27
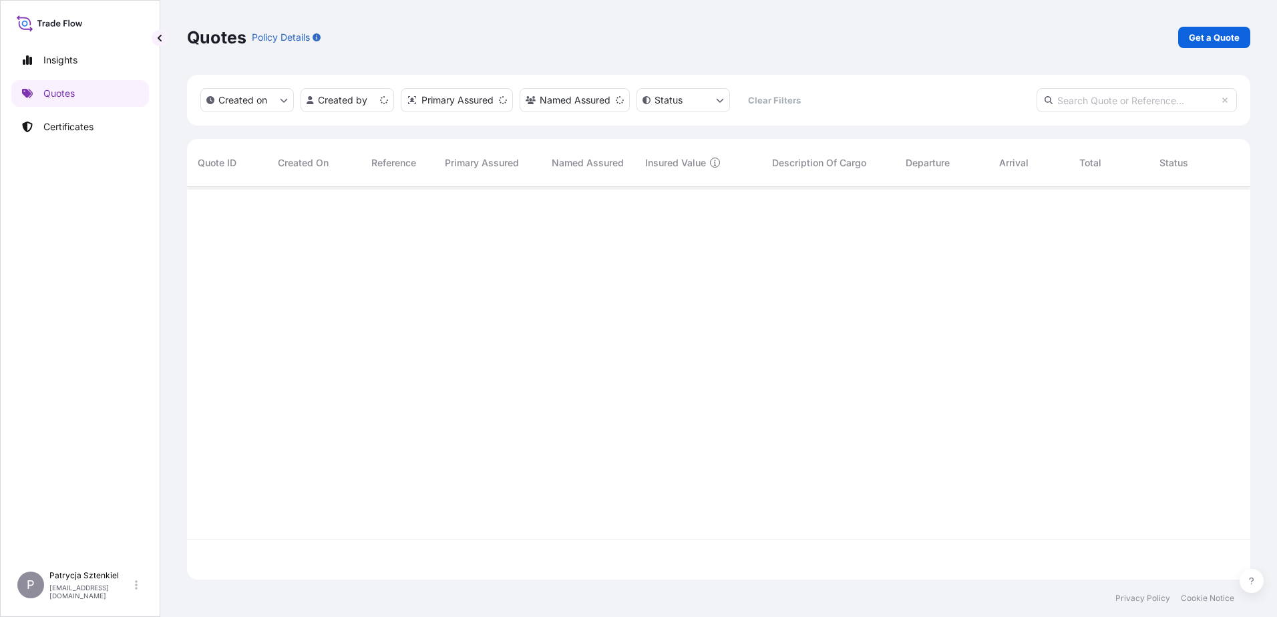
scroll to position [390, 1054]
click at [1215, 35] on p "Get a Quote" at bounding box center [1214, 37] width 51 height 13
select select "Sea"
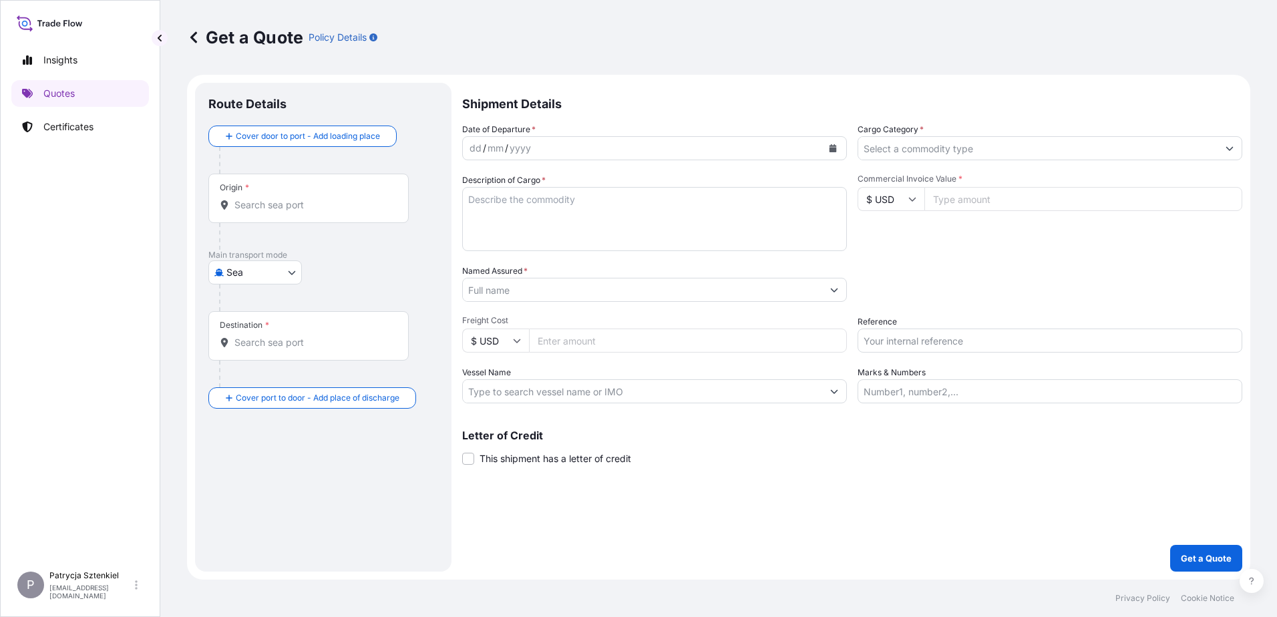
click at [904, 329] on input "Reference" at bounding box center [1050, 341] width 385 height 24
paste input "S02021664"
type input "S02021664 LCL"
click at [536, 295] on input "Named Assured *" at bounding box center [642, 290] width 359 height 24
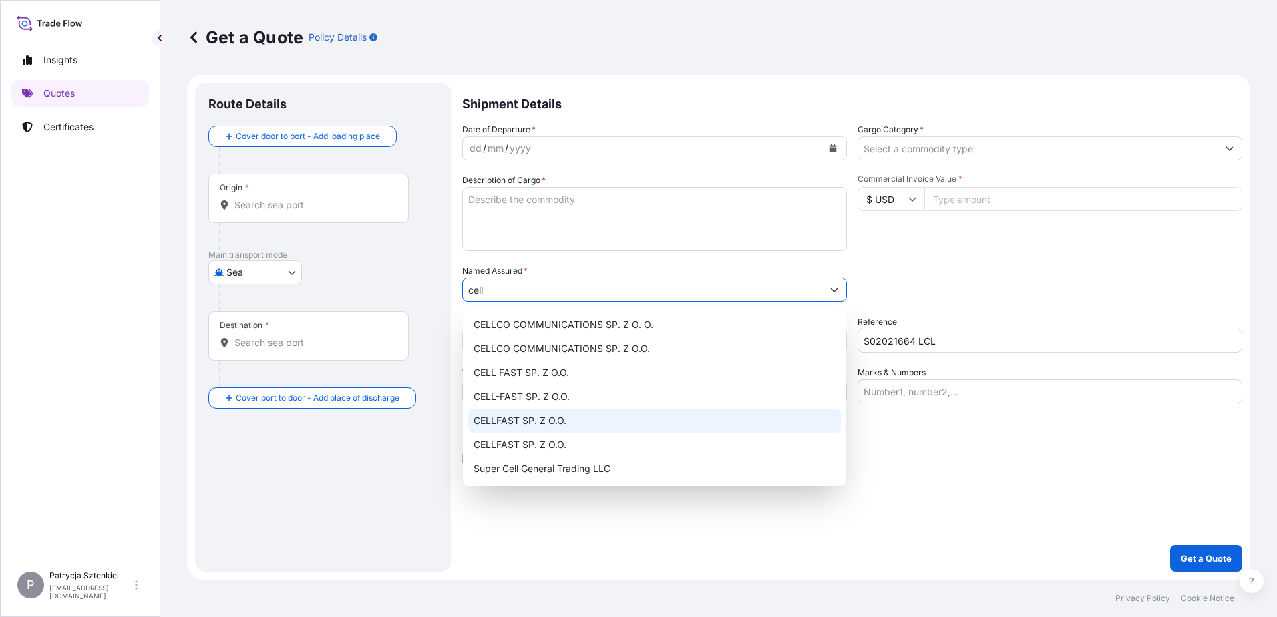
click at [554, 425] on span "CELLFAST SP. Z O.O." at bounding box center [520, 420] width 93 height 13
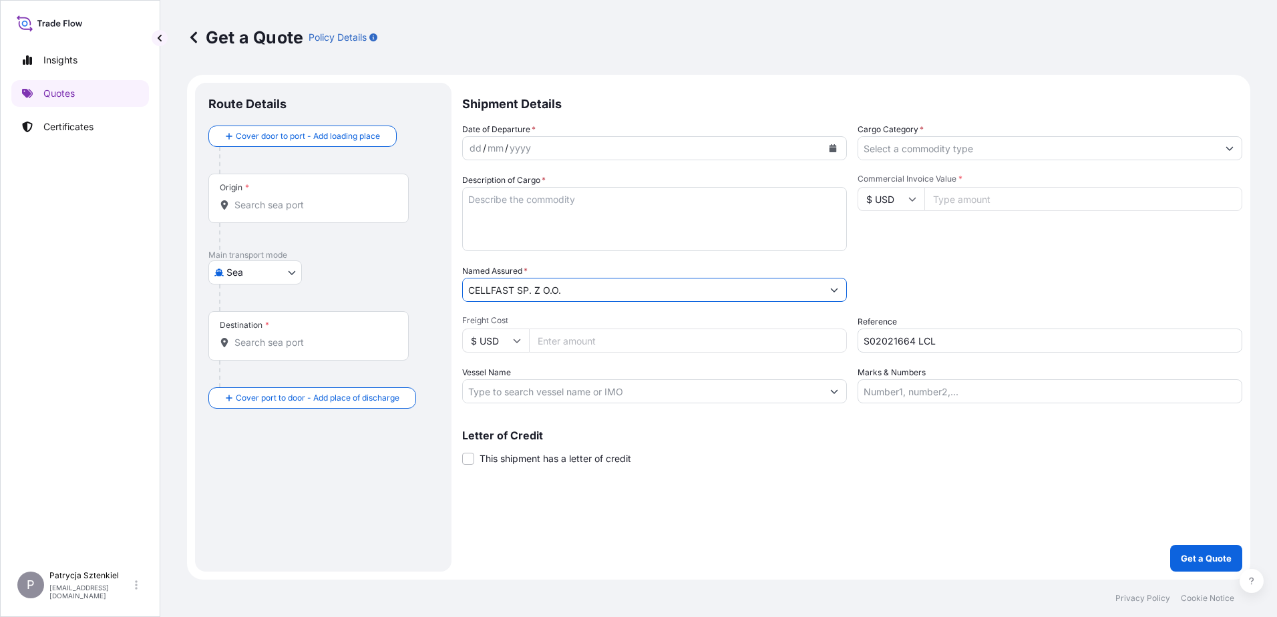
type input "CELLFAST SP. Z O.O."
click at [969, 197] on input "Commercial Invoice Value *" at bounding box center [1084, 199] width 318 height 24
type input "10956"
click at [232, 184] on div "Origin *" at bounding box center [234, 187] width 29 height 11
click at [234, 198] on input "Origin *" at bounding box center [313, 204] width 158 height 13
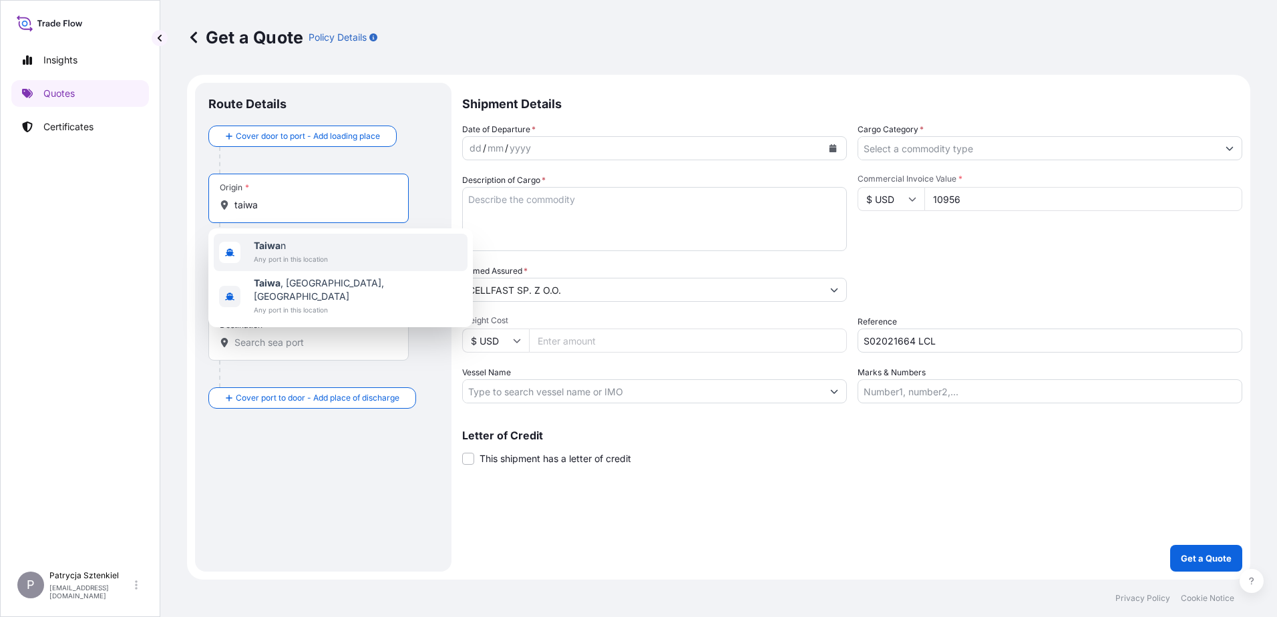
click at [290, 253] on span "Any port in this location" at bounding box center [291, 259] width 74 height 13
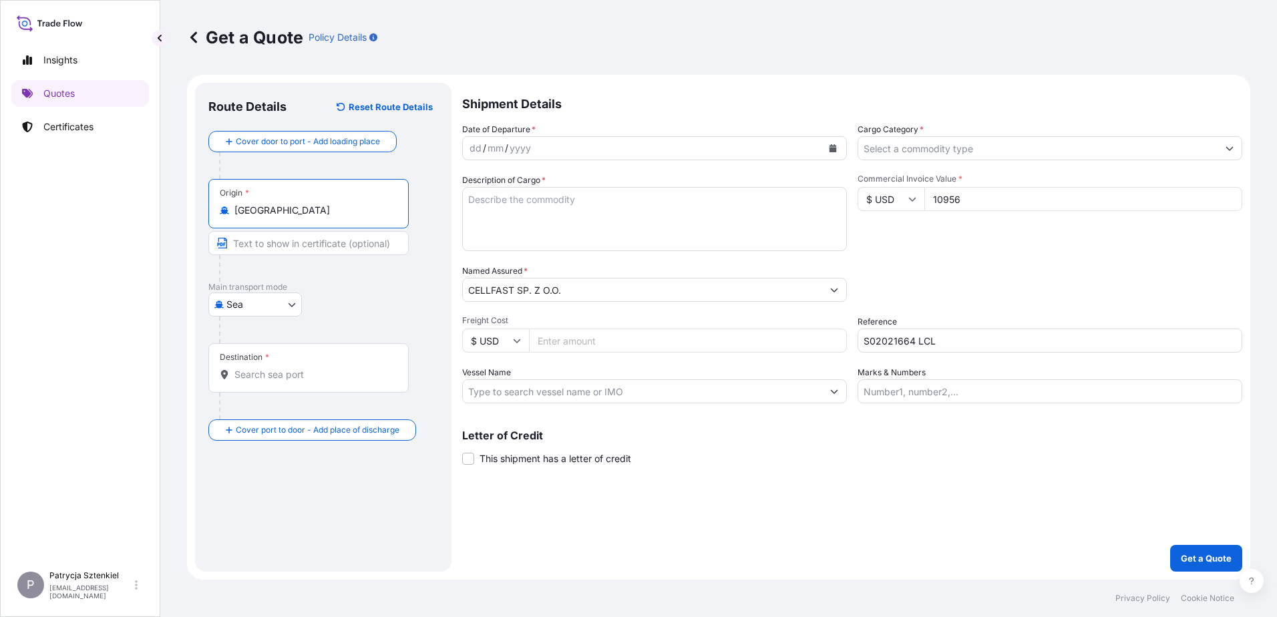
type input "[GEOGRAPHIC_DATA]"
click at [274, 383] on div "Destination *" at bounding box center [308, 367] width 200 height 49
click at [274, 381] on input "Destination *" at bounding box center [313, 374] width 158 height 13
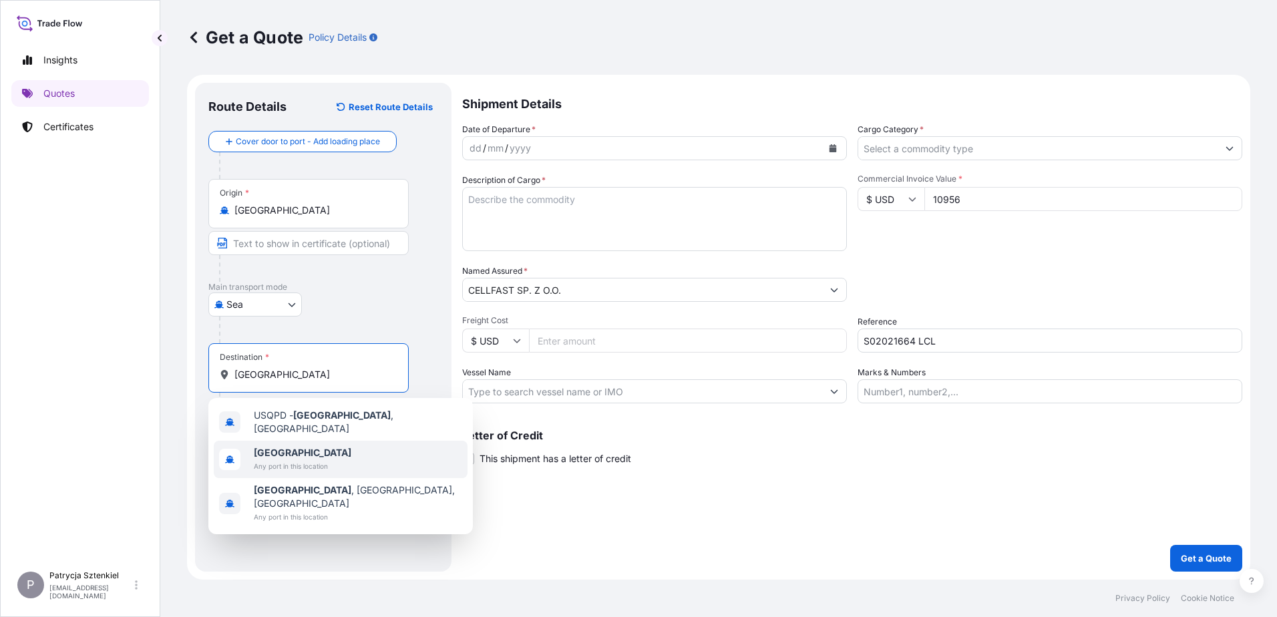
click at [303, 453] on span "[GEOGRAPHIC_DATA]" at bounding box center [303, 452] width 98 height 13
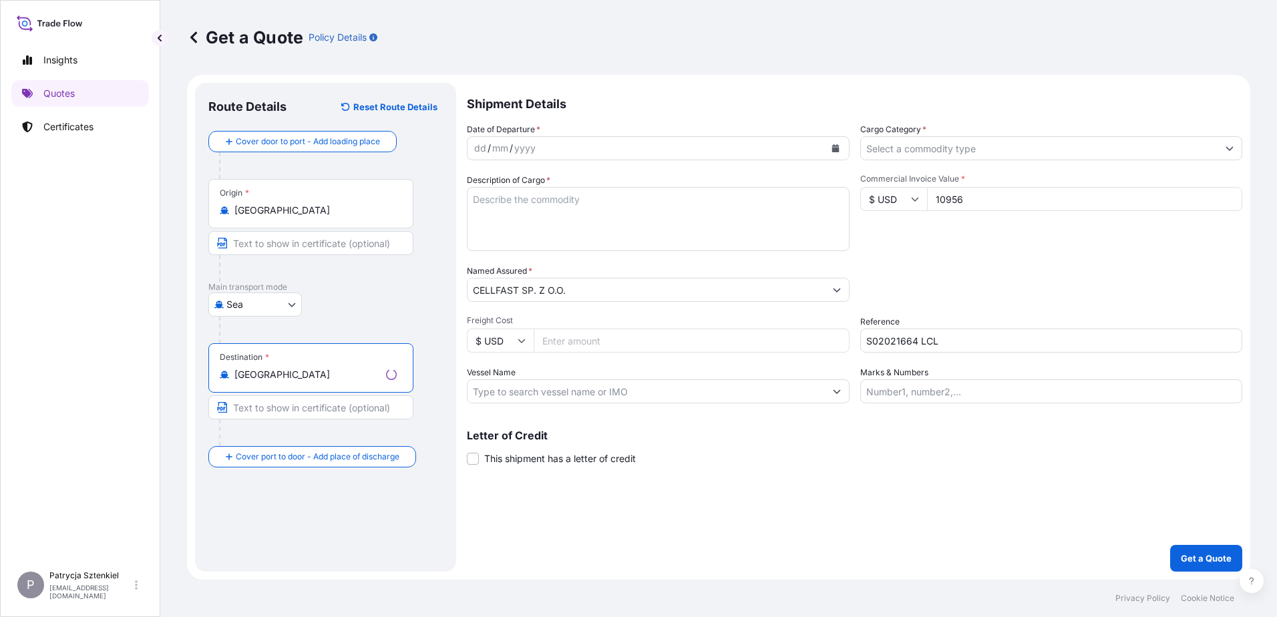
type input "[GEOGRAPHIC_DATA]"
click at [832, 142] on button "Calendar" at bounding box center [832, 148] width 21 height 21
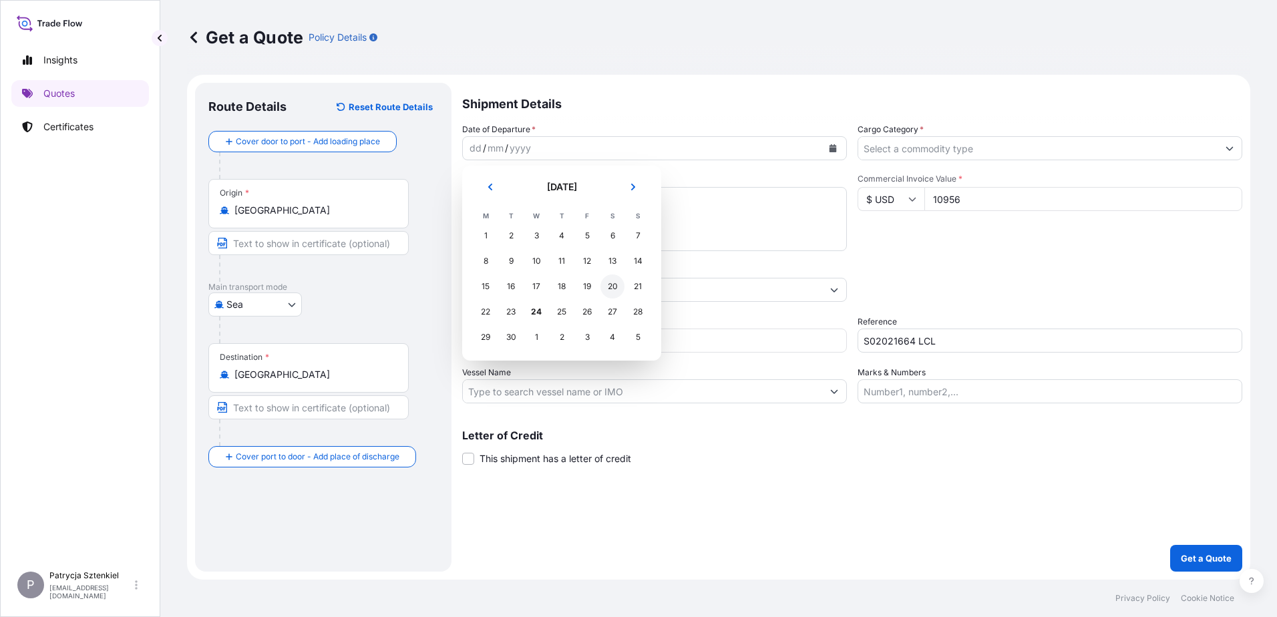
click at [609, 287] on div "20" at bounding box center [613, 287] width 24 height 24
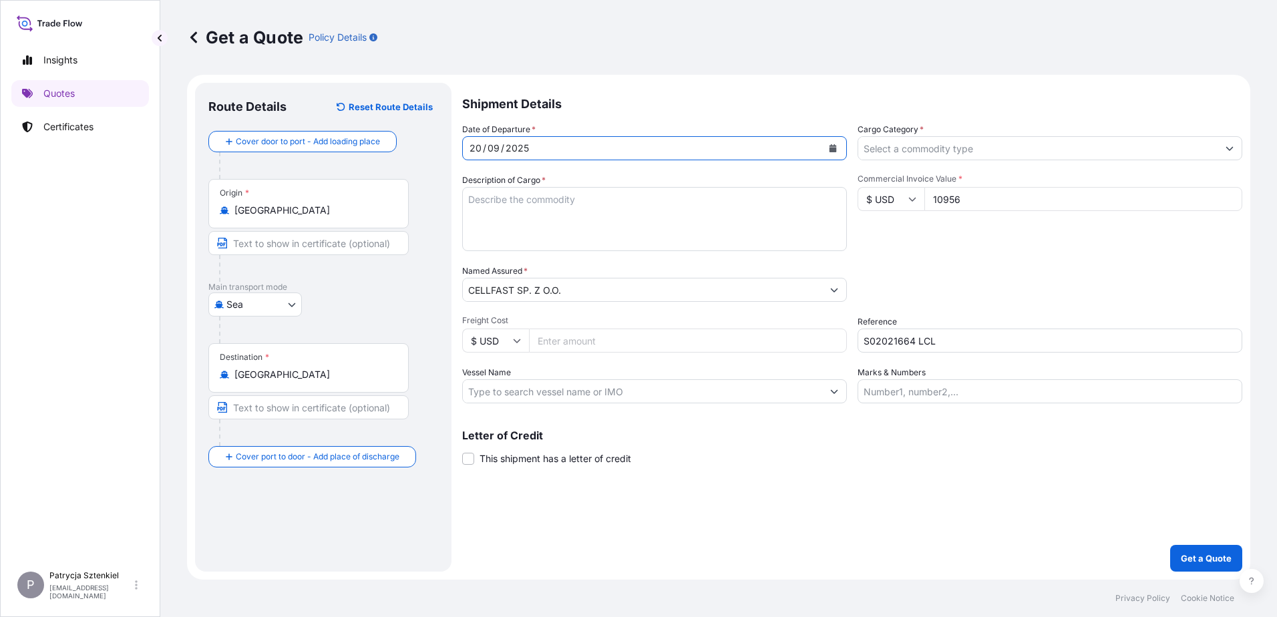
click at [573, 166] on div "Date of Departure * [DATE] Cargo Category * Description of Cargo * Commercial I…" at bounding box center [852, 263] width 780 height 281
click at [568, 194] on textarea "Description of Cargo *" at bounding box center [654, 219] width 385 height 64
paste textarea "Garden Tools"
click at [534, 233] on textarea "Garden Tools" at bounding box center [654, 219] width 385 height 64
paste textarea "EGSU9267205"
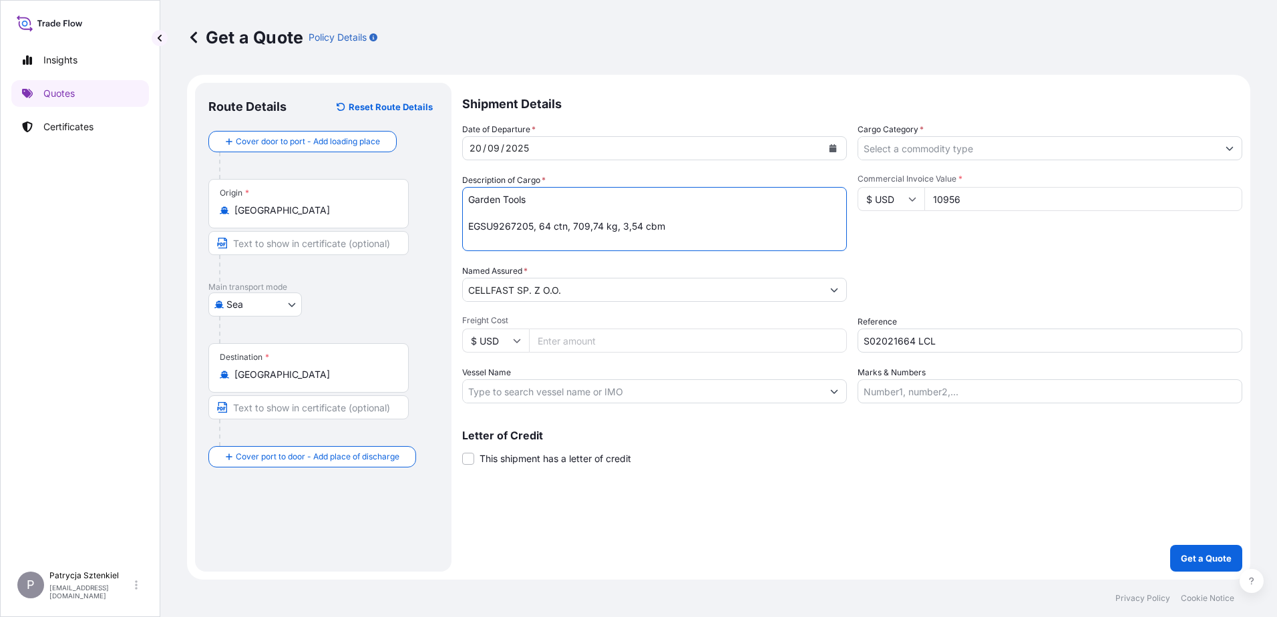
type textarea "Garden Tools EGSU9267205, 64 ctn, 709,74 kg, 3,54 cbm"
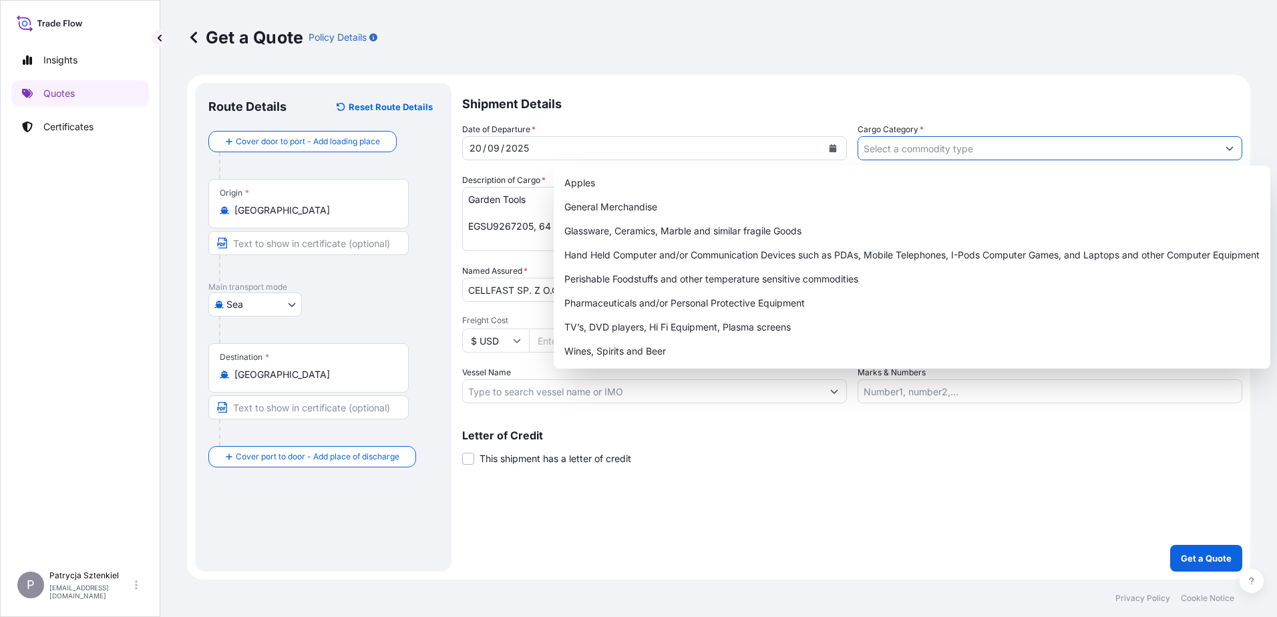
drag, startPoint x: 1015, startPoint y: 146, endPoint x: 898, endPoint y: 176, distance: 121.5
click at [1015, 146] on input "Cargo Category *" at bounding box center [1037, 148] width 359 height 24
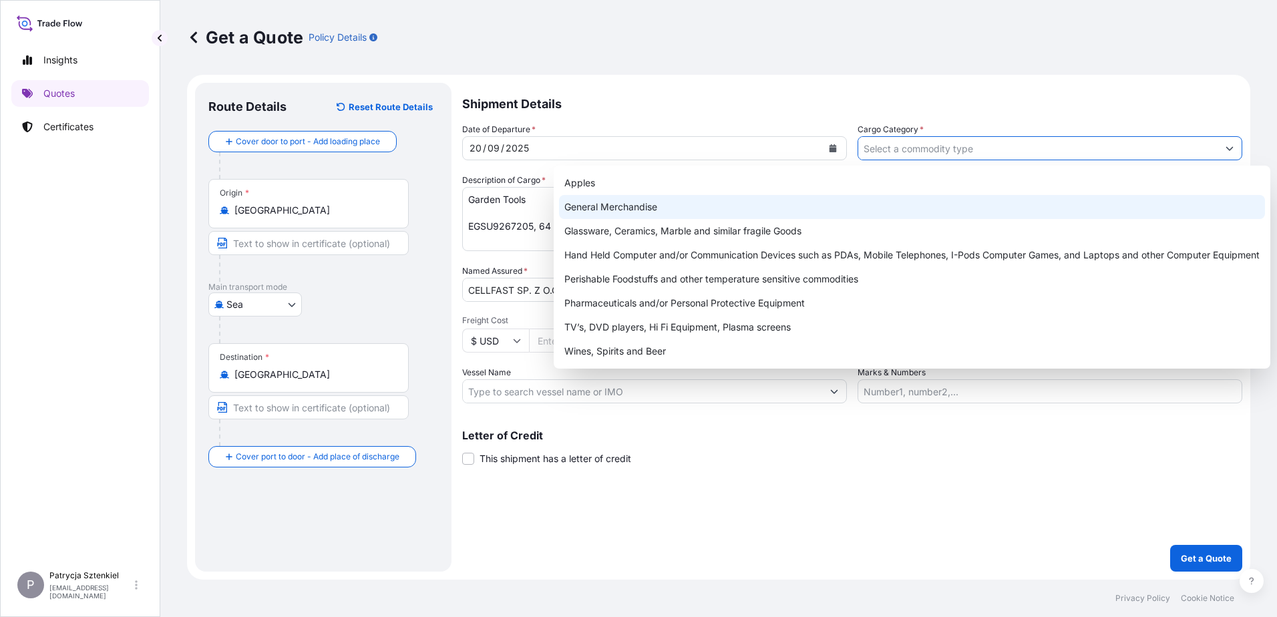
click at [840, 197] on div "General Merchandise" at bounding box center [912, 207] width 706 height 24
type input "General Merchandise"
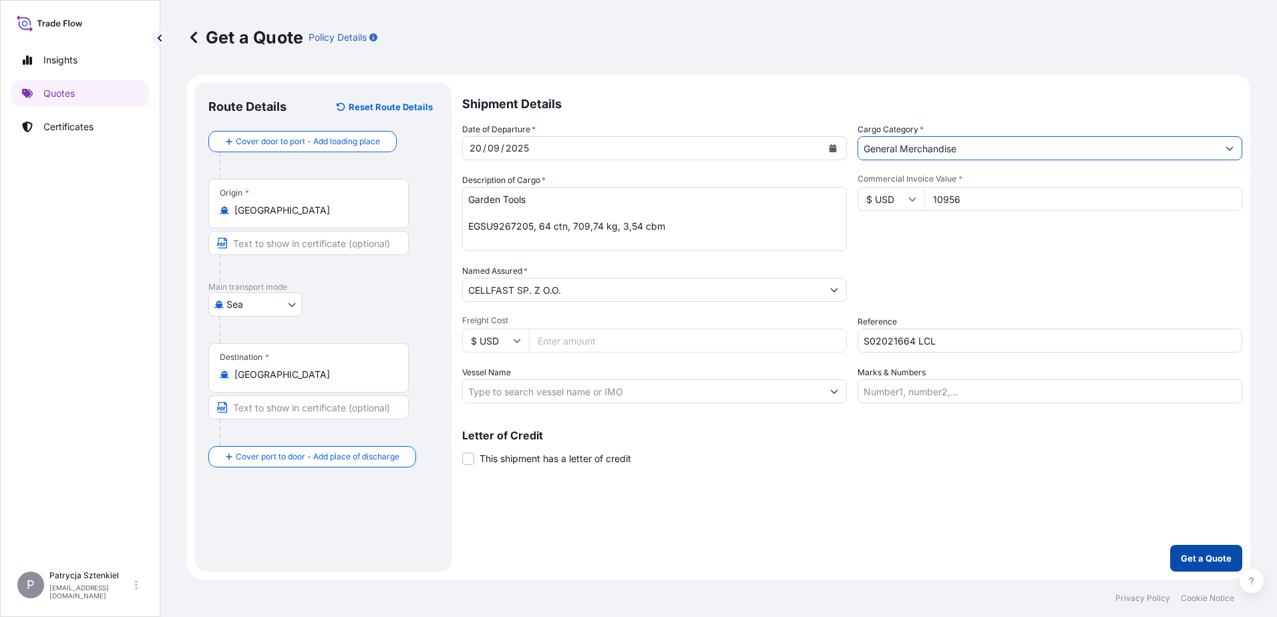
click at [1202, 548] on button "Get a Quote" at bounding box center [1206, 558] width 72 height 27
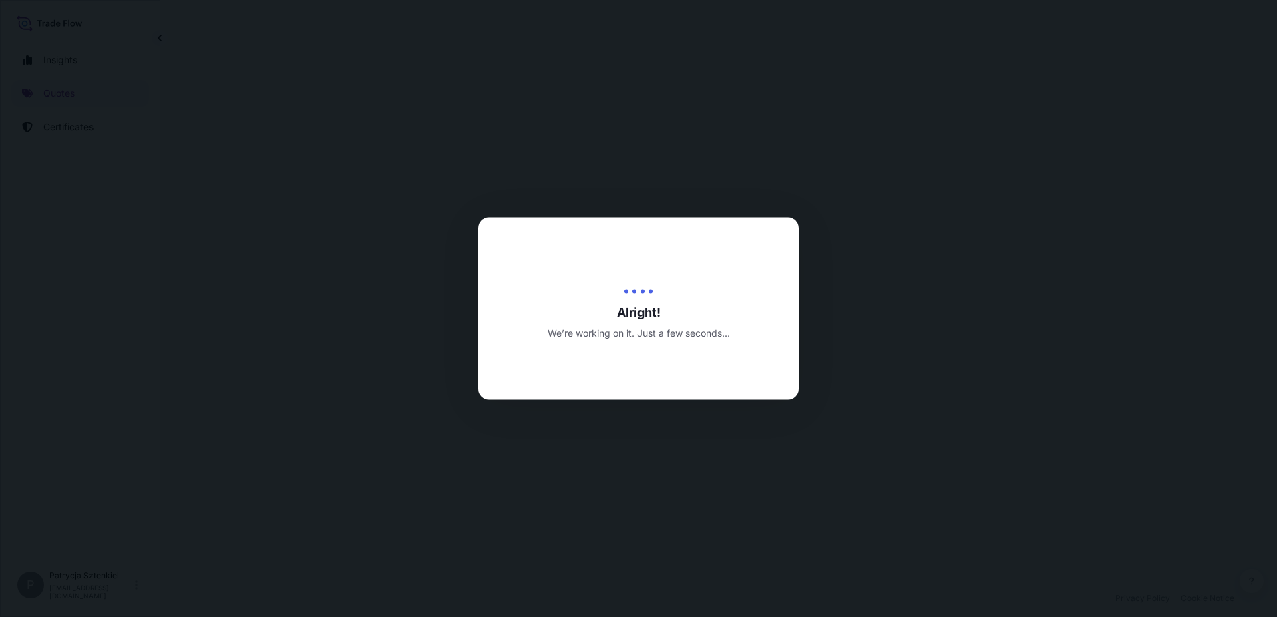
select select "Sea"
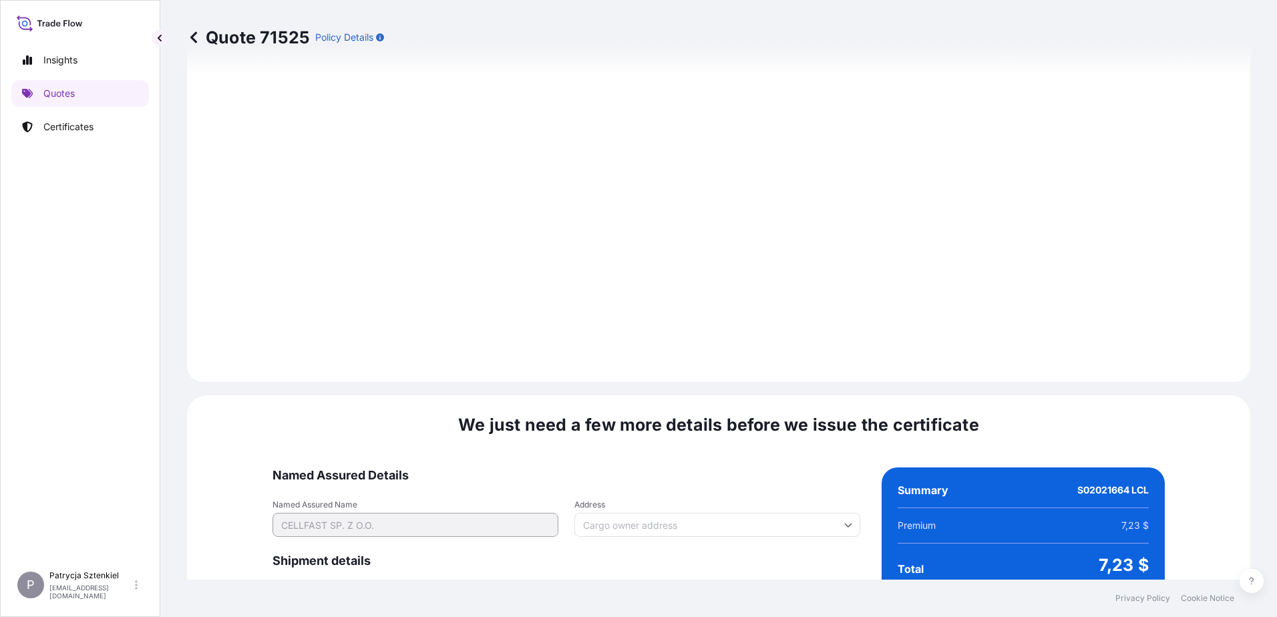
scroll to position [1422, 0]
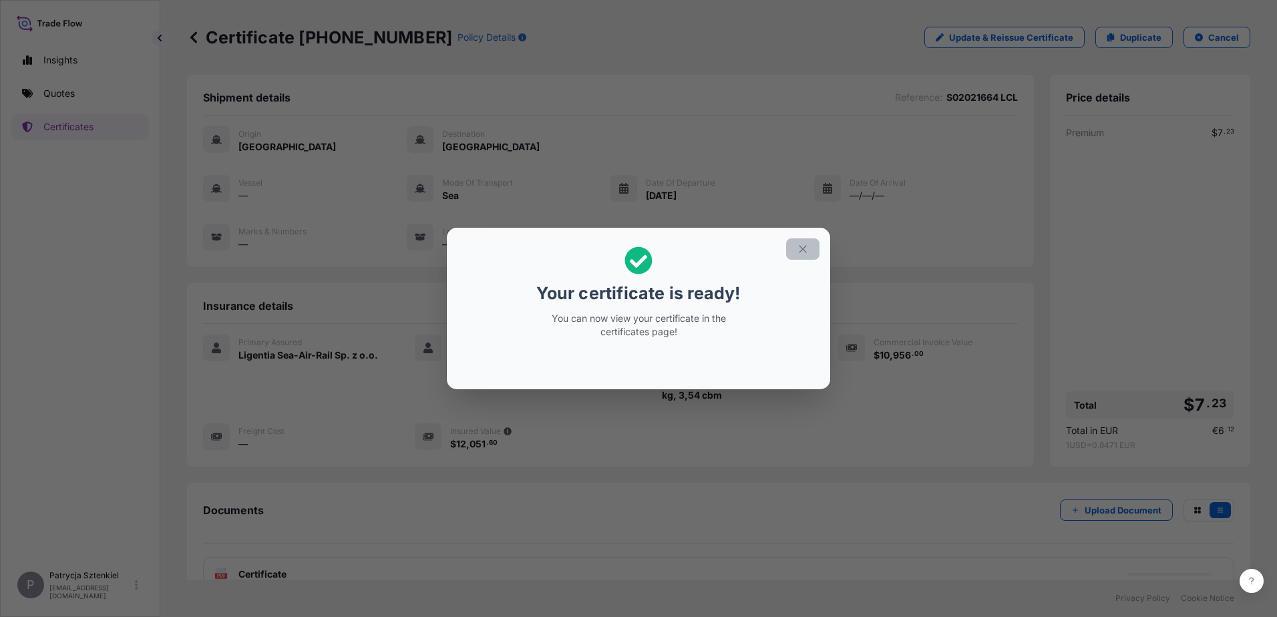
click at [795, 245] on button "button" at bounding box center [802, 248] width 33 height 21
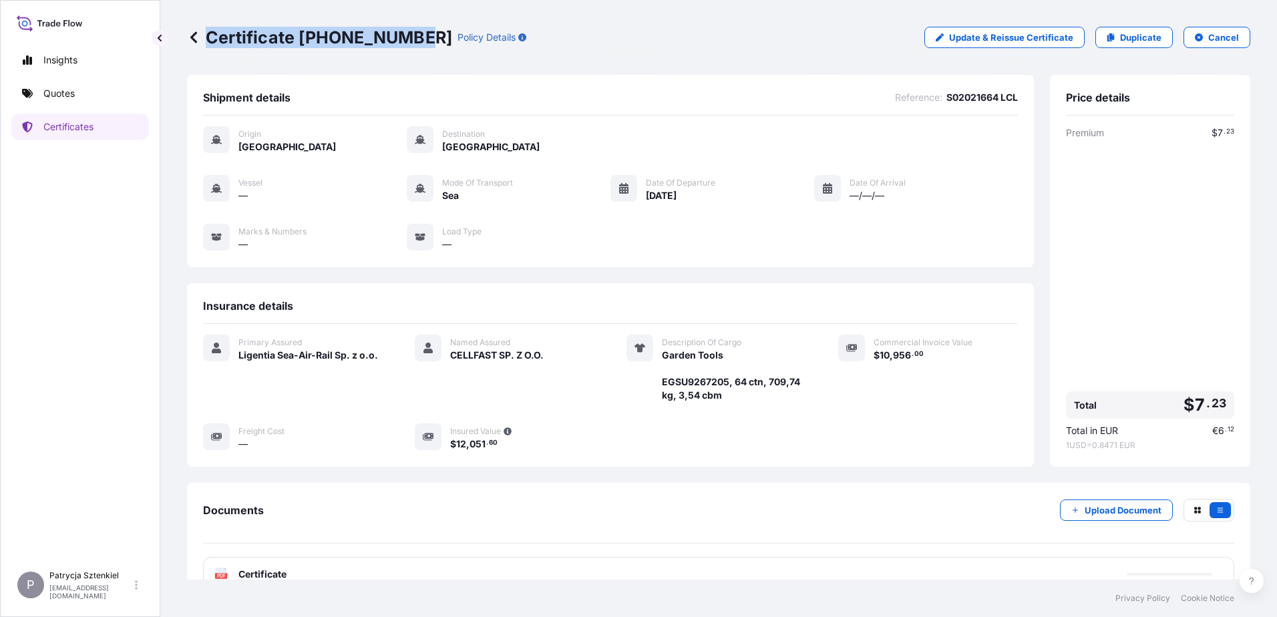
drag, startPoint x: 206, startPoint y: 37, endPoint x: 418, endPoint y: 51, distance: 212.9
click at [418, 51] on div "Certificate [PHONE_NUMBER] Policy Details Update & Reissue Certificate Duplicat…" at bounding box center [719, 37] width 1064 height 75
copy p "Certificate [PHONE_NUMBER]"
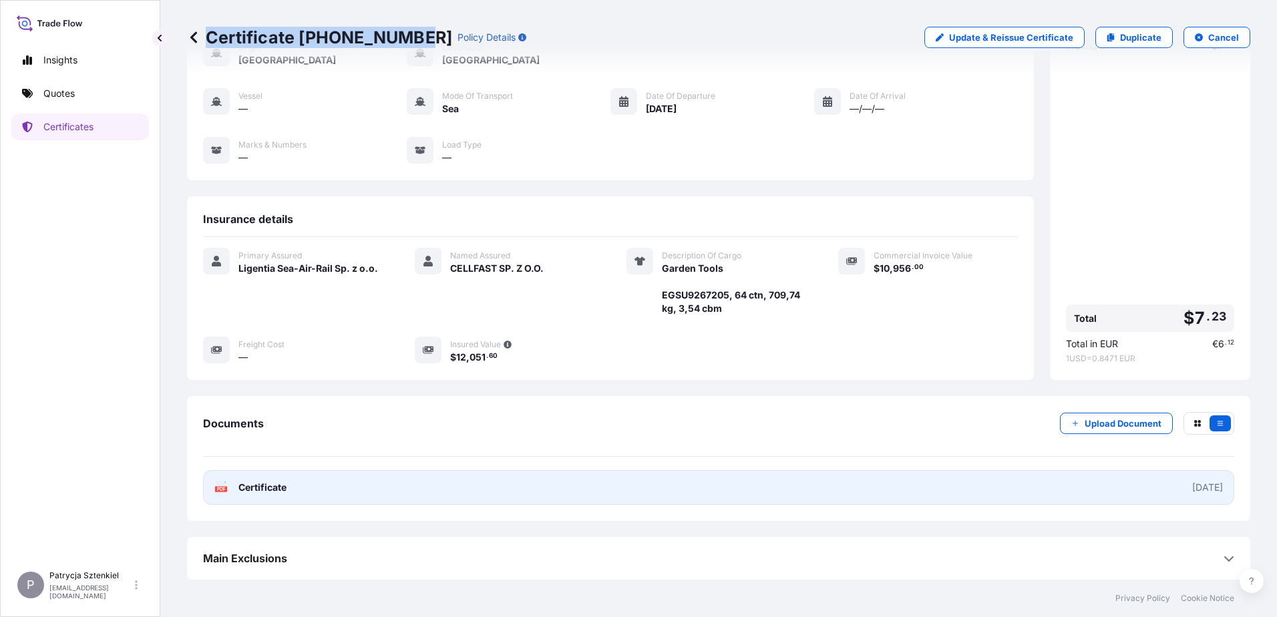
click at [455, 478] on link "PDF Certificate [DATE]" at bounding box center [718, 487] width 1031 height 35
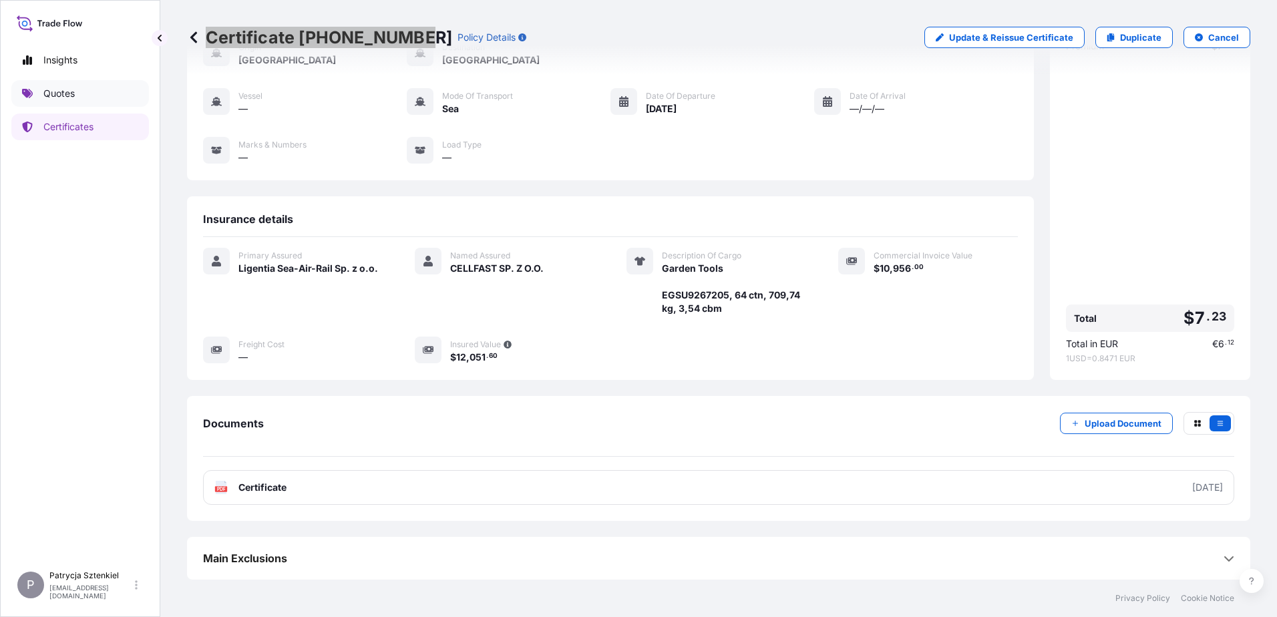
click at [92, 95] on link "Quotes" at bounding box center [80, 93] width 138 height 27
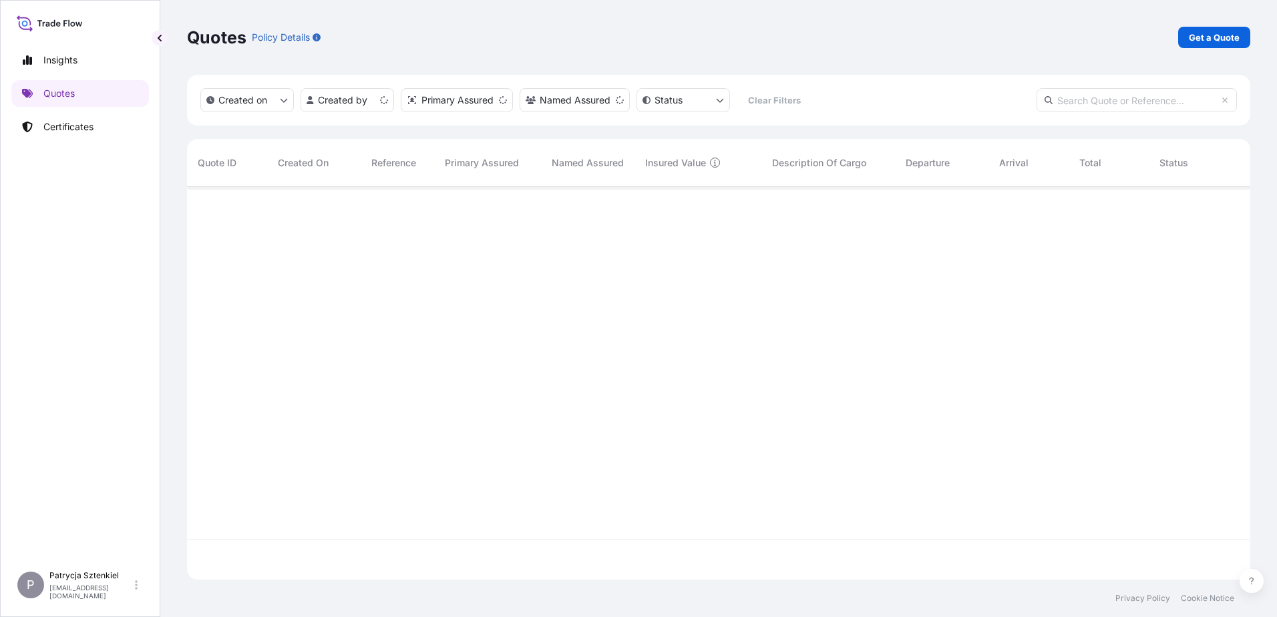
scroll to position [390, 1054]
click at [1179, 37] on link "Get a Quote" at bounding box center [1214, 37] width 72 height 21
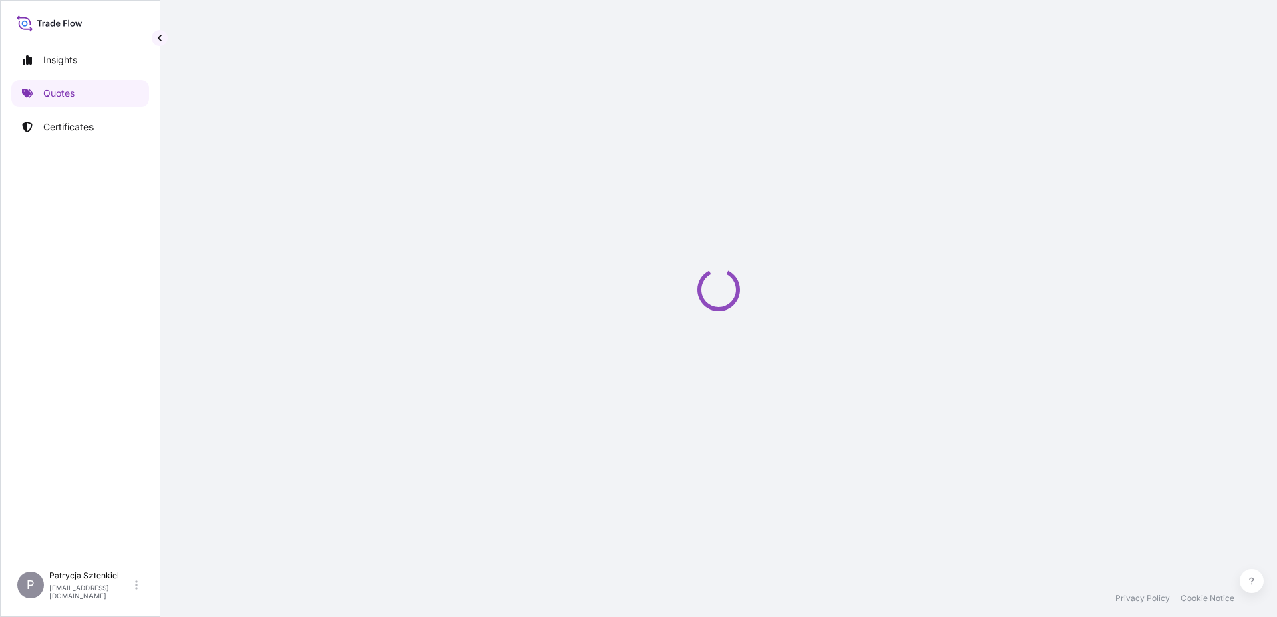
select select "Sea"
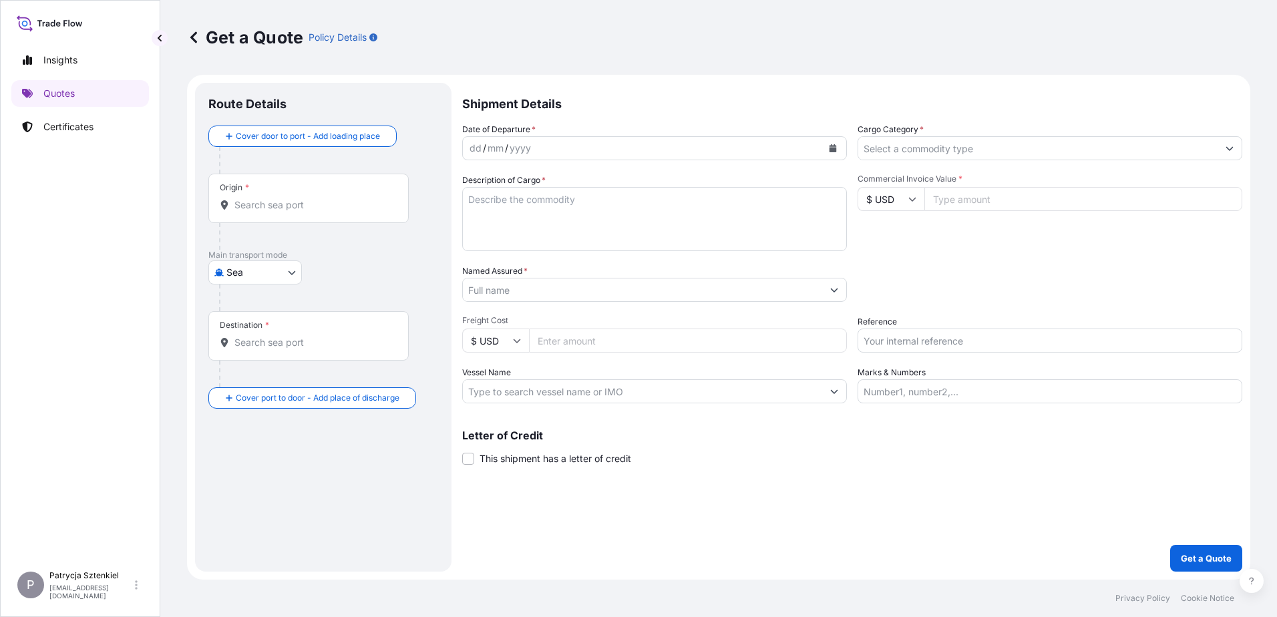
click at [959, 345] on input "Reference" at bounding box center [1050, 341] width 385 height 24
paste input "S02043905"
type input "S02043905 LCL"
click at [957, 194] on input "Commercial Invoice Value *" at bounding box center [1084, 199] width 318 height 24
type input "14320"
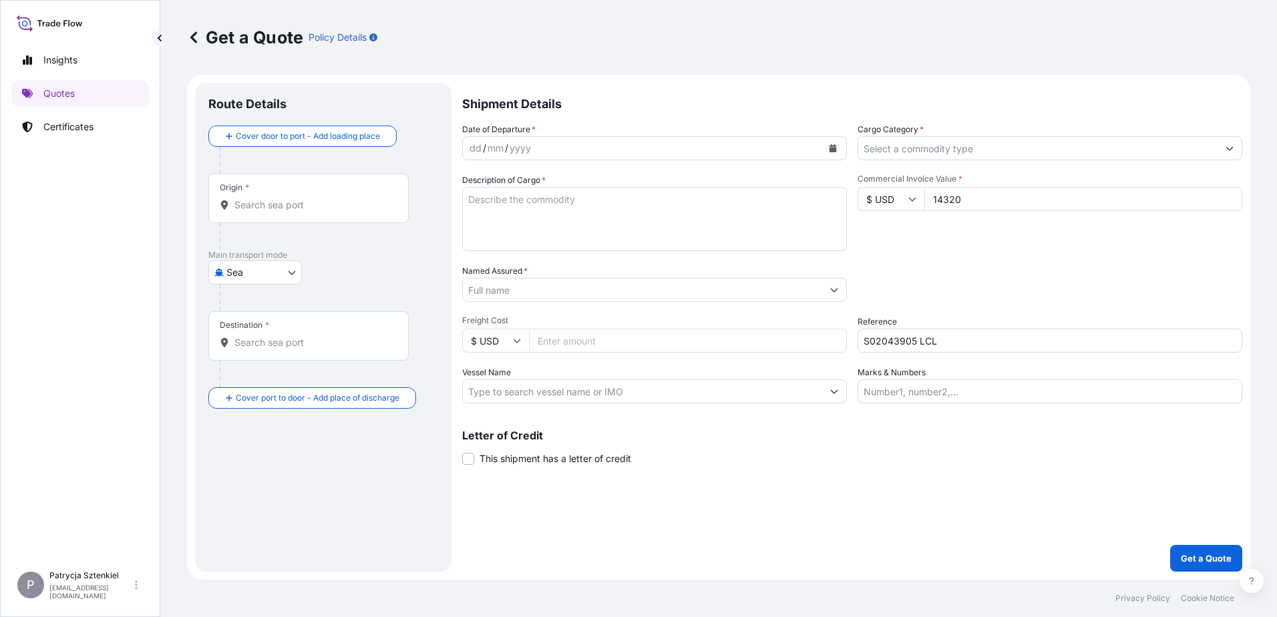
click at [1059, 248] on div "Commercial Invoice Value * $ USD 14320" at bounding box center [1050, 212] width 385 height 77
click at [580, 297] on input "Named Assured *" at bounding box center [642, 290] width 359 height 24
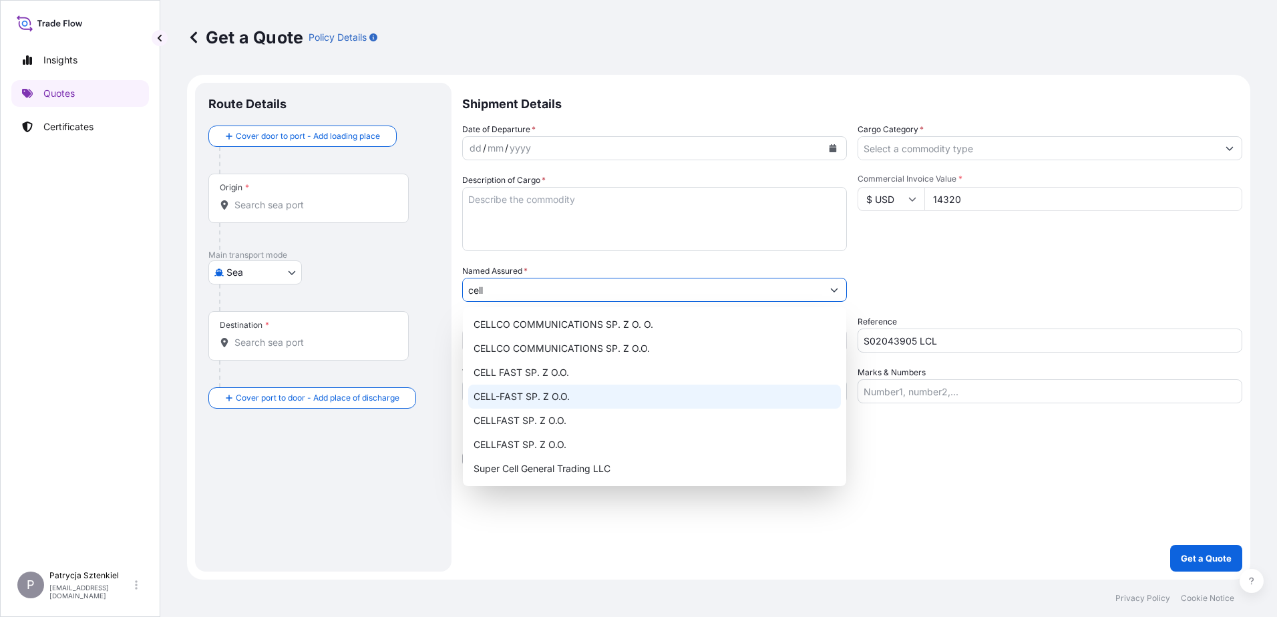
click at [587, 399] on div "CELL-FAST SP. Z O.O." at bounding box center [654, 397] width 373 height 24
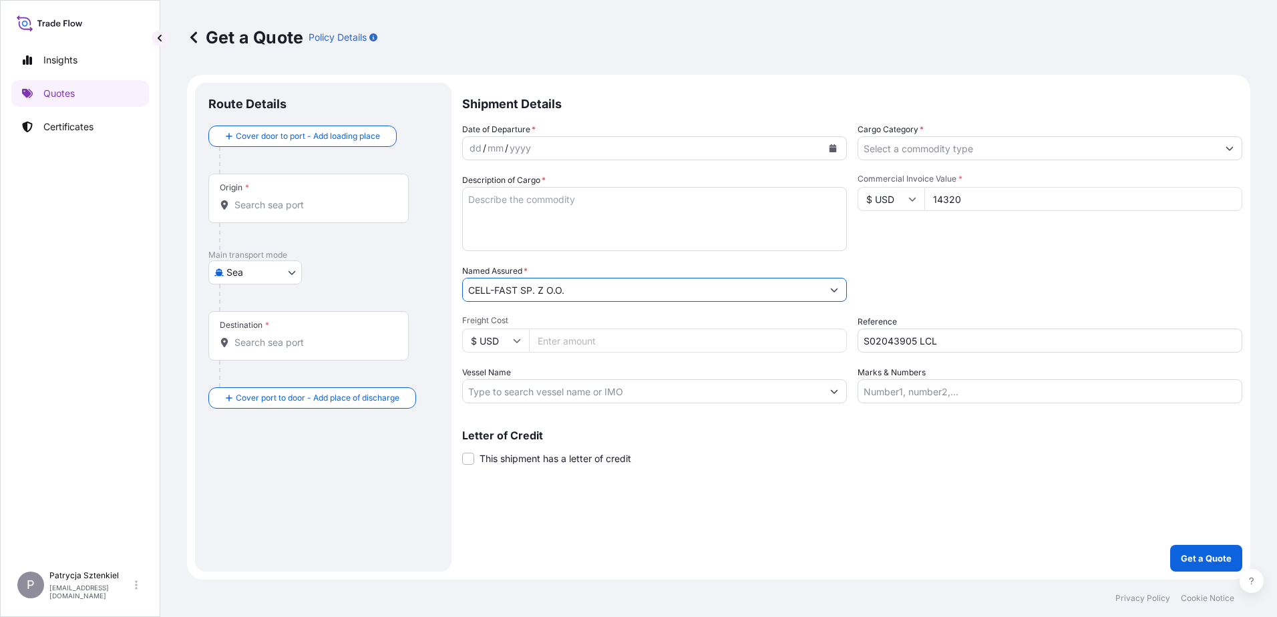
type input "CELL-FAST SP. Z O.O."
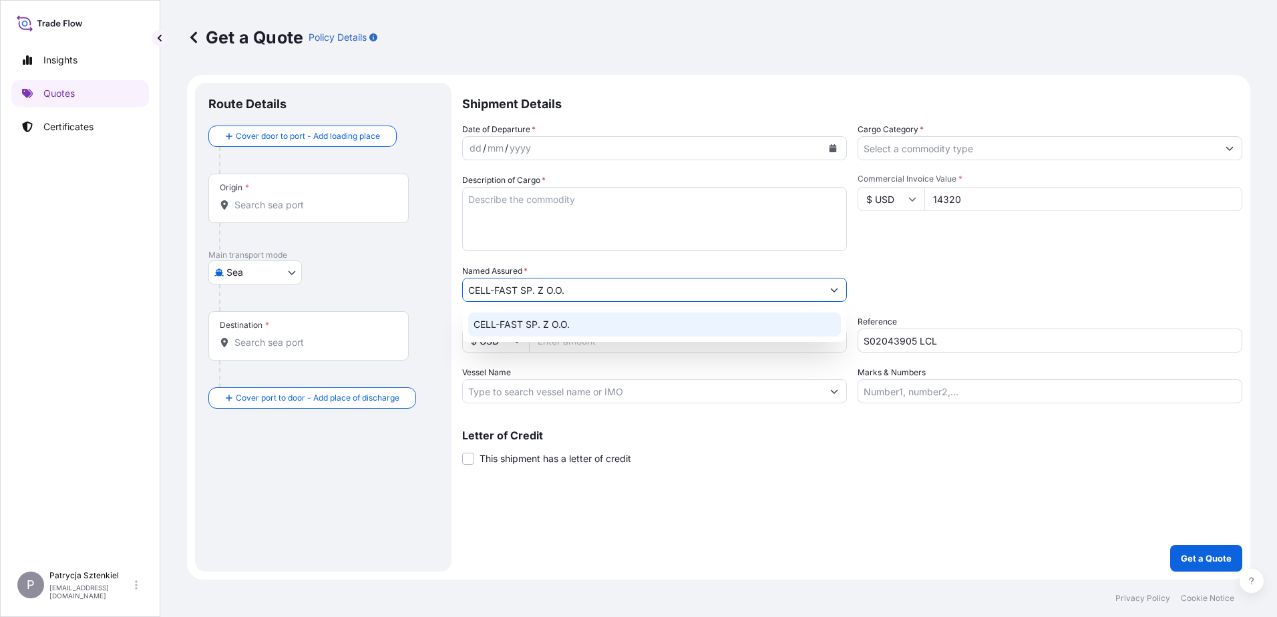
click at [543, 317] on div "CELL-FAST SP. Z O.O." at bounding box center [654, 325] width 373 height 24
click at [887, 341] on input "S02043905 LCL" at bounding box center [1050, 341] width 385 height 24
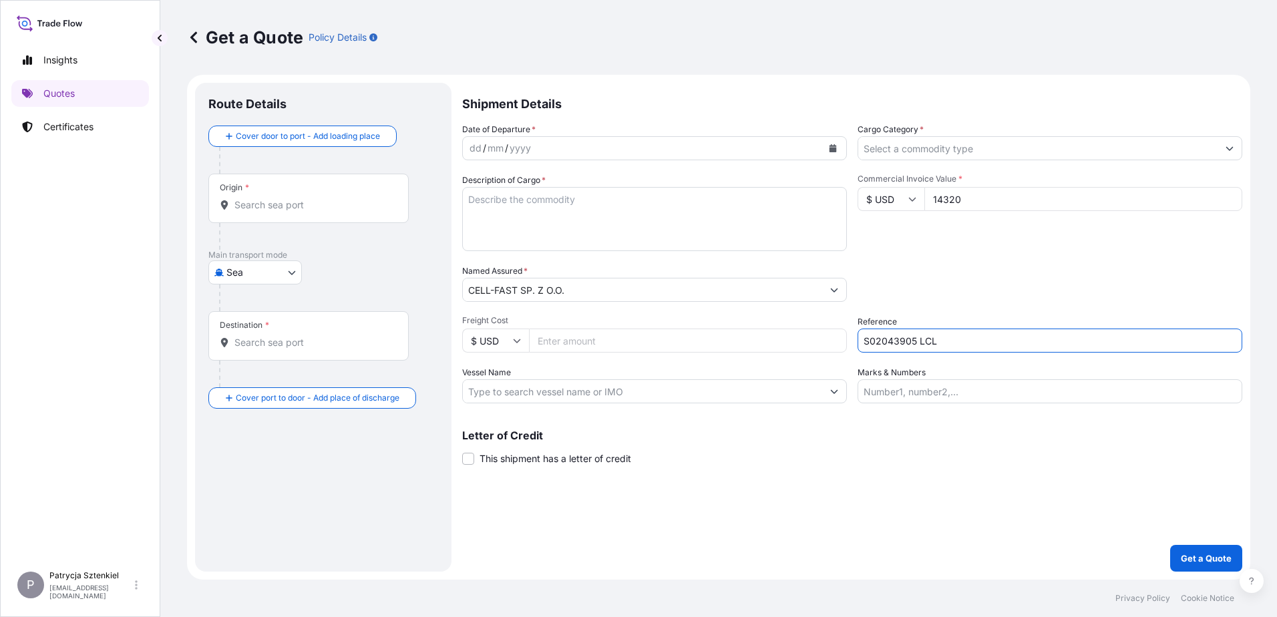
click at [895, 338] on input "S02043905 LCL" at bounding box center [1050, 341] width 385 height 24
click at [345, 183] on div "Origin *" at bounding box center [308, 198] width 200 height 49
click at [345, 198] on input "Origin *" at bounding box center [313, 204] width 158 height 13
click at [309, 207] on input "ningb" at bounding box center [307, 204] width 146 height 13
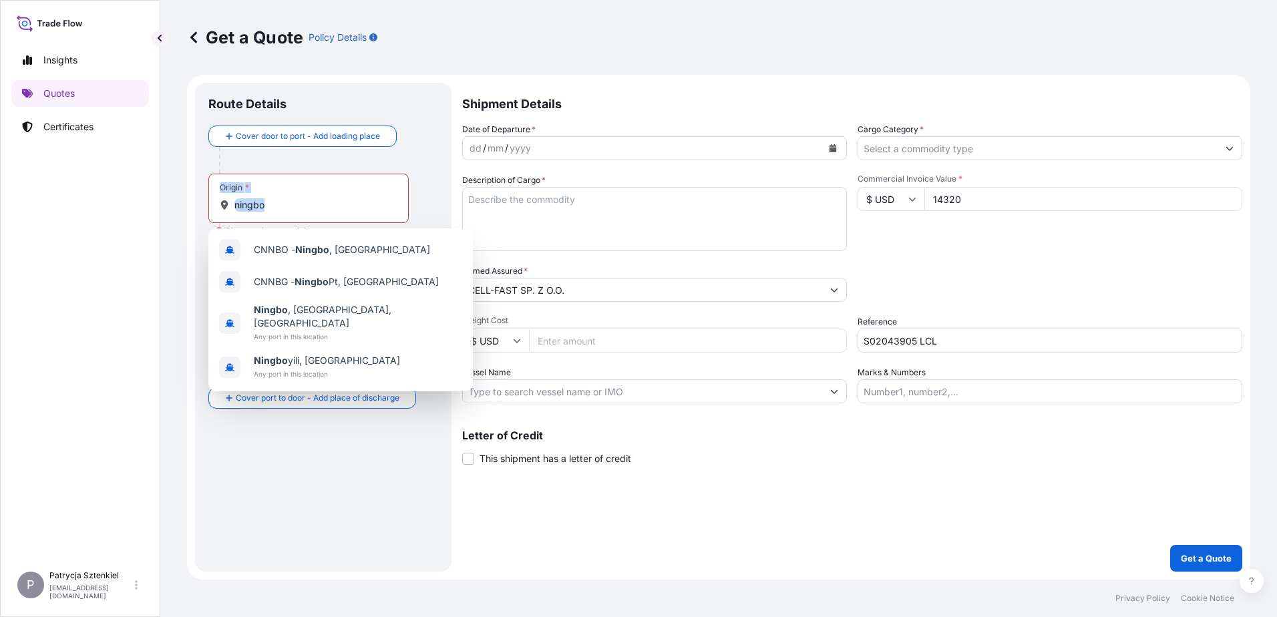
drag, startPoint x: 291, startPoint y: 214, endPoint x: 155, endPoint y: 192, distance: 137.3
click at [155, 192] on div "Insights Quotes Certificates P Patrycja Sztenkiel [EMAIL_ADDRESS][DOMAIN_NAME] …" at bounding box center [638, 308] width 1277 height 617
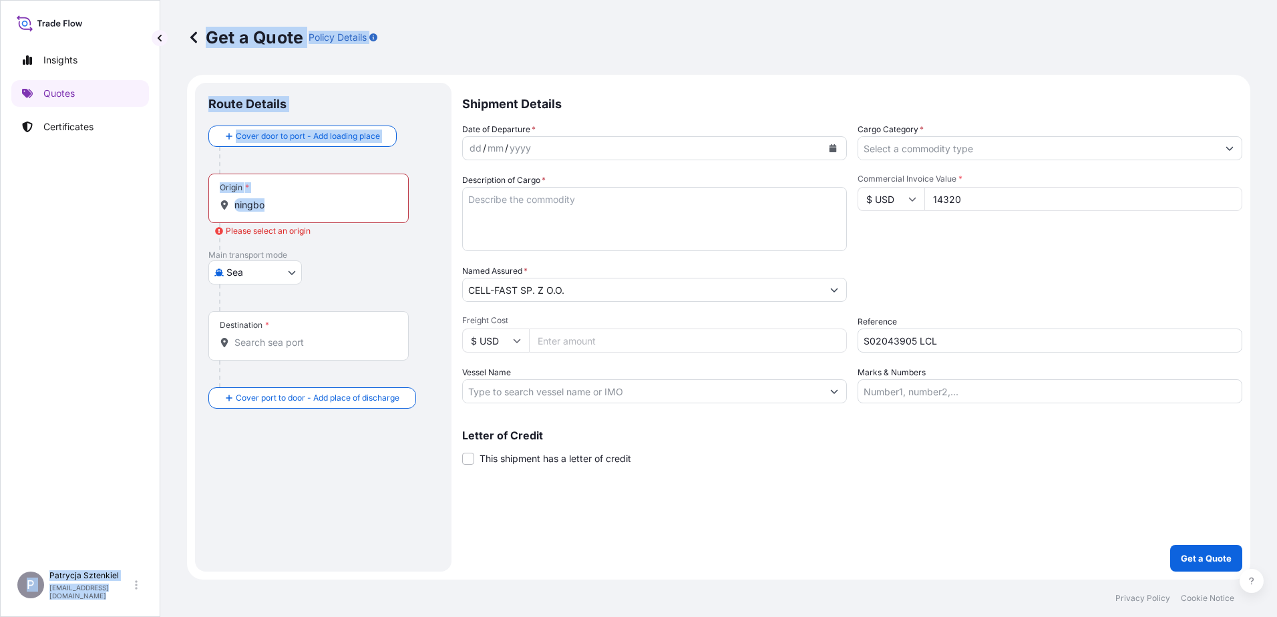
click at [375, 214] on div "Origin * ningbo" at bounding box center [308, 198] width 200 height 49
click at [375, 212] on input "ningbo" at bounding box center [313, 204] width 158 height 13
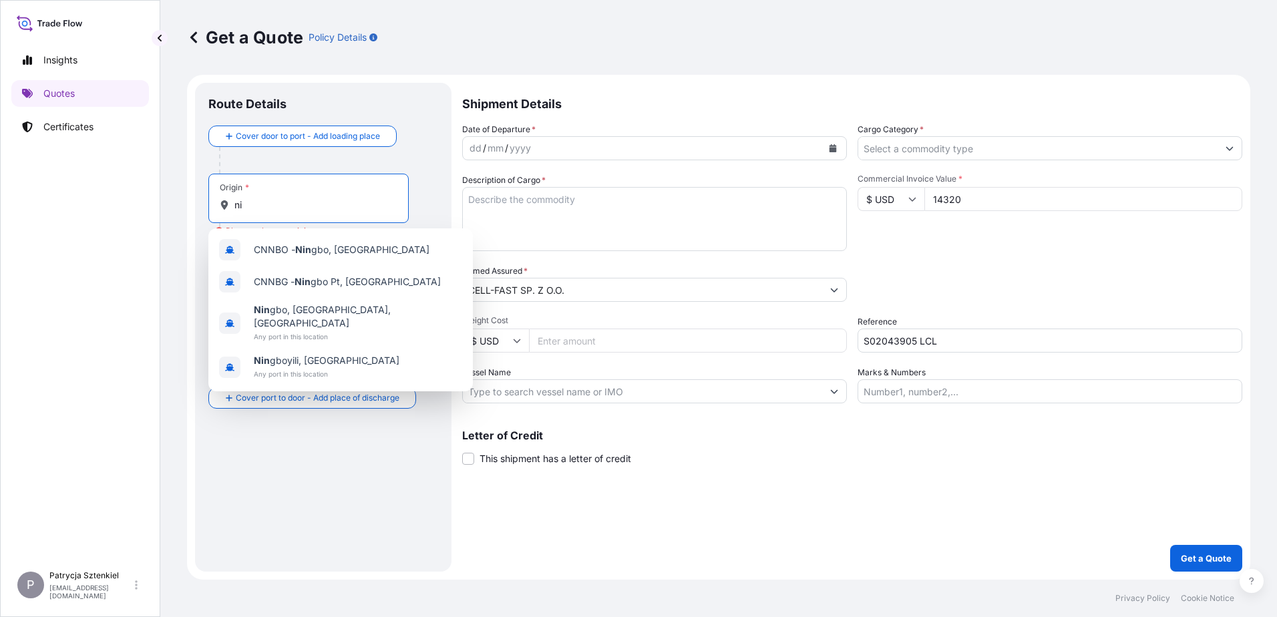
type input "n"
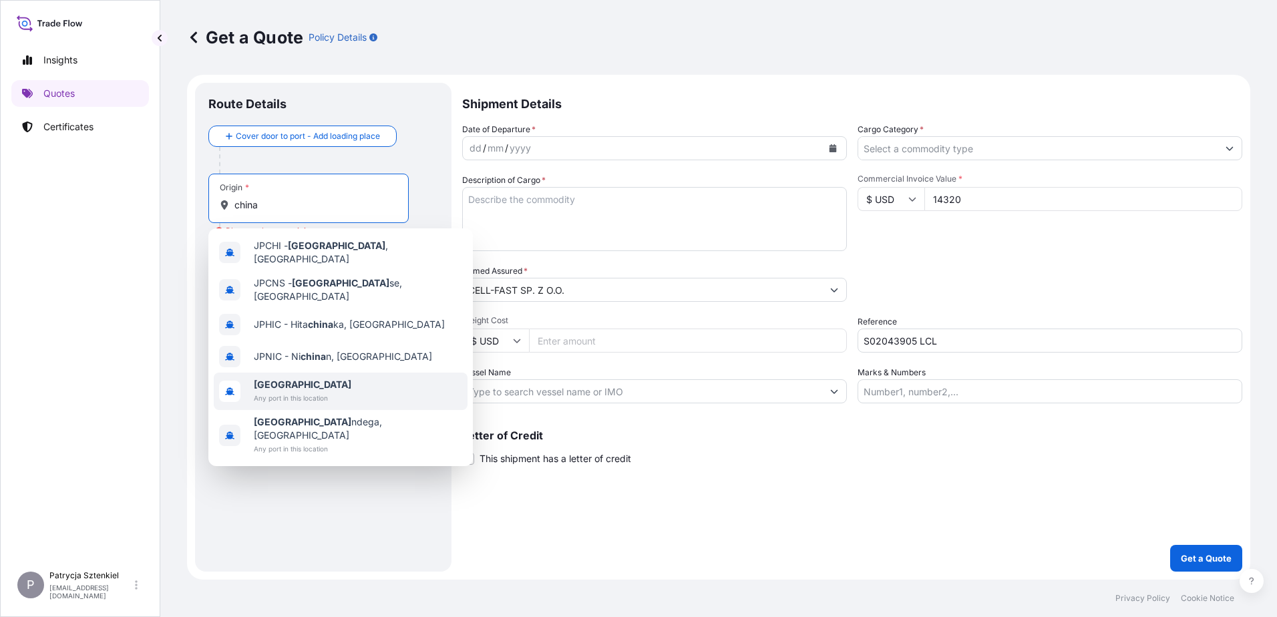
click at [273, 379] on b "[GEOGRAPHIC_DATA]" at bounding box center [303, 384] width 98 height 11
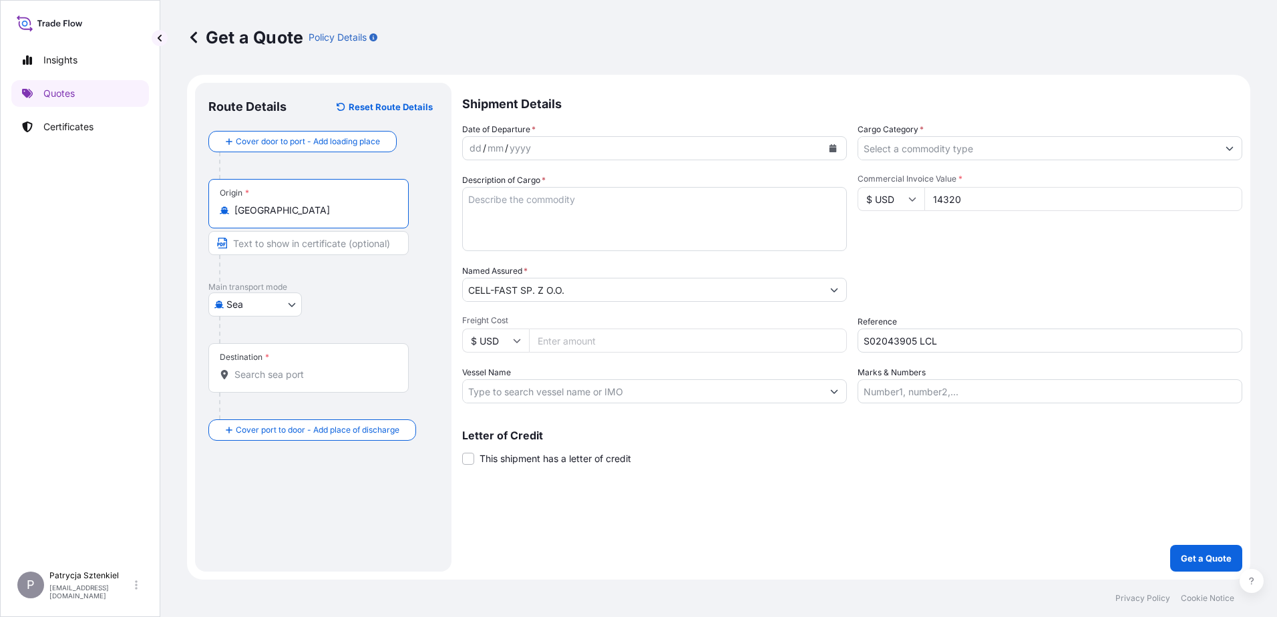
type input "[GEOGRAPHIC_DATA]"
click at [281, 380] on input "Destination *" at bounding box center [313, 374] width 158 height 13
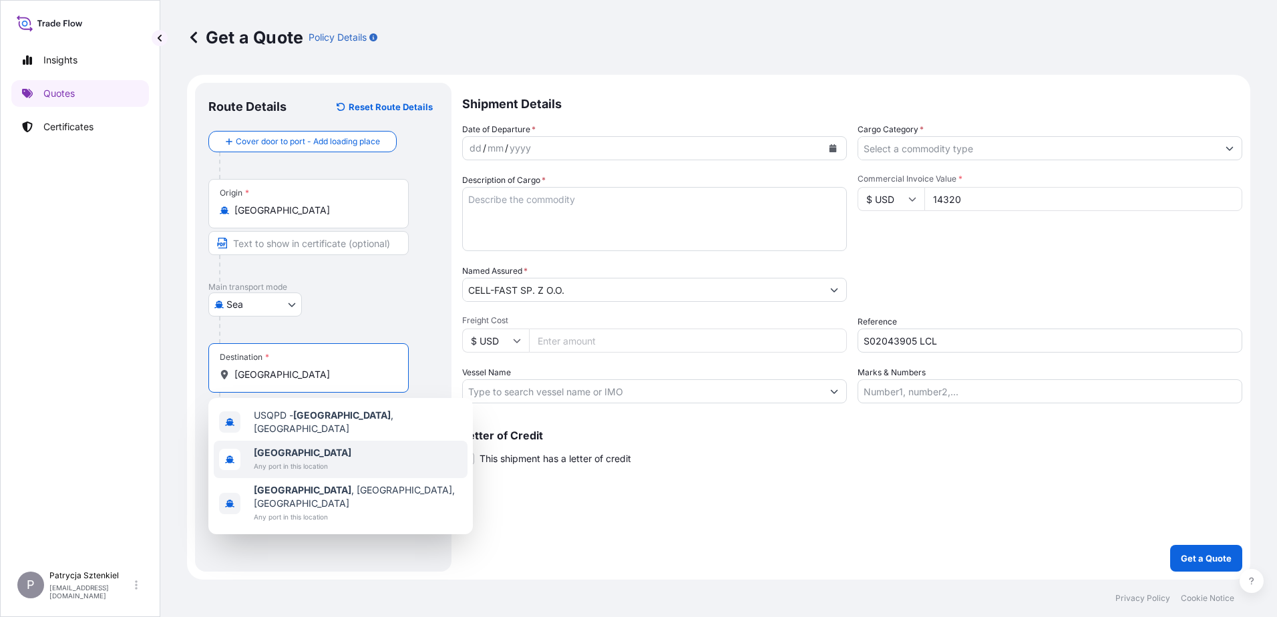
click at [277, 463] on span "Any port in this location" at bounding box center [303, 466] width 98 height 13
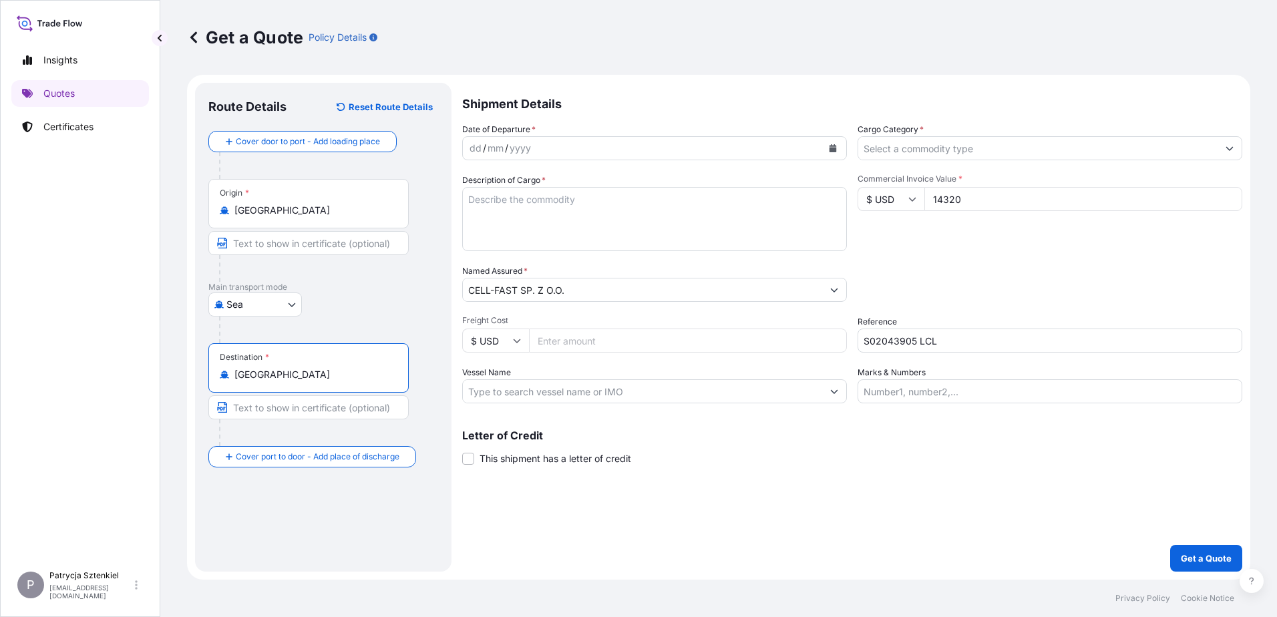
type input "[GEOGRAPHIC_DATA]"
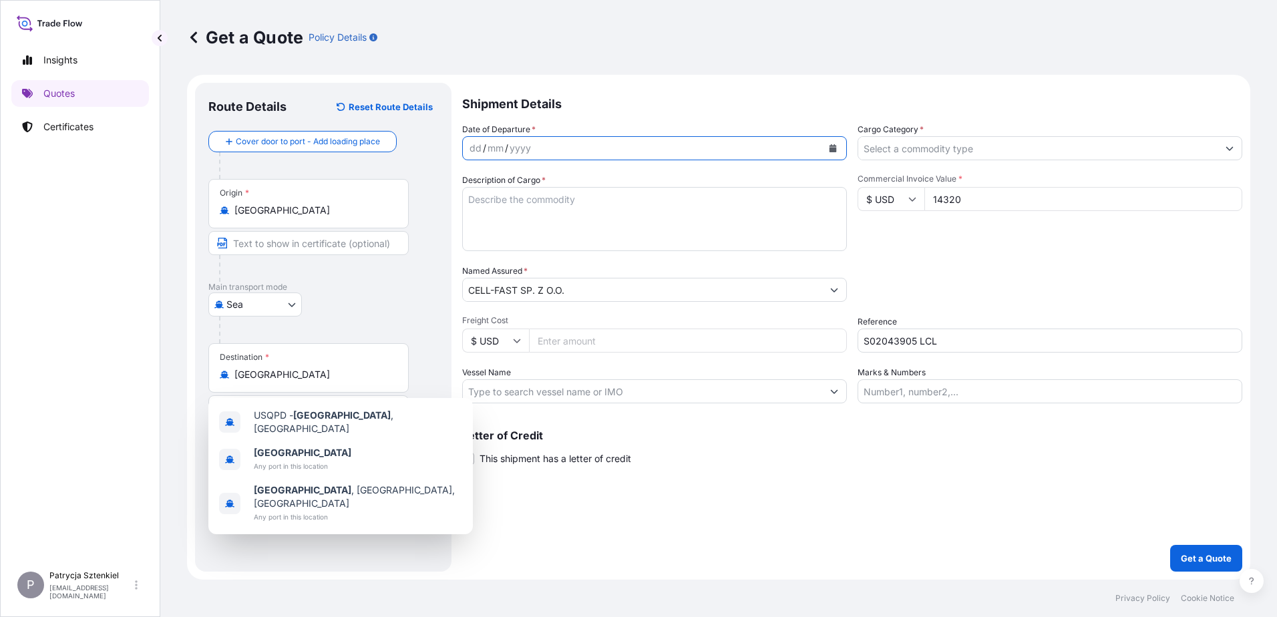
click at [838, 149] on button "Calendar" at bounding box center [832, 148] width 21 height 21
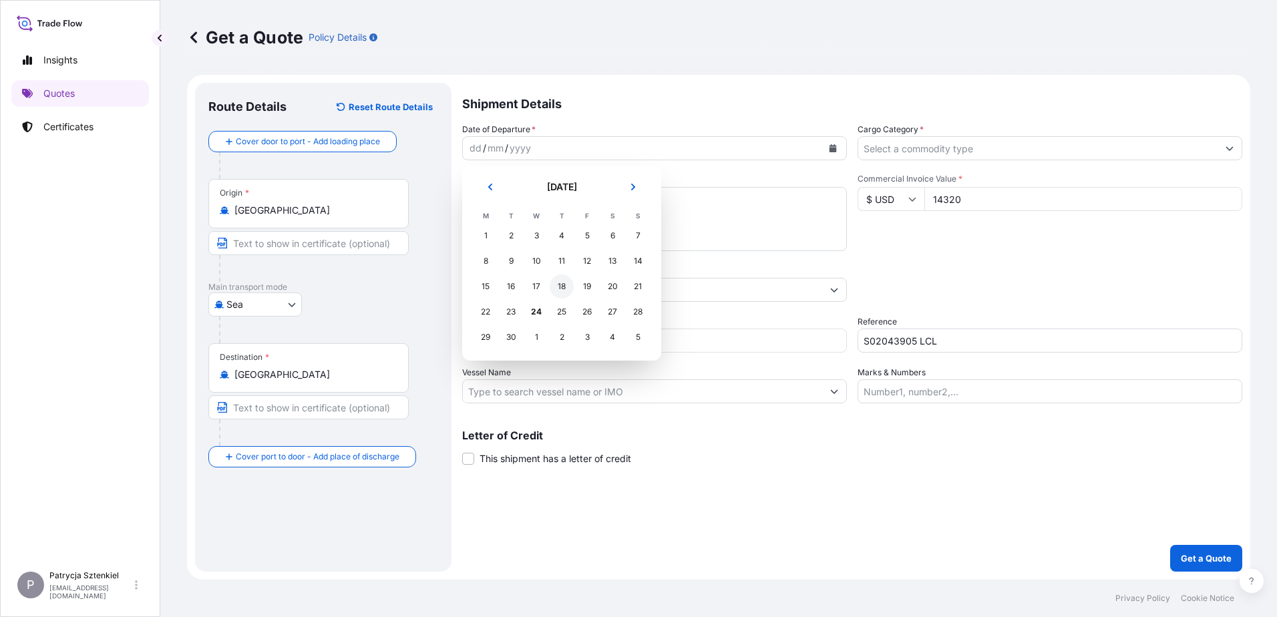
click at [558, 281] on div "18" at bounding box center [562, 287] width 24 height 24
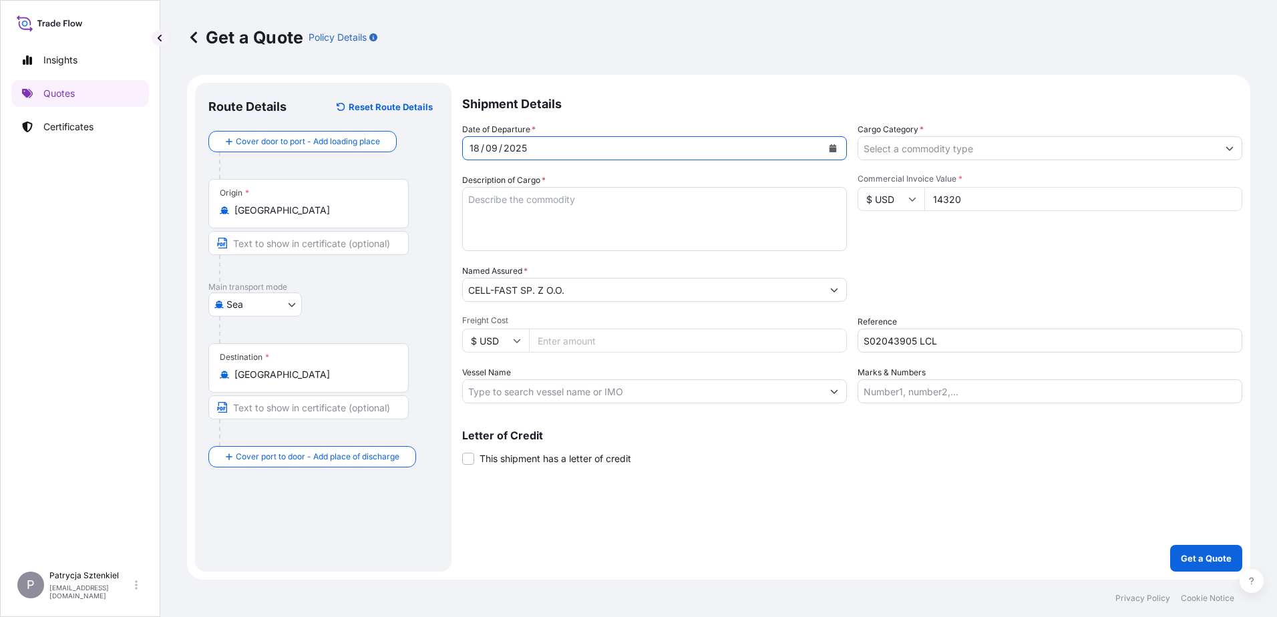
click at [573, 194] on textarea "Description of Cargo *" at bounding box center [654, 219] width 385 height 64
paste textarea "PLASTIC FITTING"
paste textarea "CSNU6528823 OOLJGS7637 40HC 740.00 KG 5.60 M3 125 CTN CFS/CFS"
type textarea "PLASTIC FITTING CSNU6528823 OOLJGS7637 40HC 740.00 KG 5.60 M3 125 CTN CFS/CFS"
click at [1029, 153] on input "Cargo Category *" at bounding box center [1037, 148] width 359 height 24
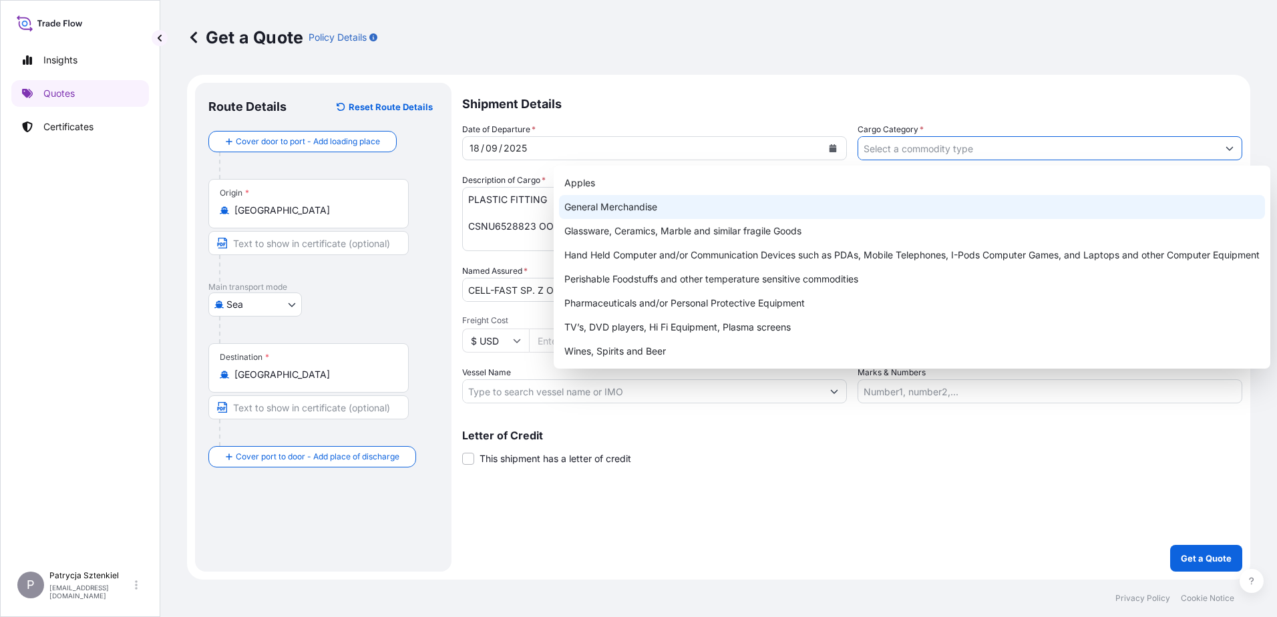
click at [653, 212] on div "General Merchandise" at bounding box center [912, 207] width 706 height 24
type input "General Merchandise"
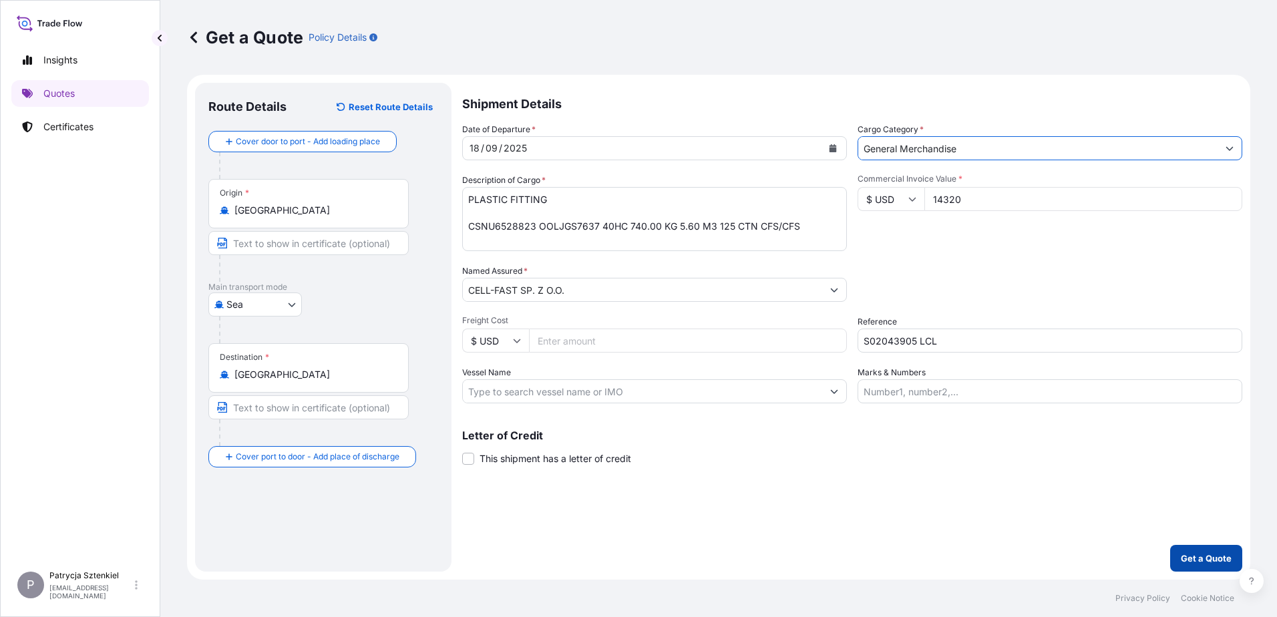
click at [1210, 562] on p "Get a Quote" at bounding box center [1206, 558] width 51 height 13
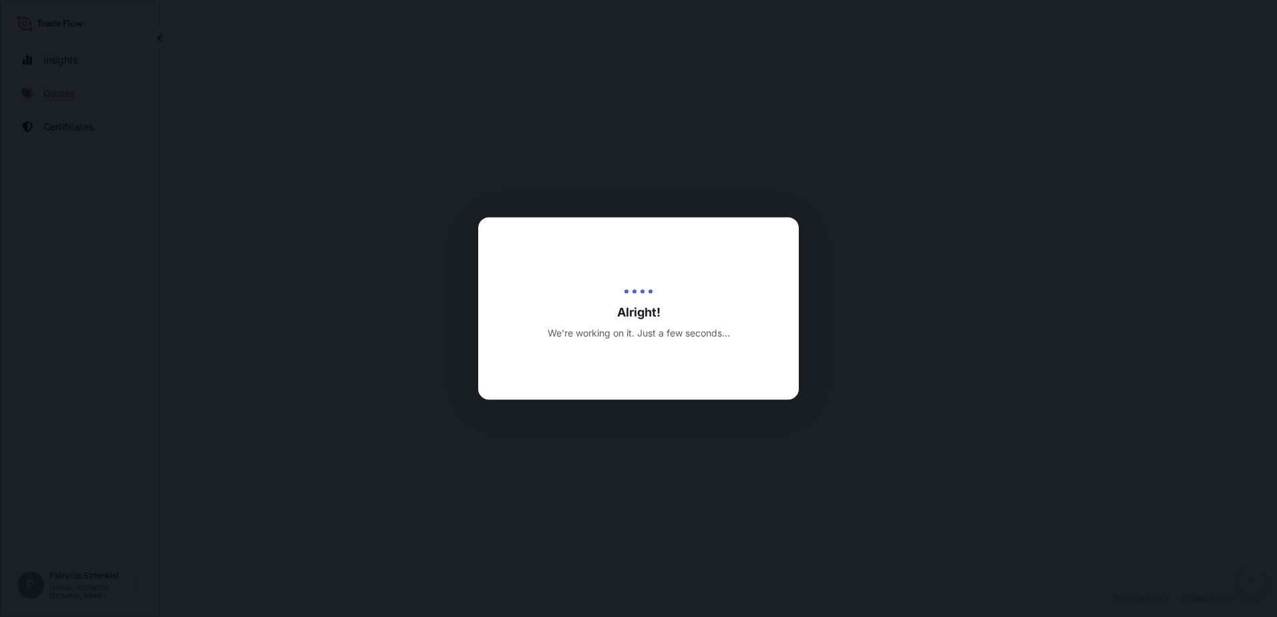
select select "Sea"
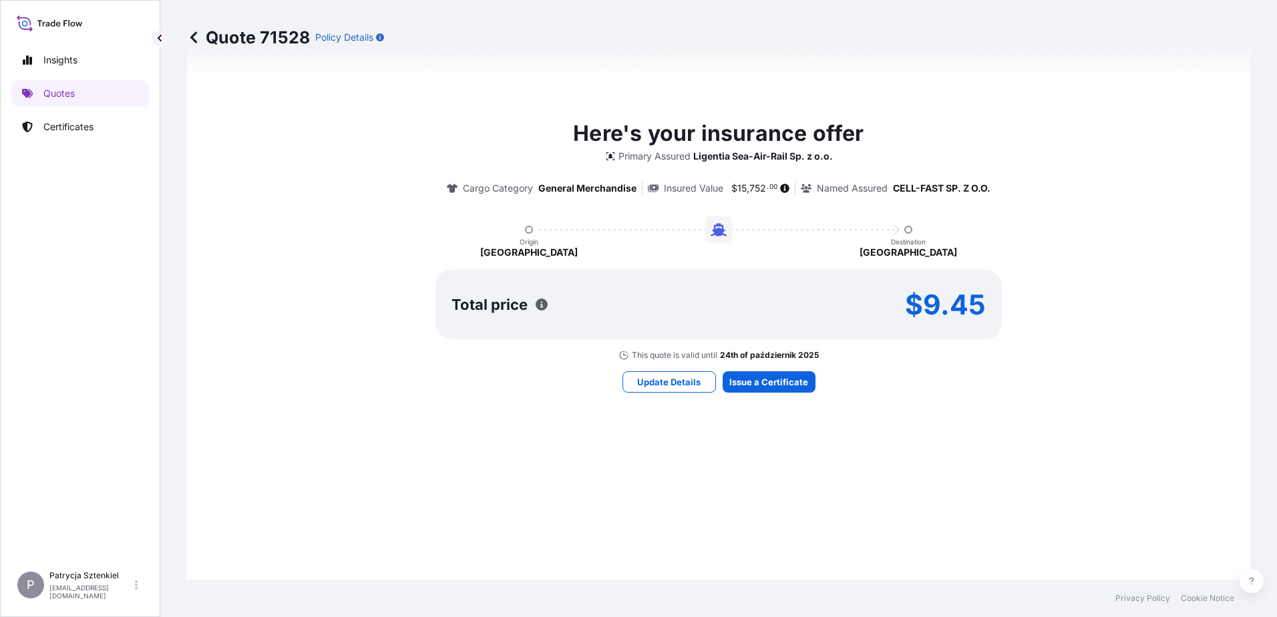
scroll to position [693, 0]
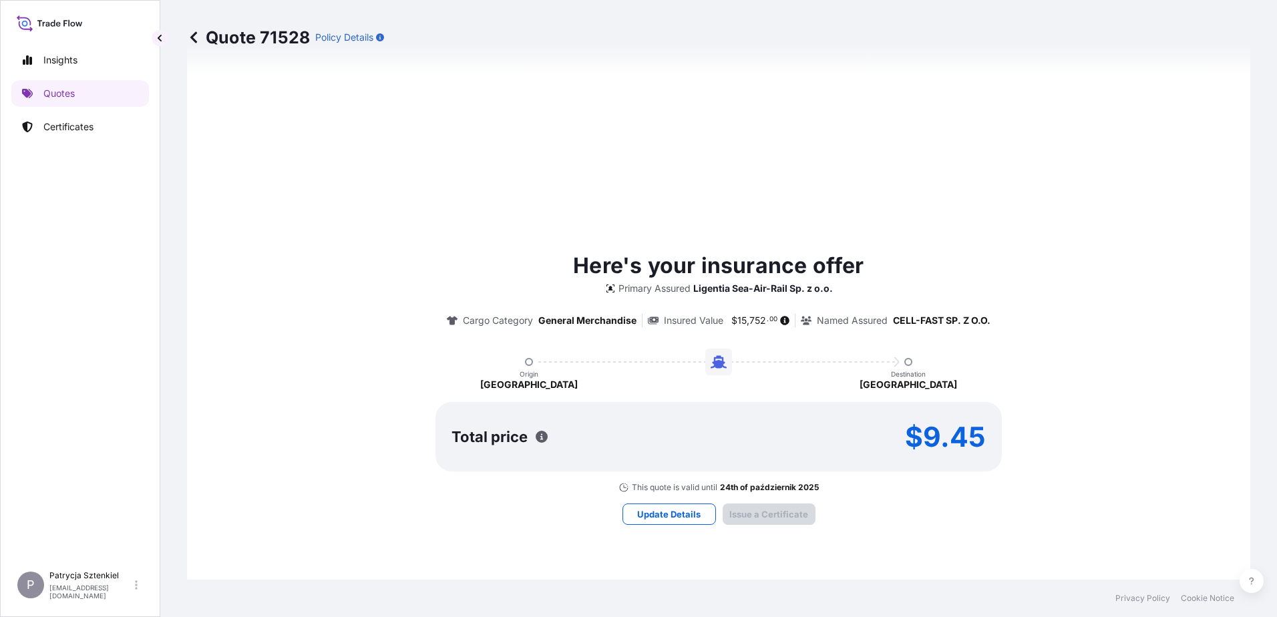
type input "[DATE]"
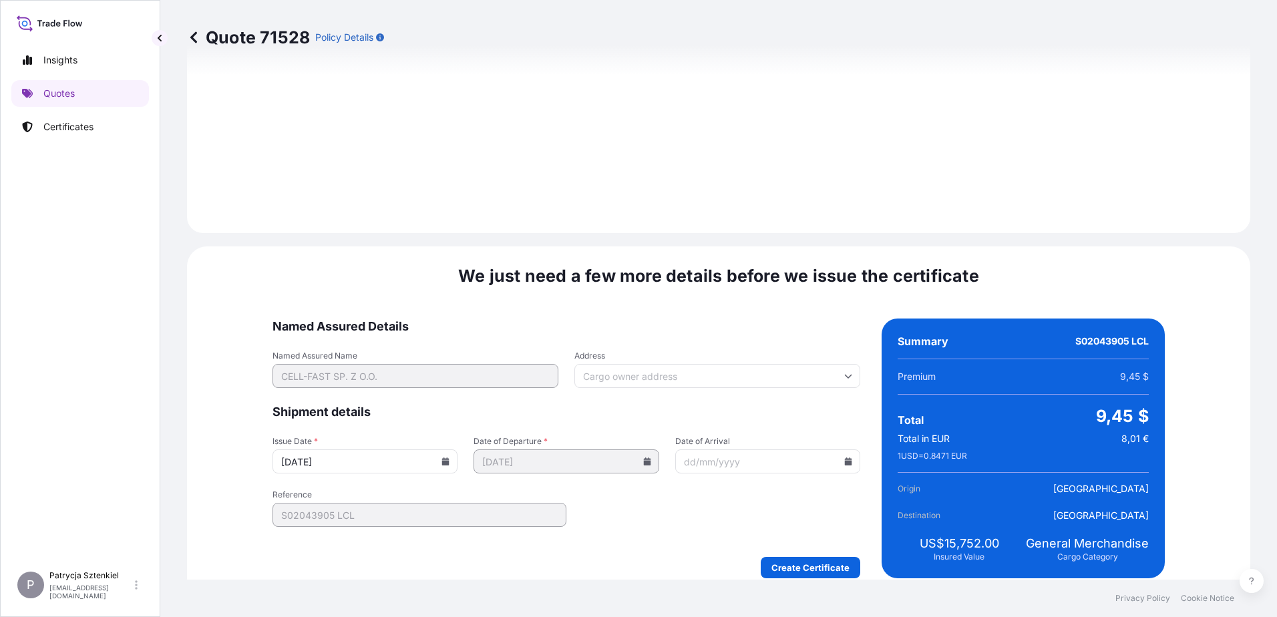
scroll to position [1422, 0]
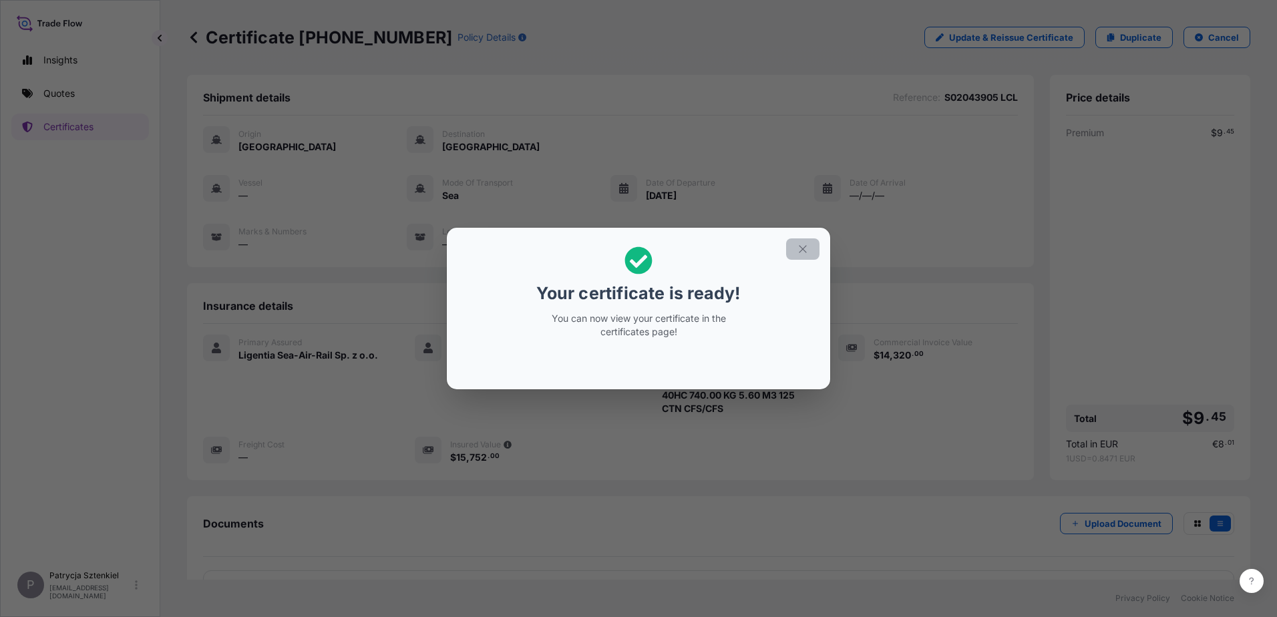
click at [798, 255] on icon "button" at bounding box center [803, 249] width 12 height 12
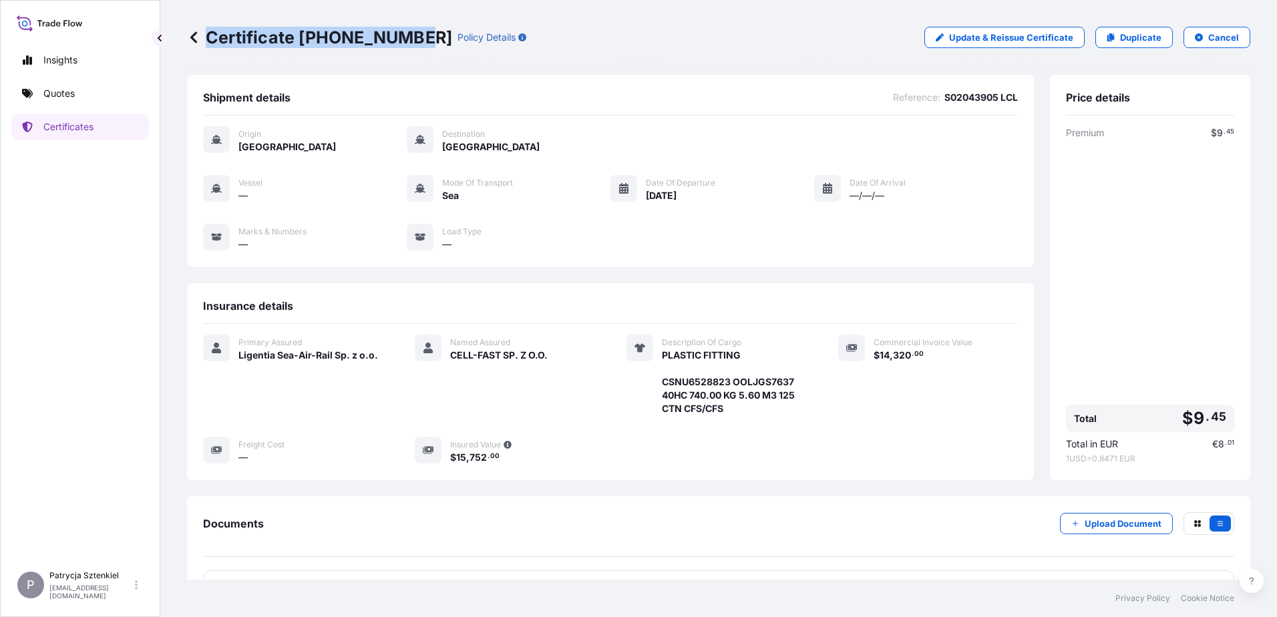
drag, startPoint x: 211, startPoint y: 41, endPoint x: 413, endPoint y: 46, distance: 201.8
click at [413, 46] on p "Certificate [PHONE_NUMBER]" at bounding box center [319, 37] width 265 height 21
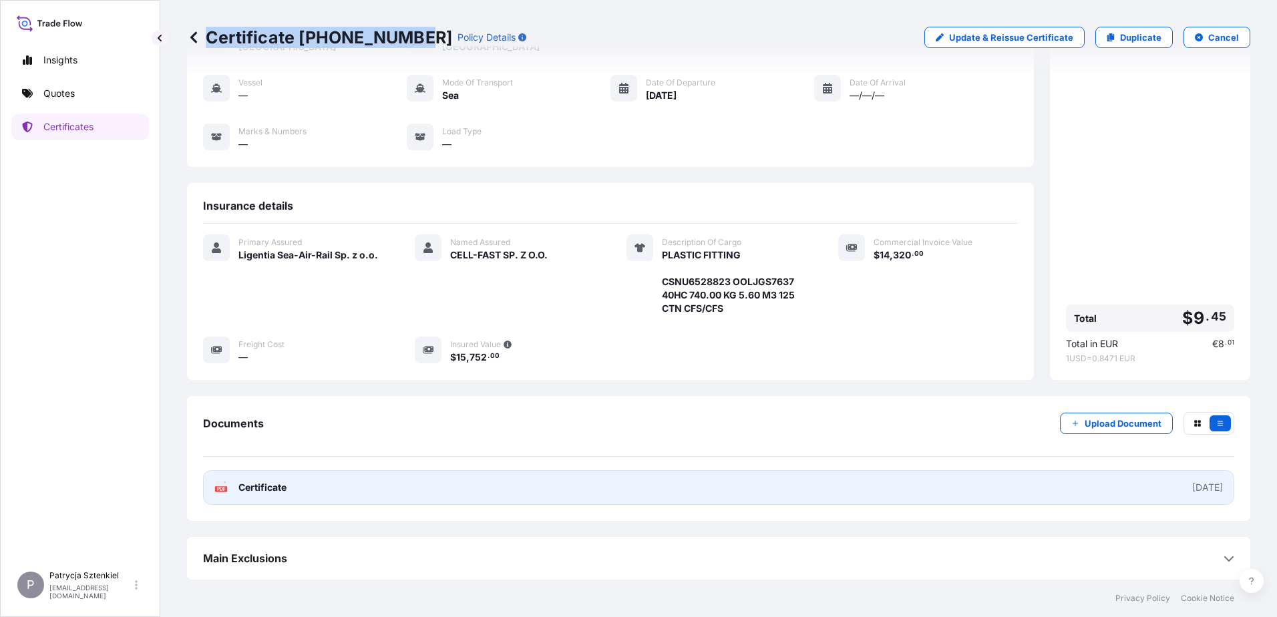
click at [477, 479] on link "PDF Certificate [DATE]" at bounding box center [718, 487] width 1031 height 35
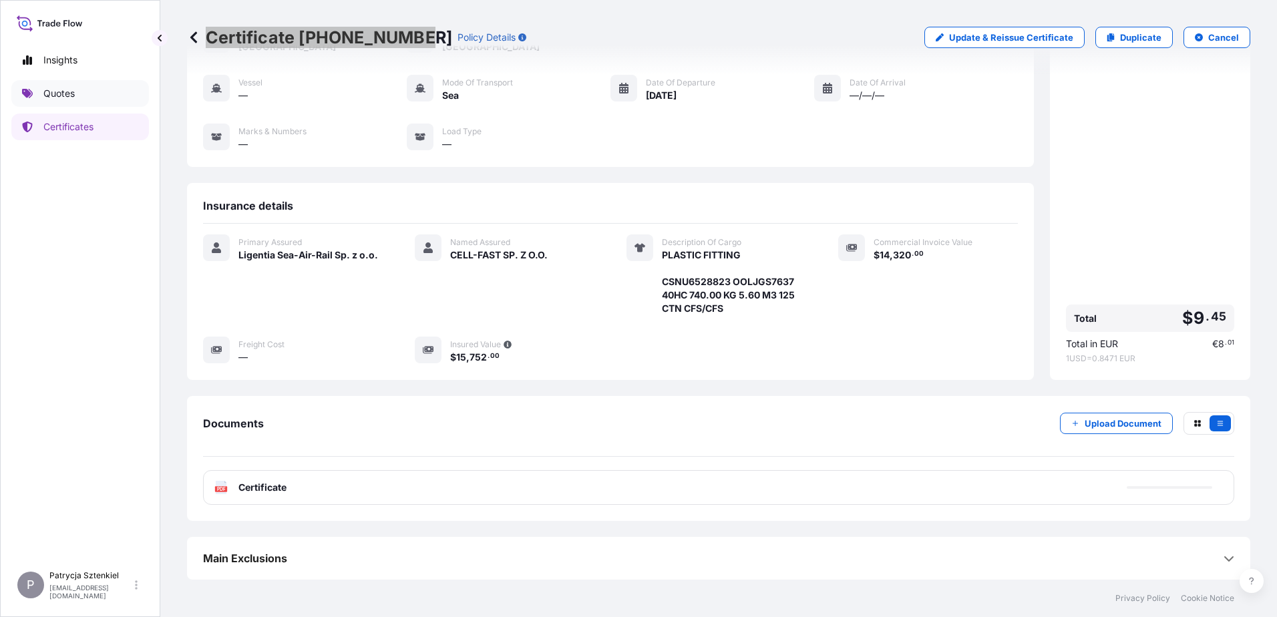
click at [77, 99] on link "Quotes" at bounding box center [80, 93] width 138 height 27
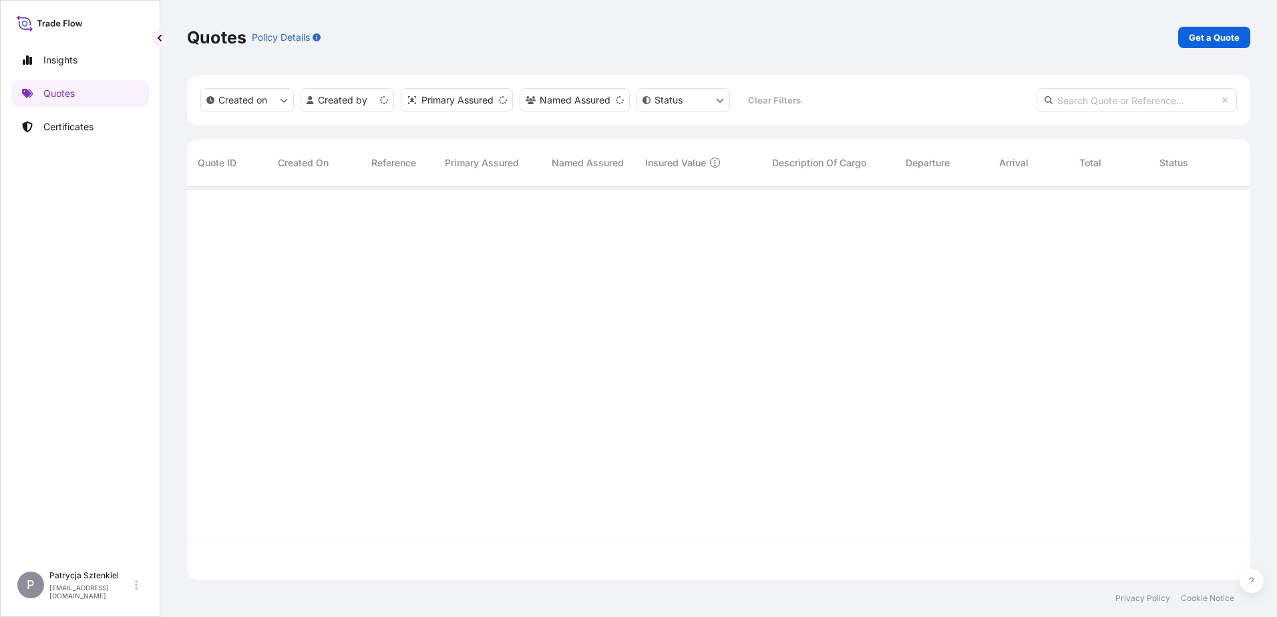
scroll to position [390, 1054]
click at [1192, 43] on p "Get a Quote" at bounding box center [1214, 37] width 51 height 13
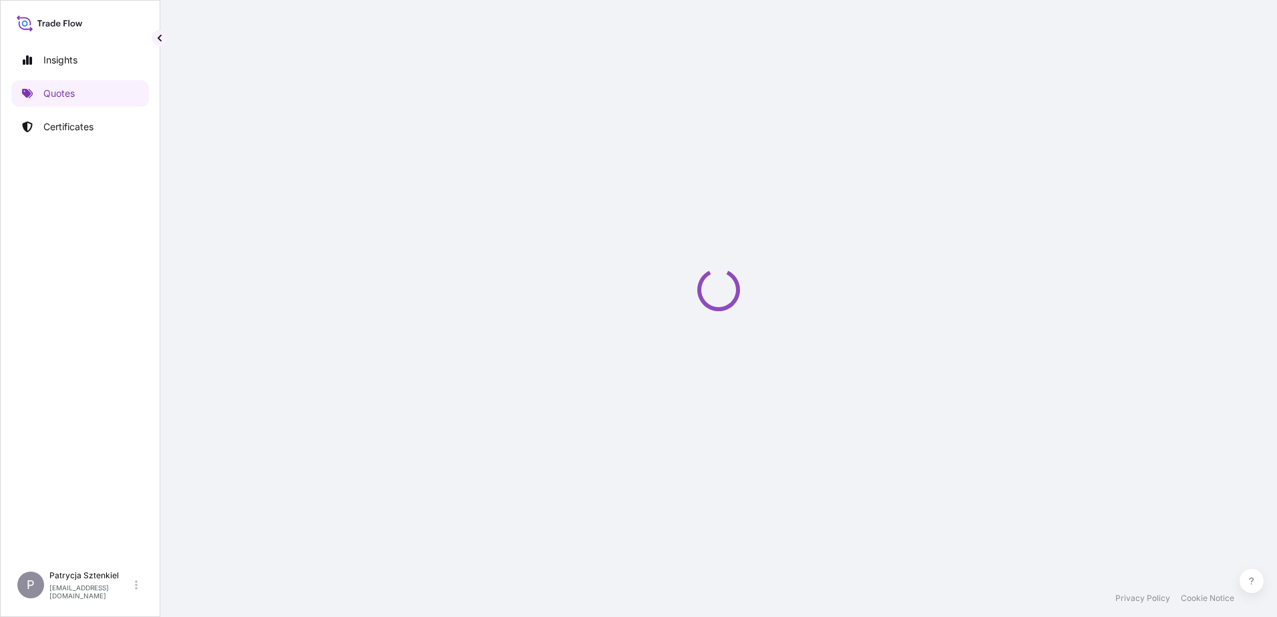
select select "Sea"
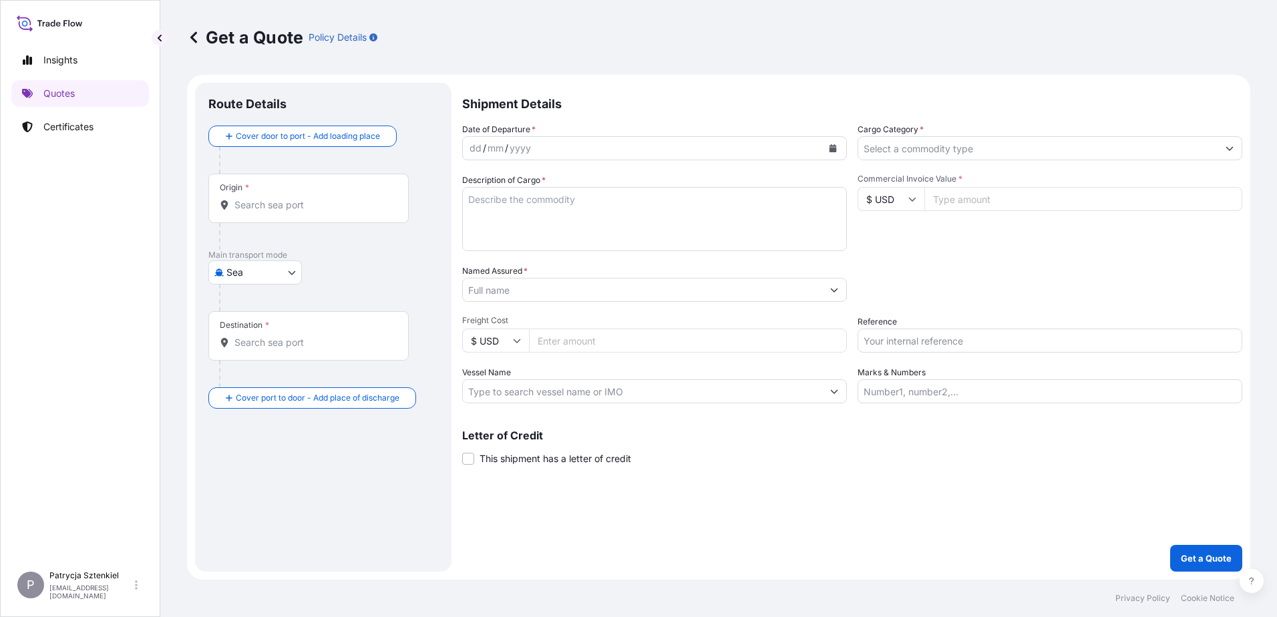
click at [889, 345] on input "Reference" at bounding box center [1050, 341] width 385 height 24
paste input "S02045779"
type input "S02045779 LCL"
click at [605, 335] on input "Freight Cost" at bounding box center [688, 341] width 318 height 24
click at [587, 291] on input "Named Assured *" at bounding box center [642, 290] width 359 height 24
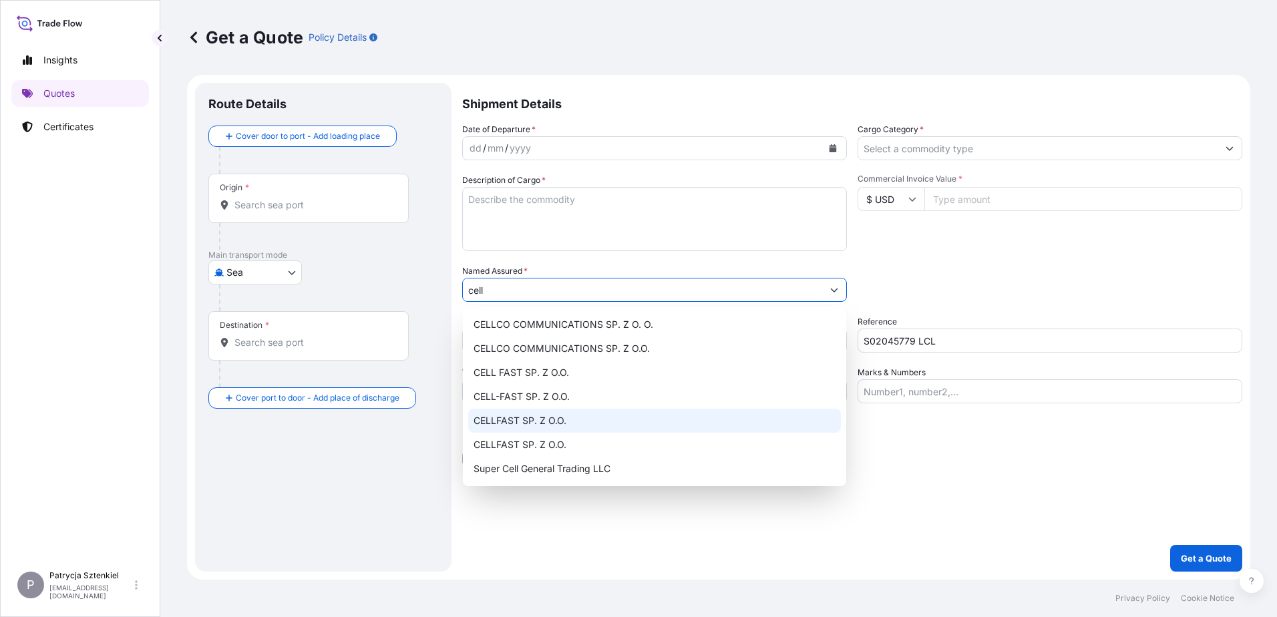
click at [574, 424] on div "CELLFAST SP. Z O.O." at bounding box center [654, 421] width 373 height 24
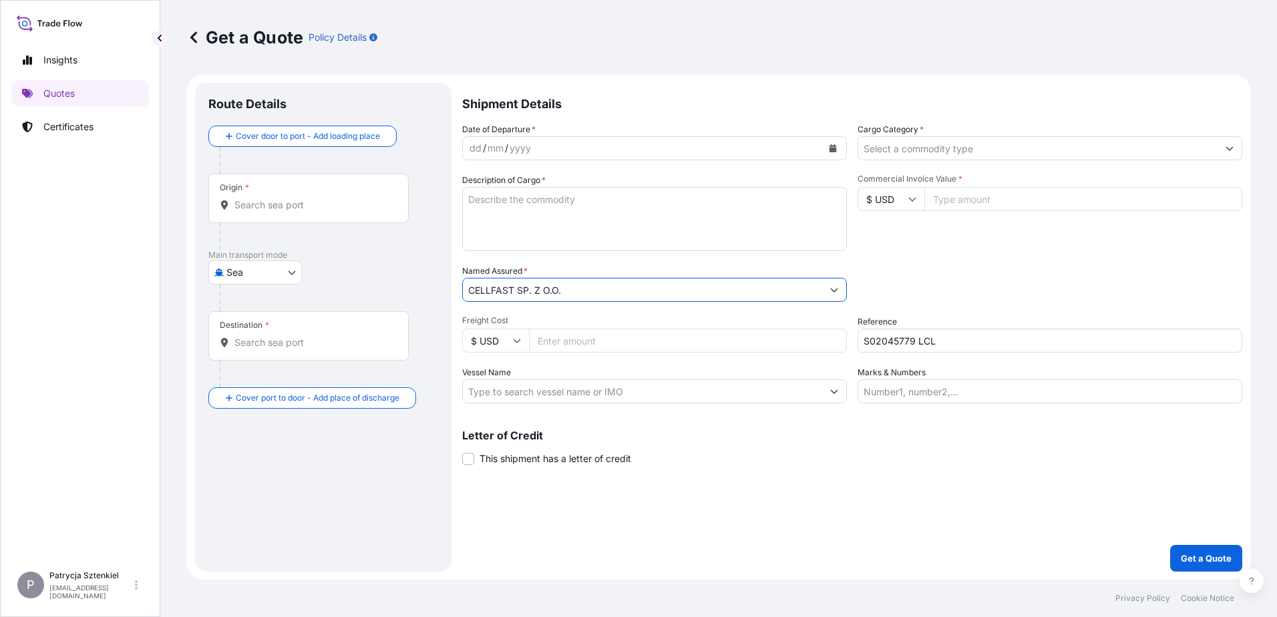
type input "CELLFAST SP. Z O.O."
click at [233, 197] on div "Origin *" at bounding box center [308, 198] width 200 height 49
click at [234, 198] on input "Origin *" at bounding box center [313, 204] width 158 height 13
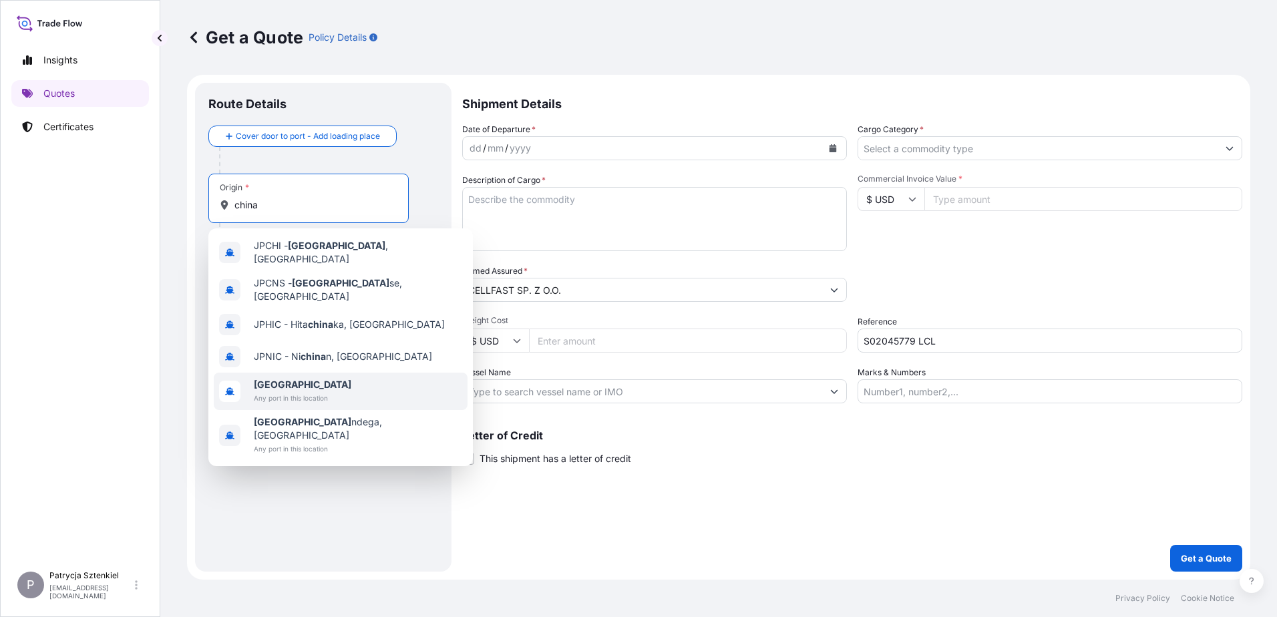
click at [301, 378] on span "[GEOGRAPHIC_DATA]" at bounding box center [303, 384] width 98 height 13
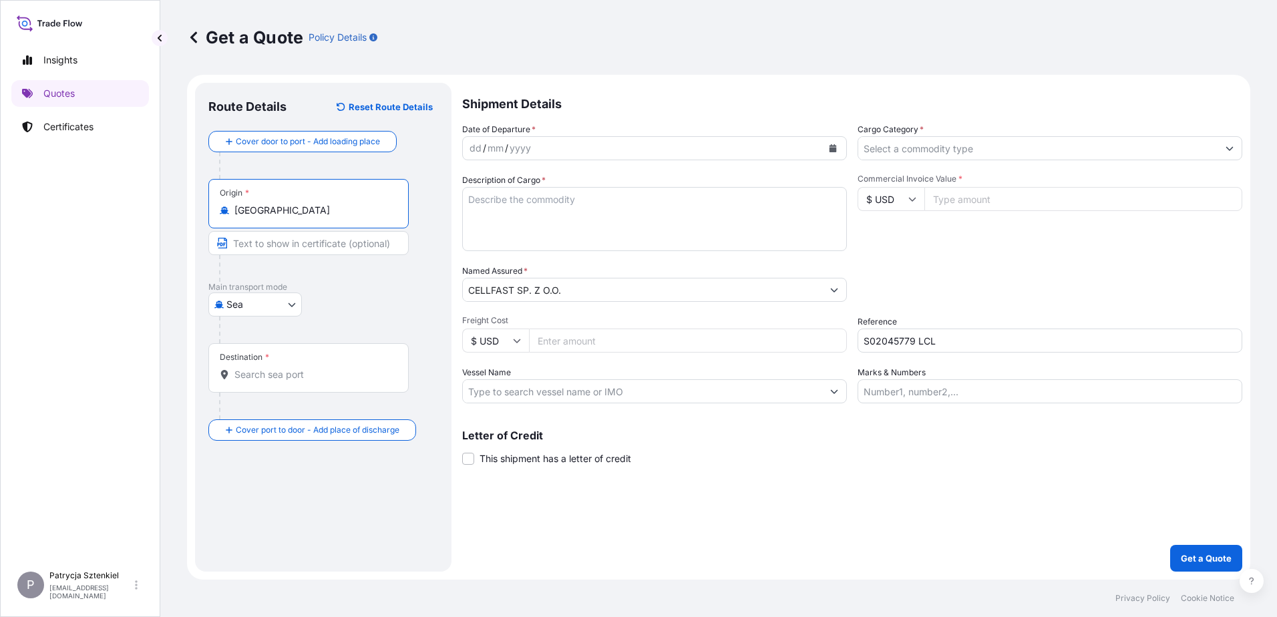
type input "[GEOGRAPHIC_DATA]"
click at [291, 375] on input "Destination *" at bounding box center [313, 374] width 158 height 13
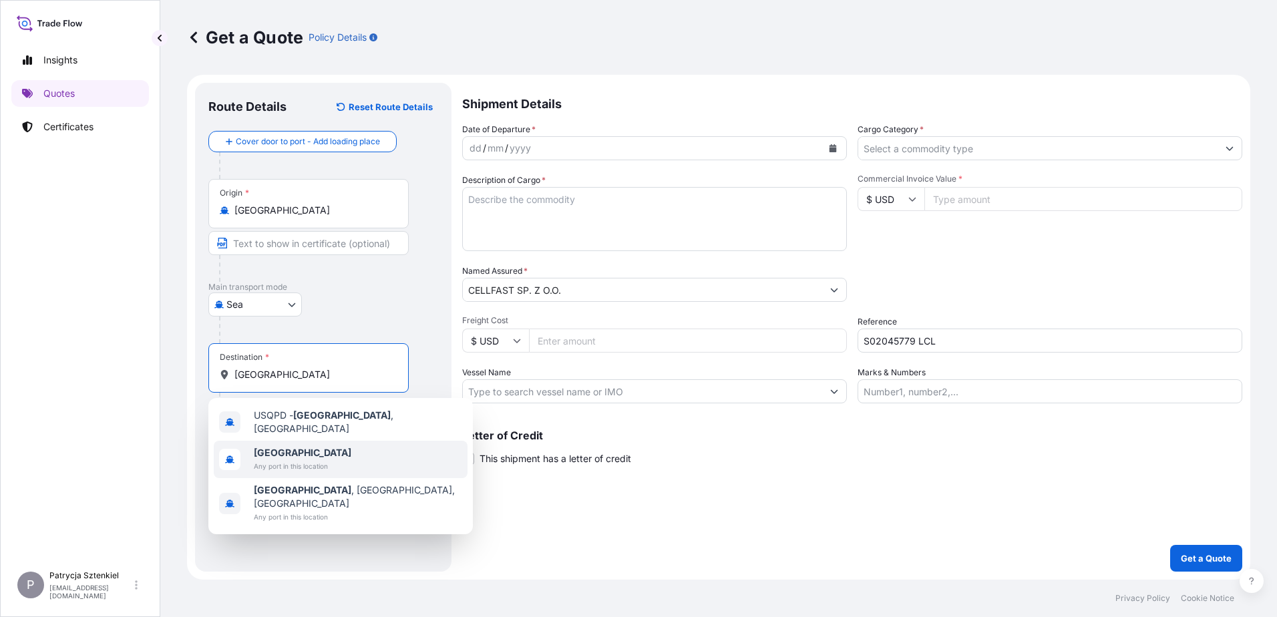
click at [286, 468] on div "[GEOGRAPHIC_DATA] Any port in this location" at bounding box center [341, 459] width 254 height 37
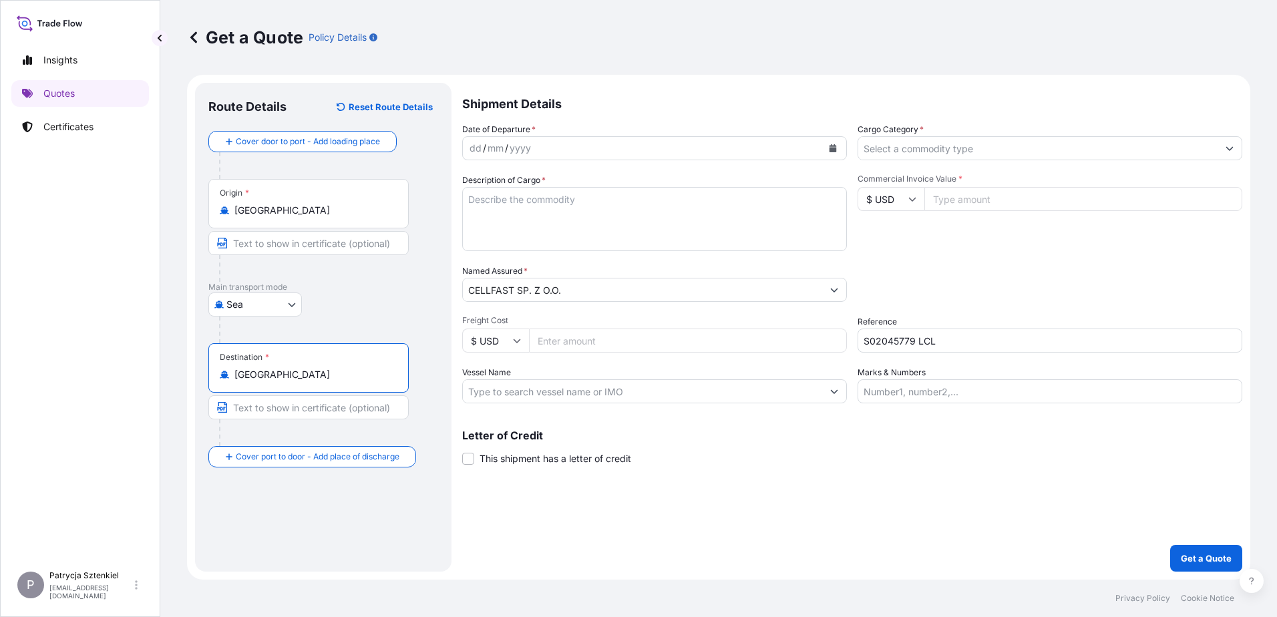
type input "[GEOGRAPHIC_DATA]"
click at [836, 146] on icon "Calendar" at bounding box center [833, 148] width 7 height 8
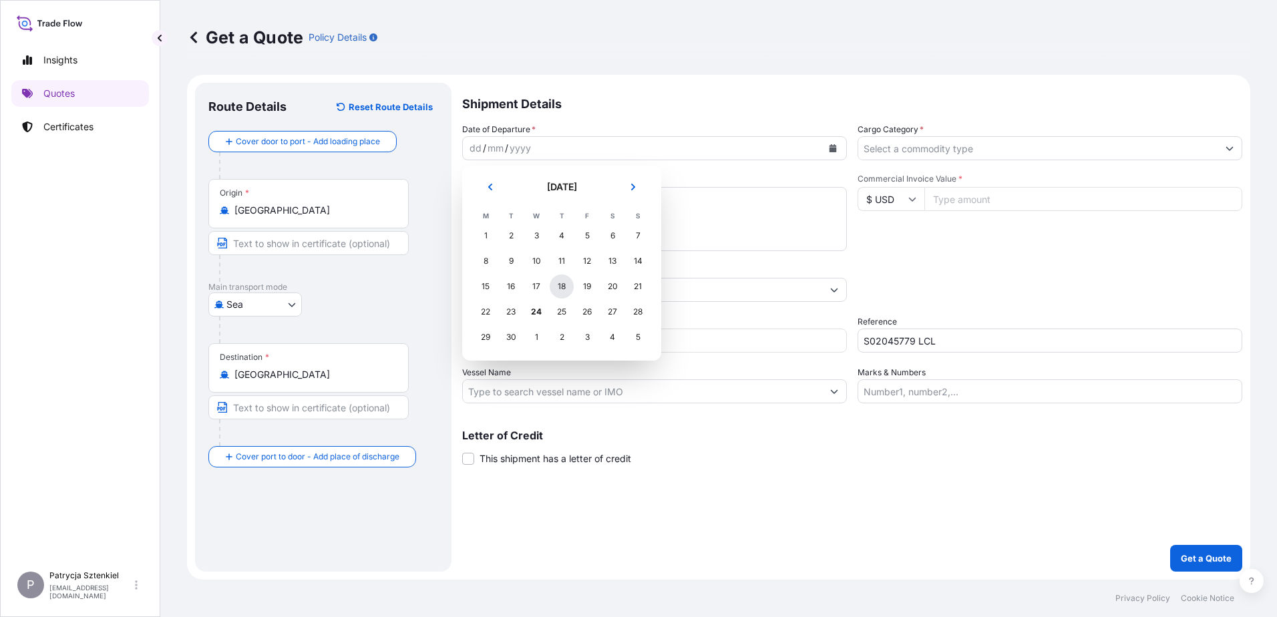
click at [564, 287] on div "18" at bounding box center [562, 287] width 24 height 24
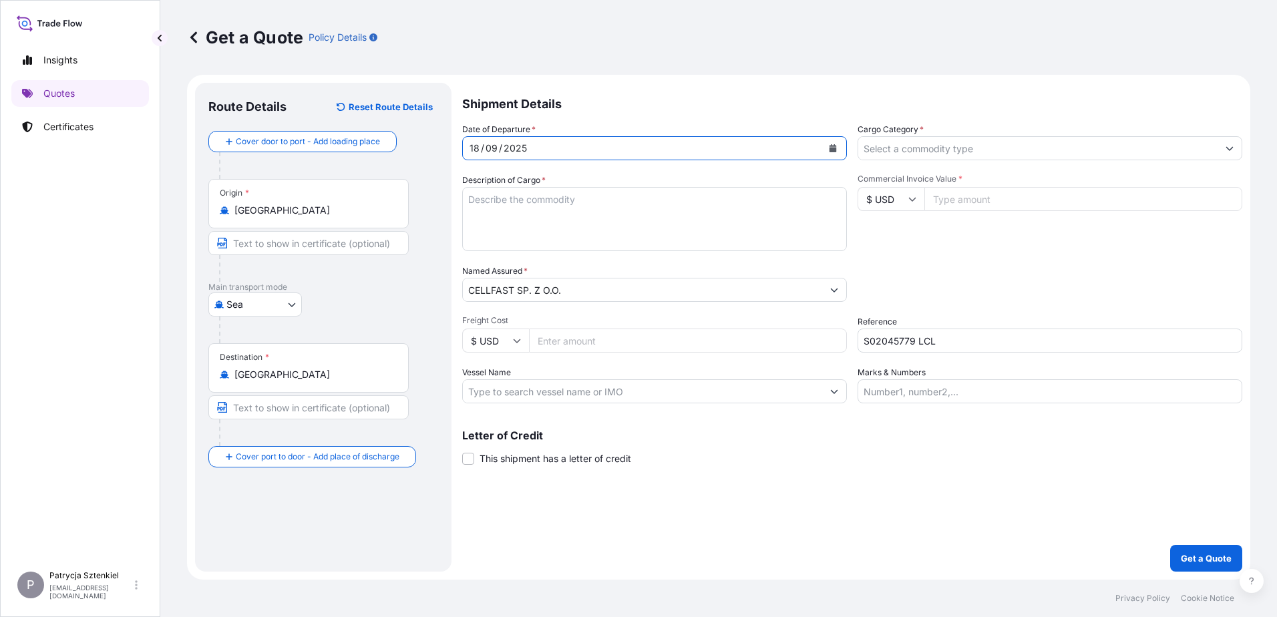
click at [998, 206] on input "Commercial Invoice Value *" at bounding box center [1084, 199] width 318 height 24
type input "59400"
drag, startPoint x: 1087, startPoint y: 150, endPoint x: 1075, endPoint y: 150, distance: 12.0
click at [1087, 150] on input "Cargo Category *" at bounding box center [1037, 148] width 359 height 24
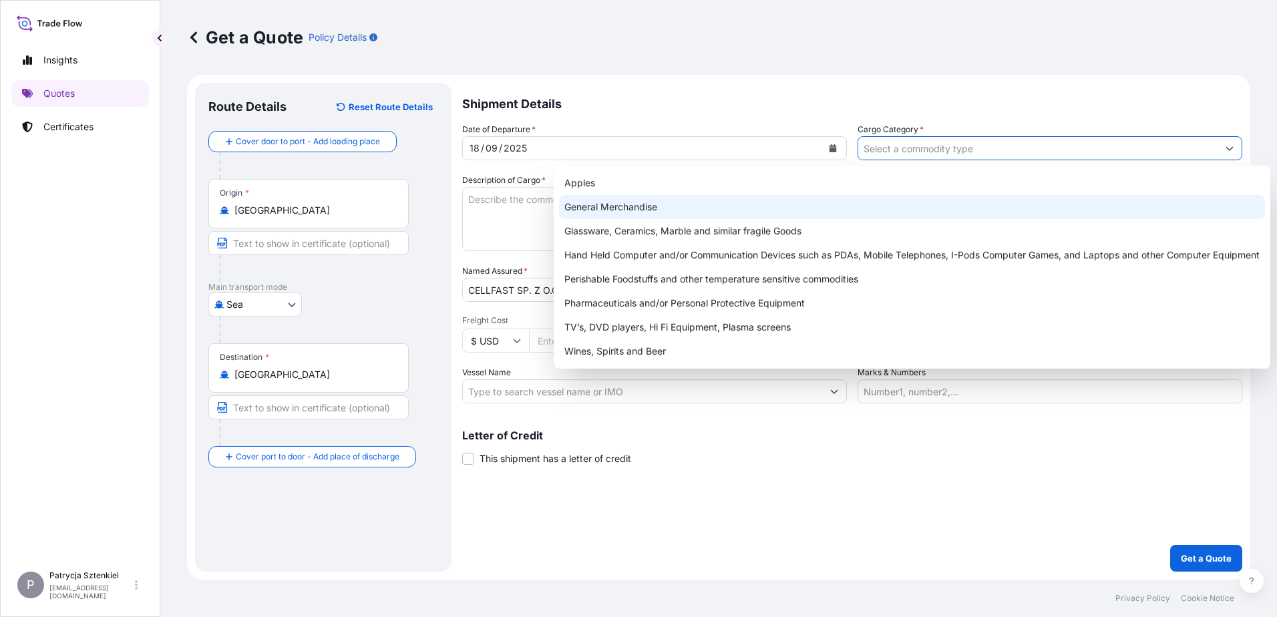
click at [750, 212] on div "General Merchandise" at bounding box center [912, 207] width 706 height 24
type input "General Merchandise"
click at [509, 192] on textarea "Description of Cargo *" at bounding box center [654, 219] width 385 height 64
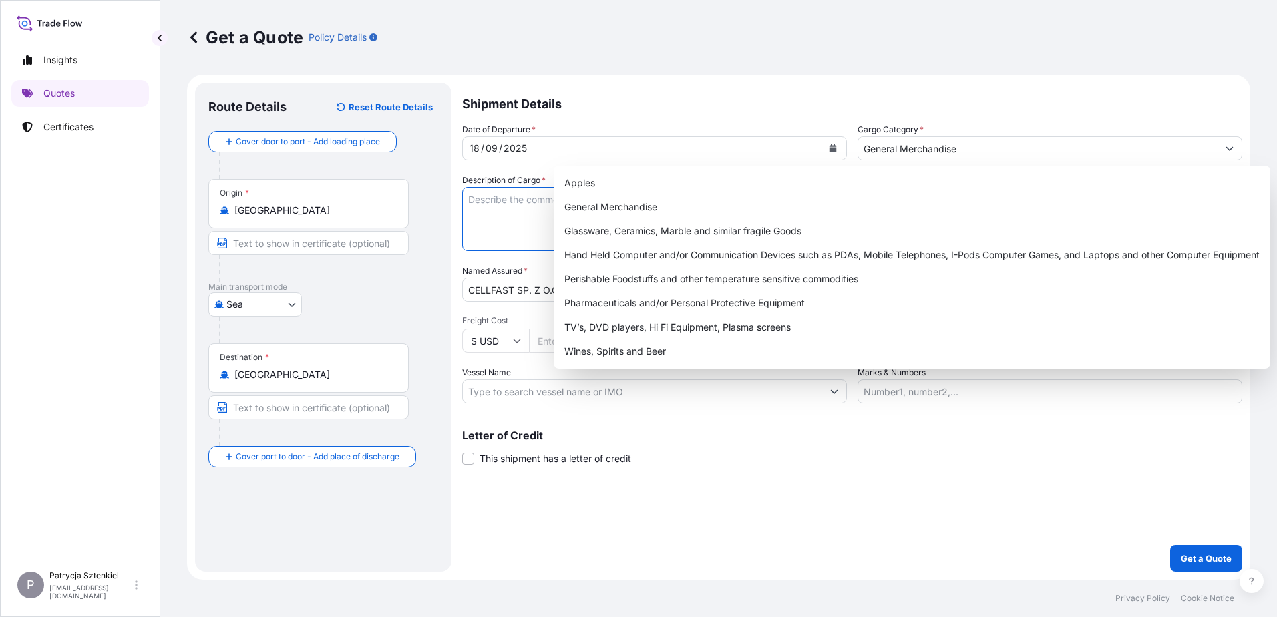
paste textarea "IRRIGATION WATER TIMER"
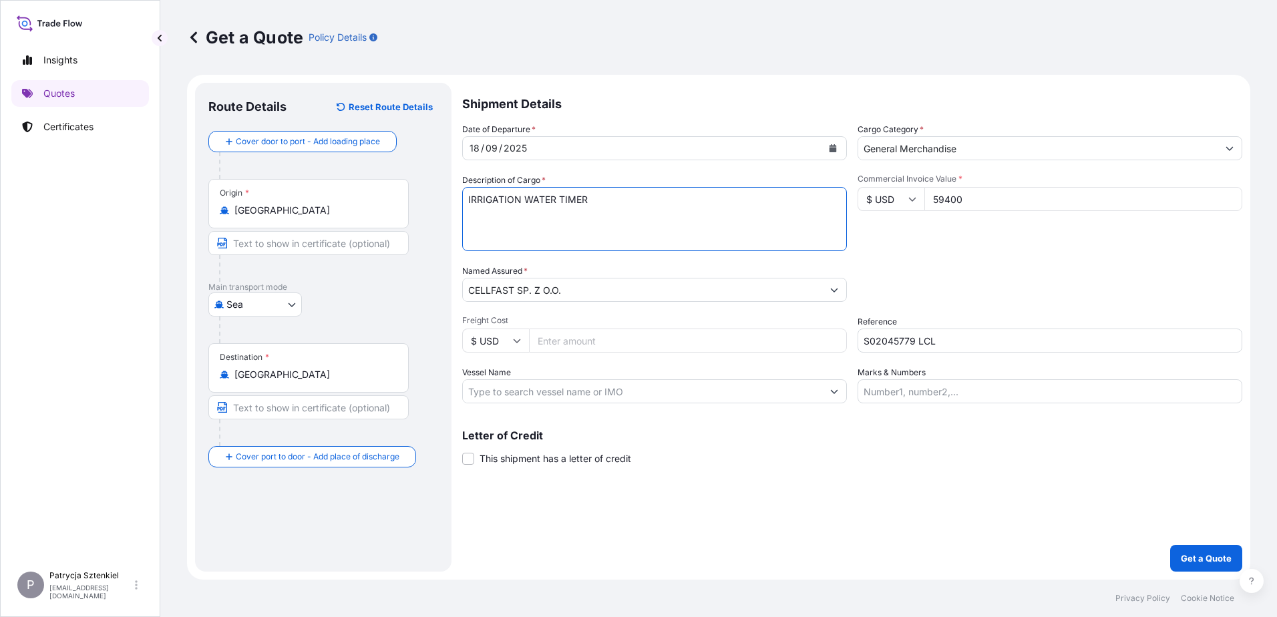
paste textarea "CSNU6528823 OOLJGS7637 40HC 3245.00 KG 13.19 M3 275 CTN CFS/CFS"
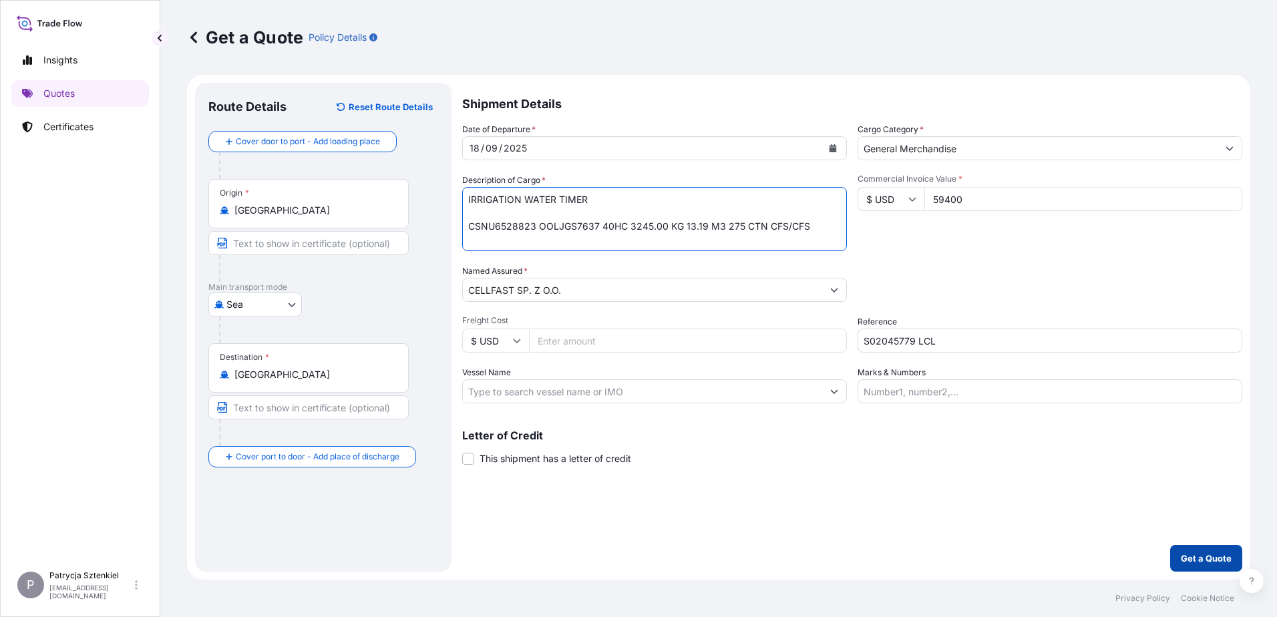
type textarea "IRRIGATION WATER TIMER CSNU6528823 OOLJGS7637 40HC 3245.00 KG 13.19 M3 275 CTN …"
click at [1184, 552] on p "Get a Quote" at bounding box center [1206, 558] width 51 height 13
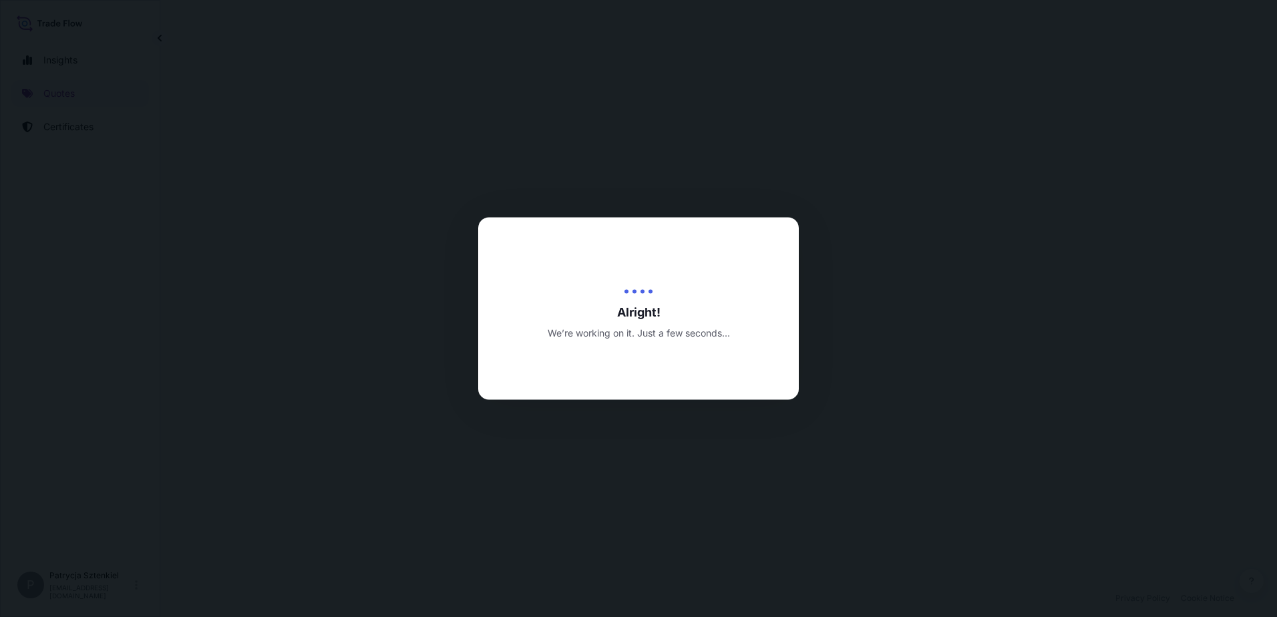
select select "Sea"
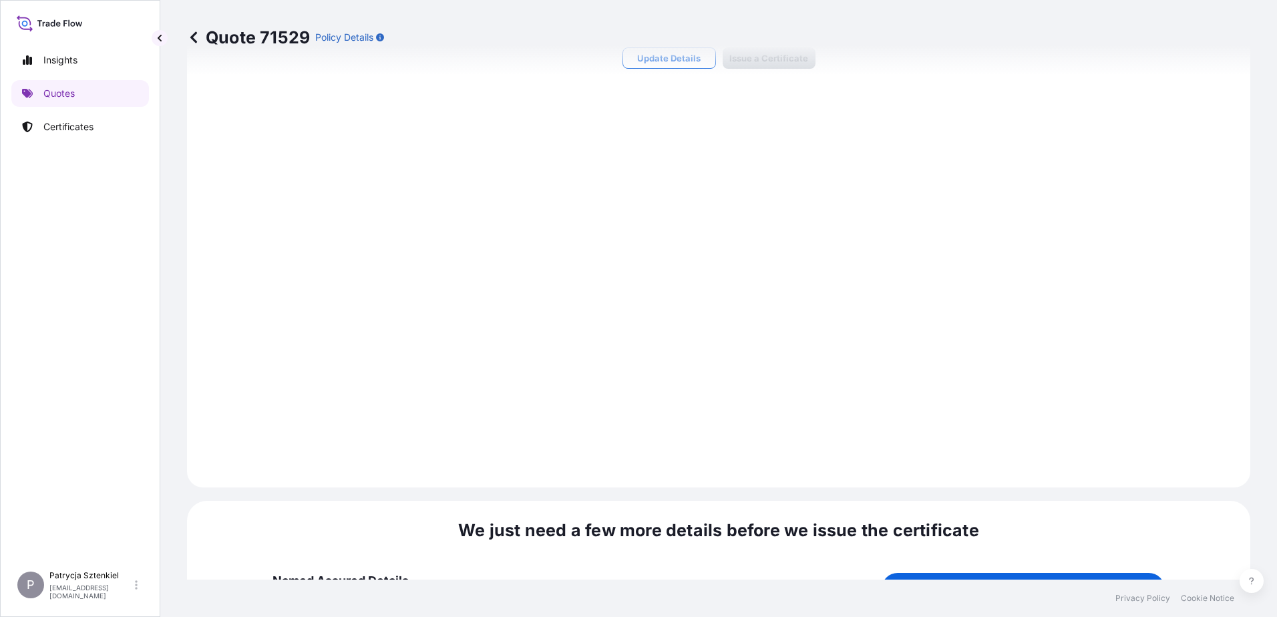
scroll to position [1422, 0]
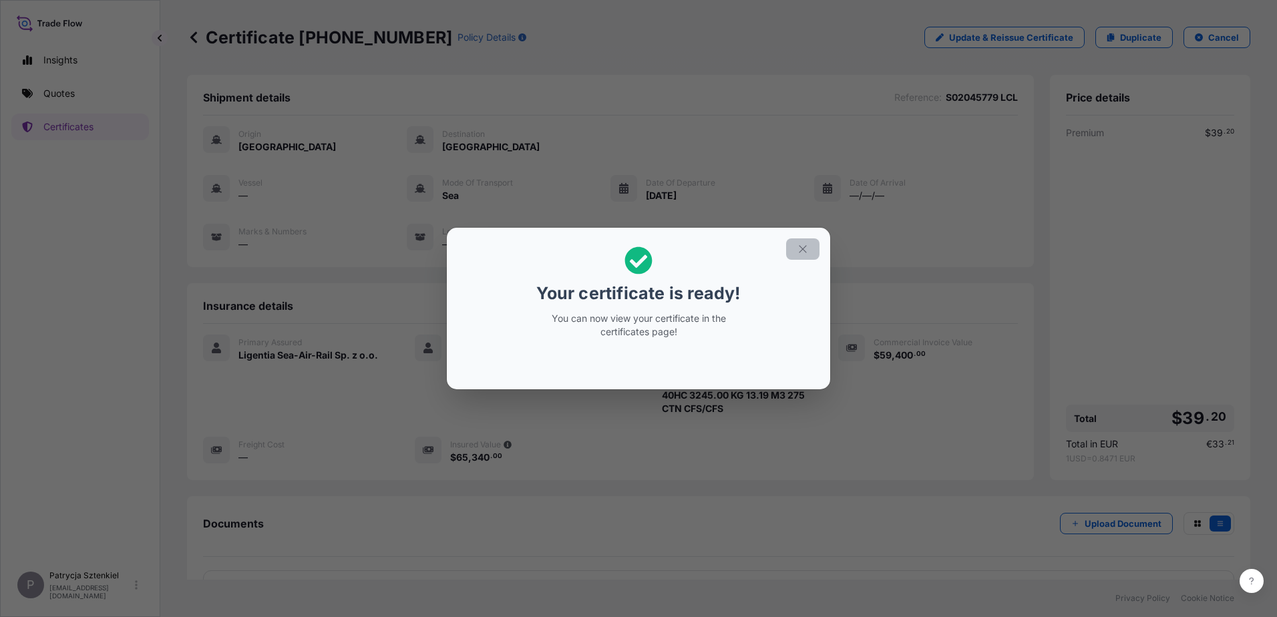
click at [805, 249] on icon "button" at bounding box center [803, 249] width 12 height 12
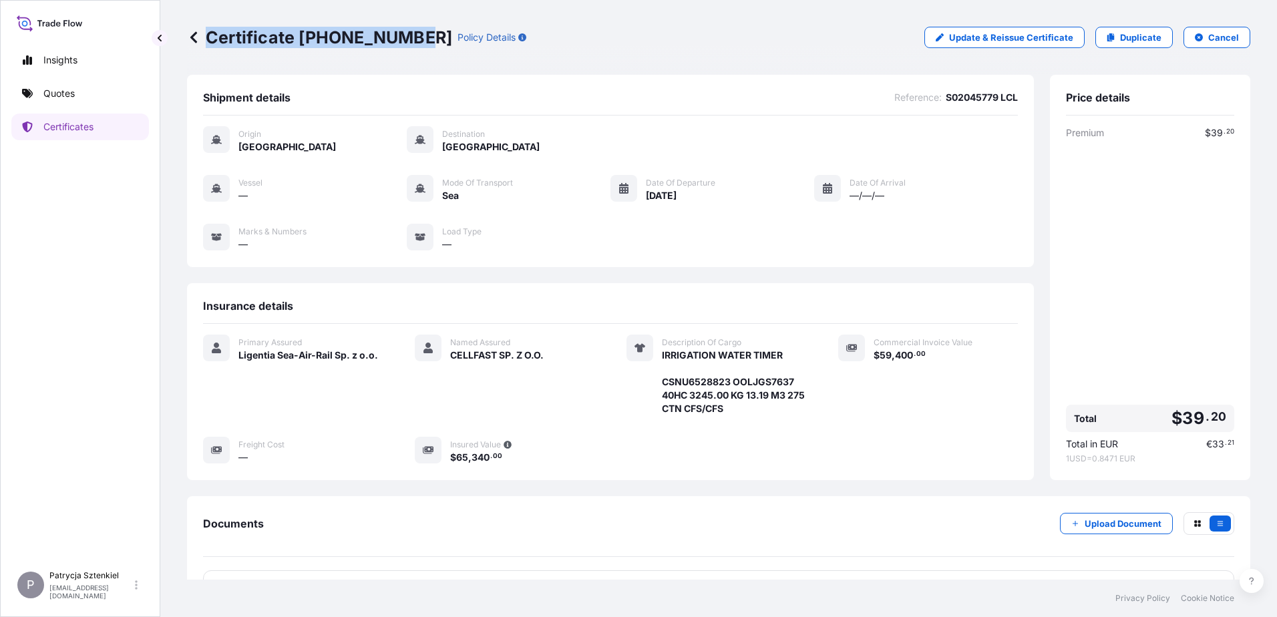
drag, startPoint x: 210, startPoint y: 43, endPoint x: 416, endPoint y: 53, distance: 206.6
click at [416, 53] on div "Certificate [PHONE_NUMBER] Policy Details Update & Reissue Certificate Duplicat…" at bounding box center [719, 37] width 1064 height 75
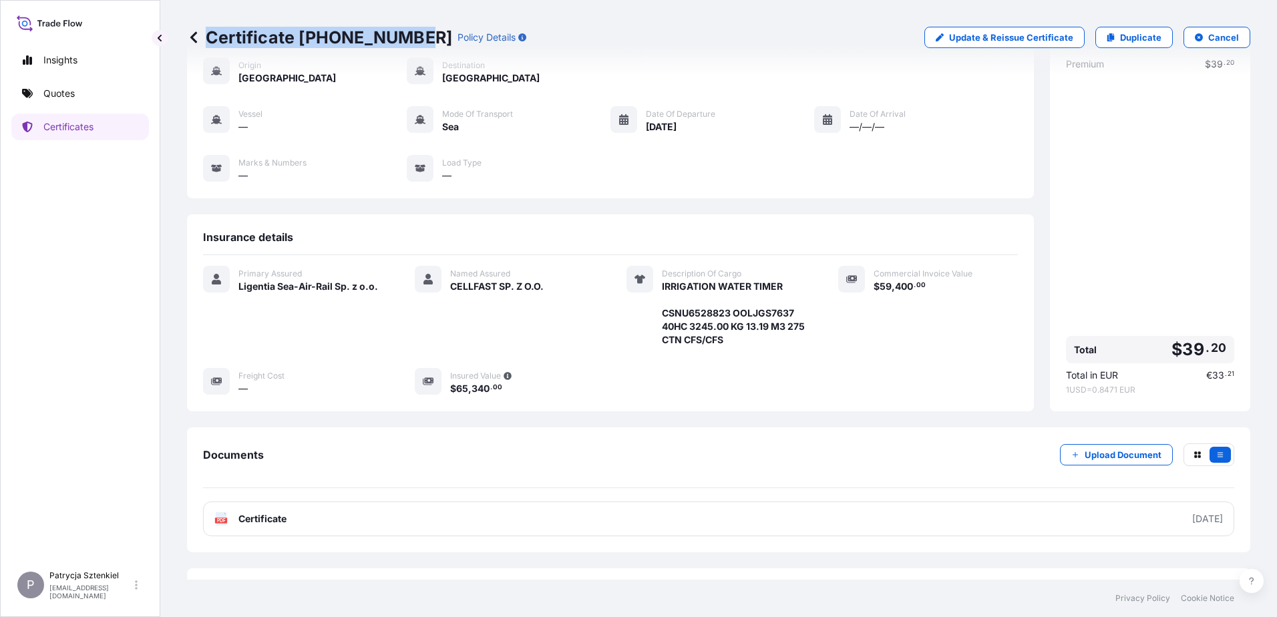
scroll to position [100, 0]
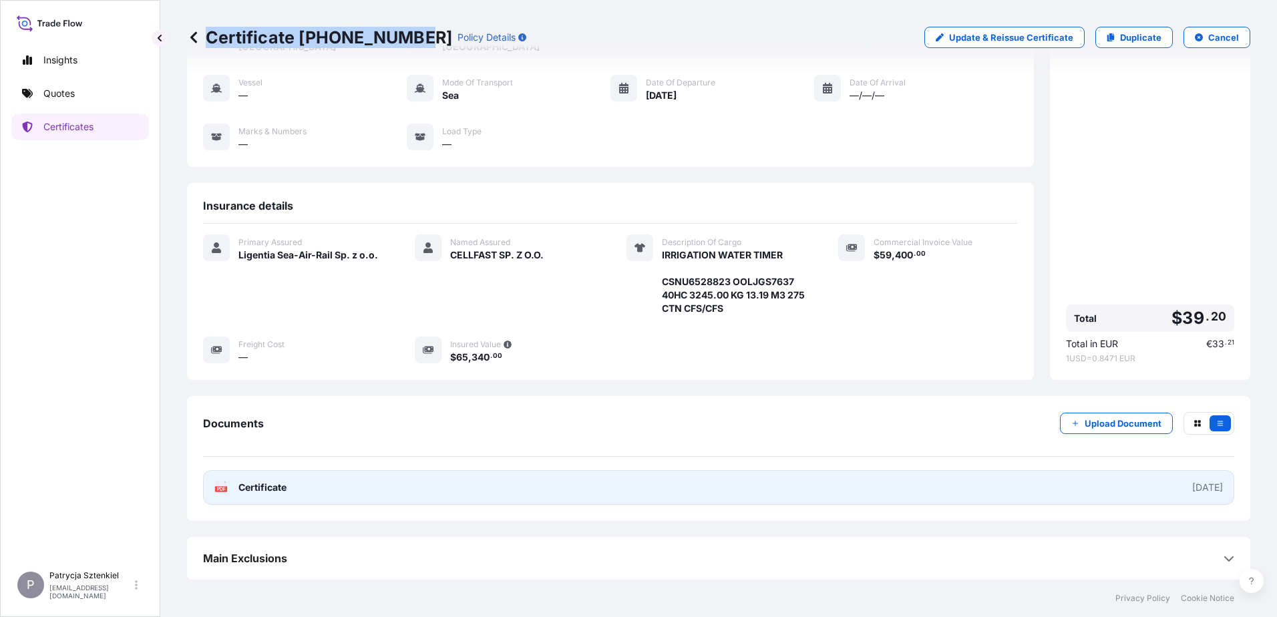
click at [544, 490] on link "PDF Certificate [DATE]" at bounding box center [718, 487] width 1031 height 35
